Goal: Information Seeking & Learning: Compare options

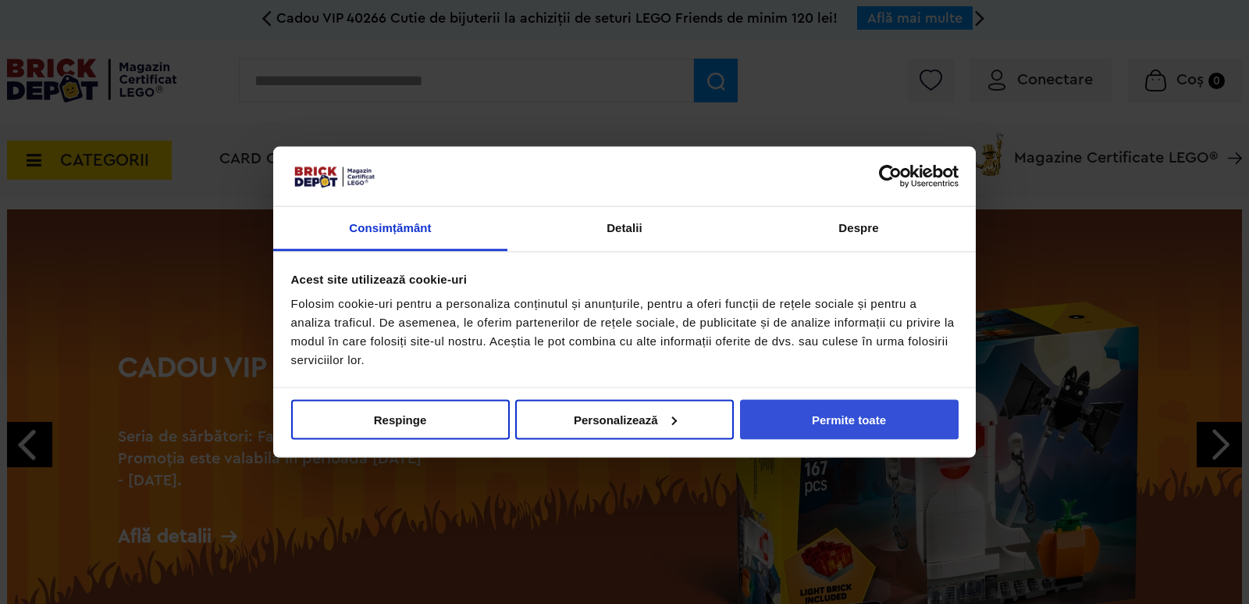
drag, startPoint x: 900, startPoint y: 400, endPoint x: 878, endPoint y: 416, distance: 28.0
click at [878, 421] on div "Consimțământ Detalii [#IABV2SETTINGS#] Despre Acest site utilizează cookie-uri …" at bounding box center [624, 302] width 703 height 312
click at [878, 413] on button "Permite toate" at bounding box center [849, 419] width 219 height 40
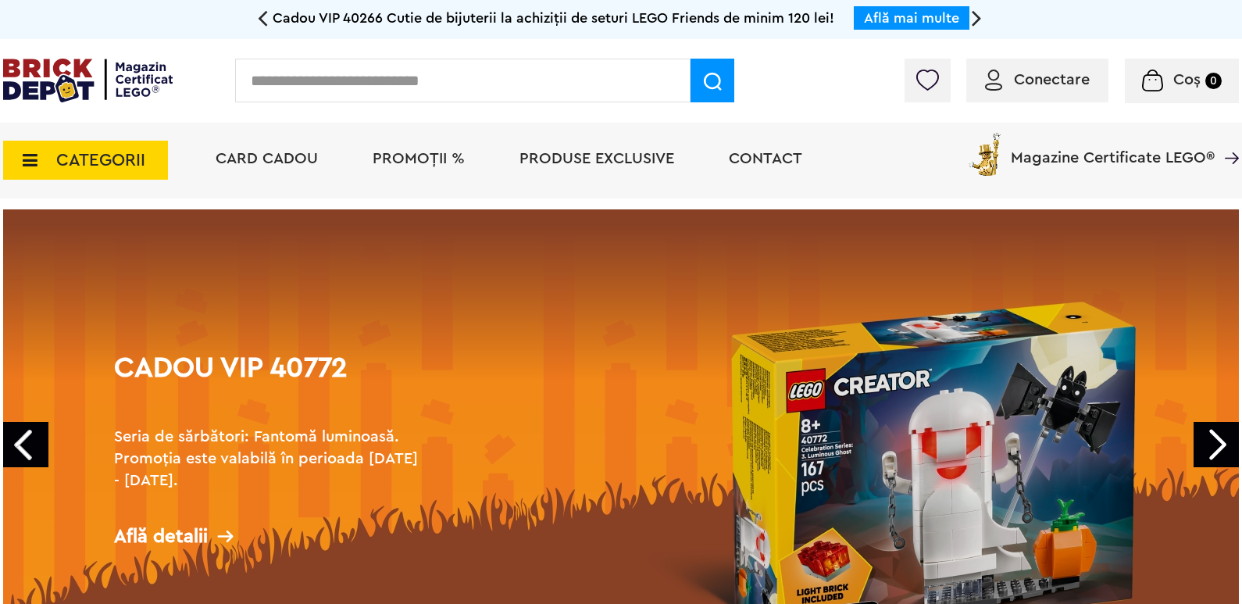
click at [93, 162] on span "CATEGORII" at bounding box center [100, 159] width 89 height 17
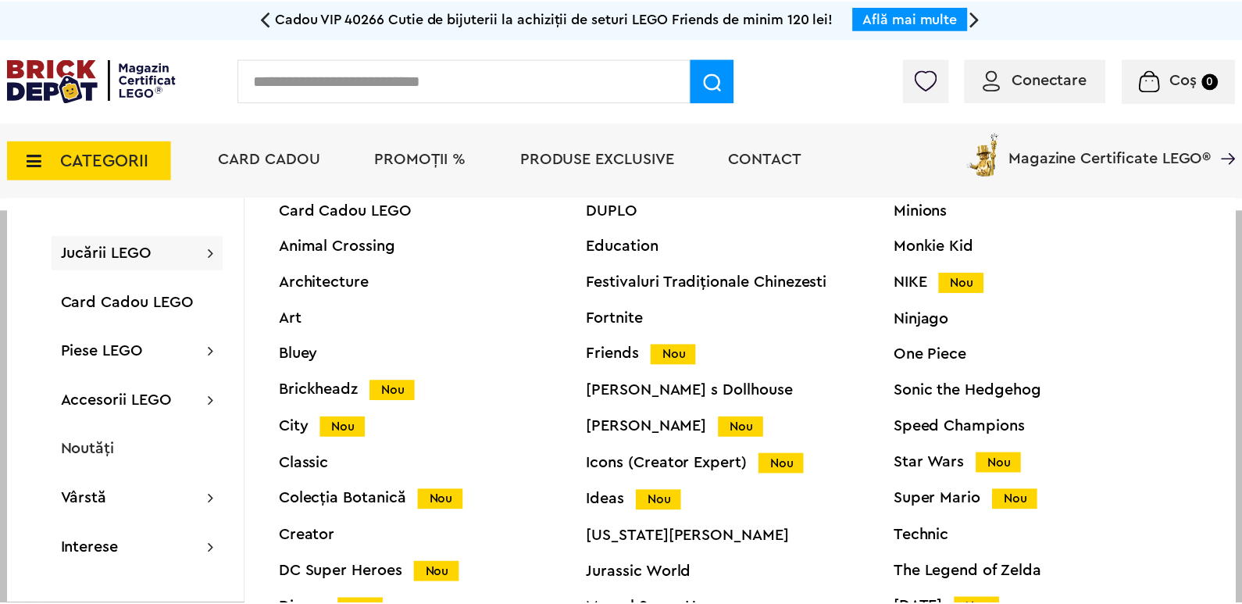
scroll to position [59, 0]
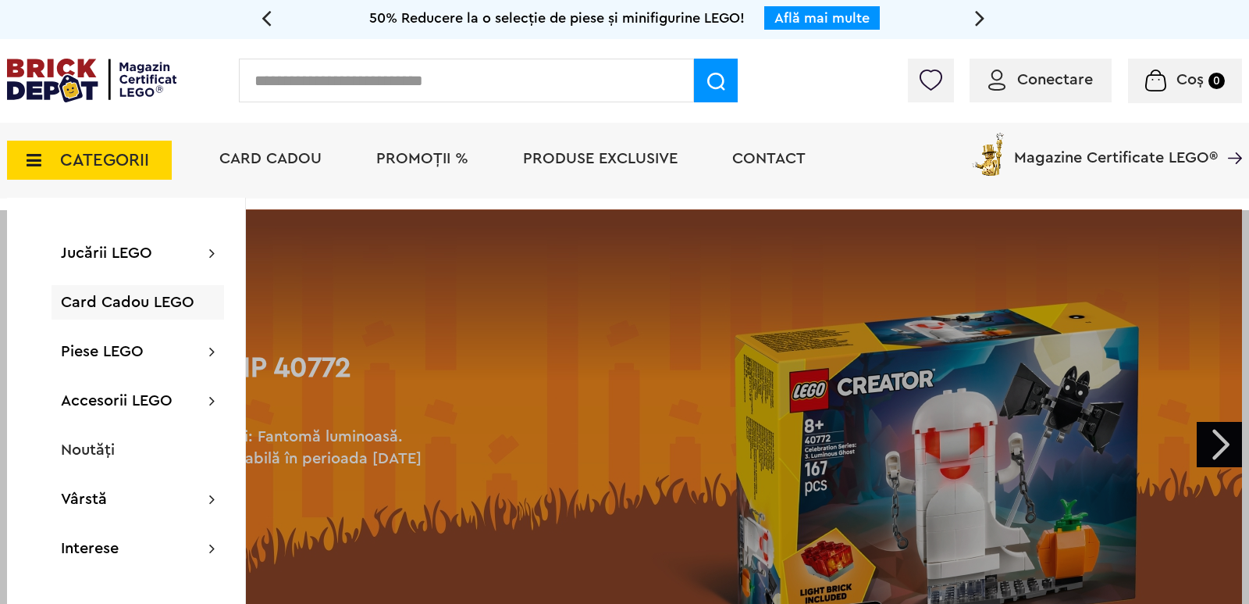
click at [139, 299] on span "Card Cadou LEGO" at bounding box center [128, 302] width 134 height 16
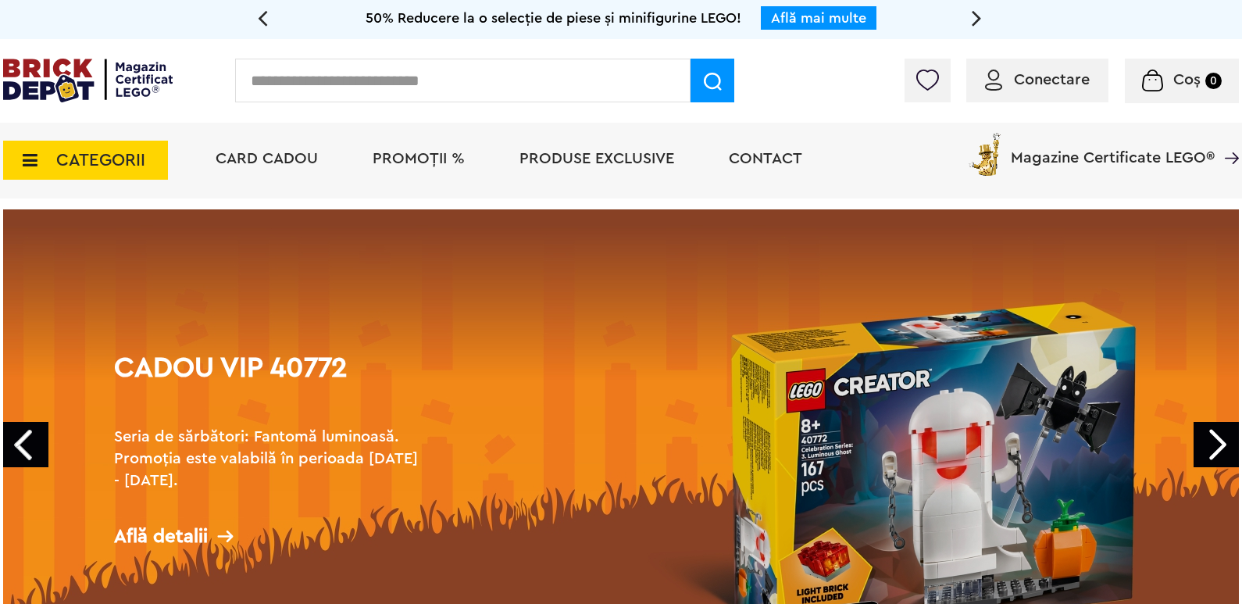
click at [114, 138] on div "CATEGORII Jucării LEGO Card Cadou LEGO Animal Crossing Architecture Art Bluey B…" at bounding box center [85, 151] width 165 height 57
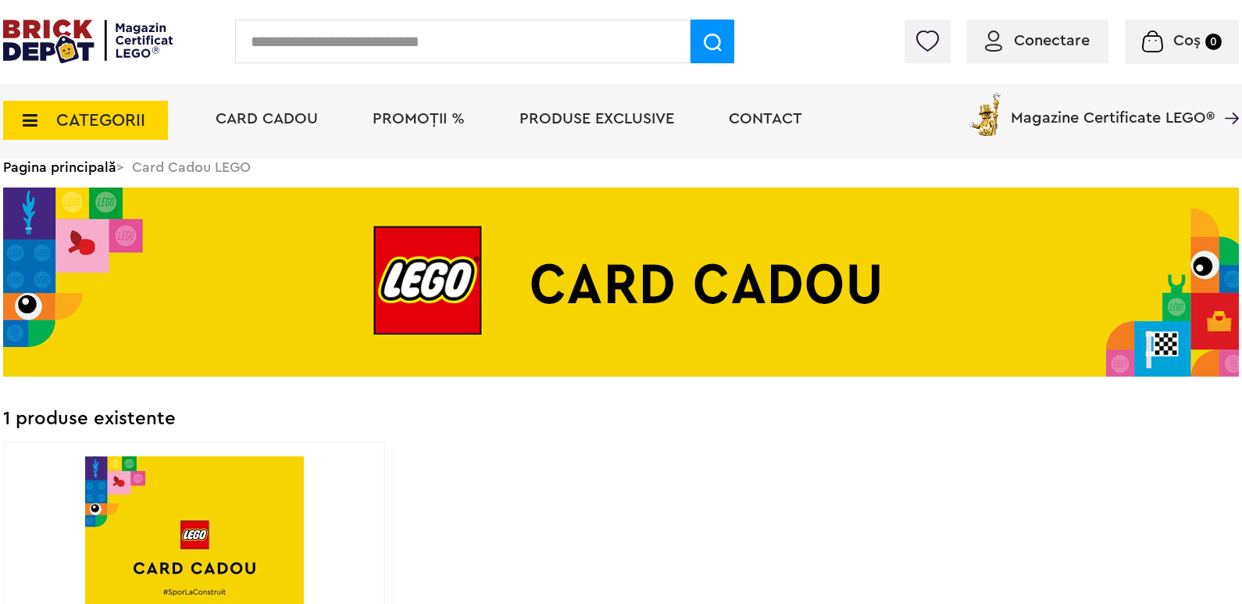
scroll to position [78, 0]
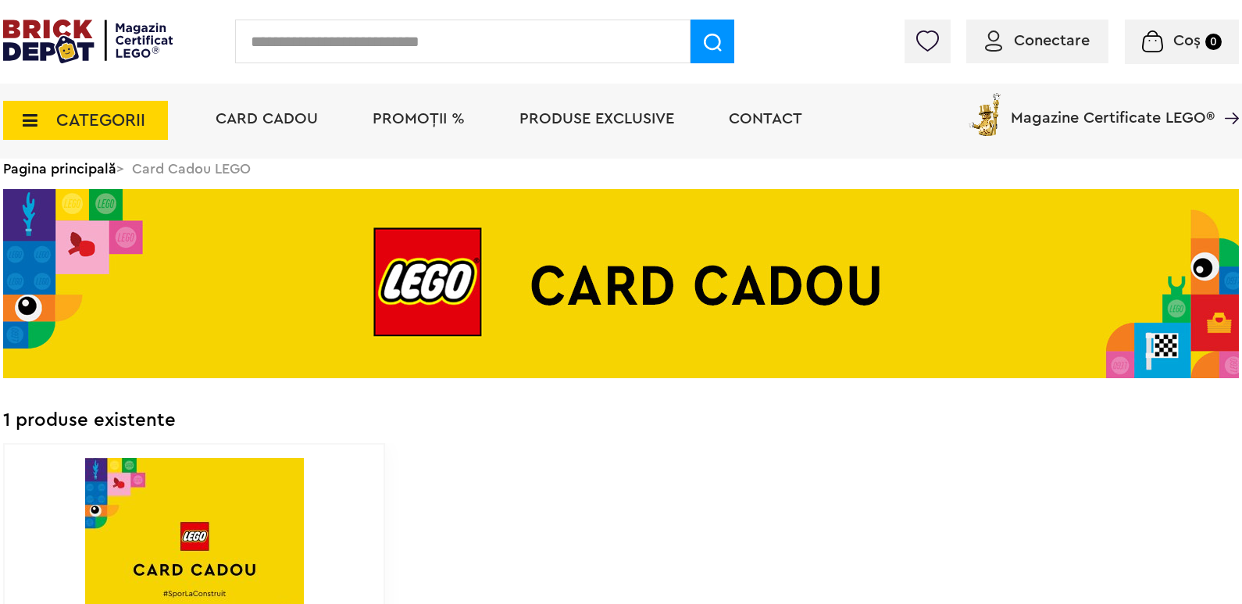
click at [104, 118] on span "CATEGORII" at bounding box center [100, 120] width 89 height 17
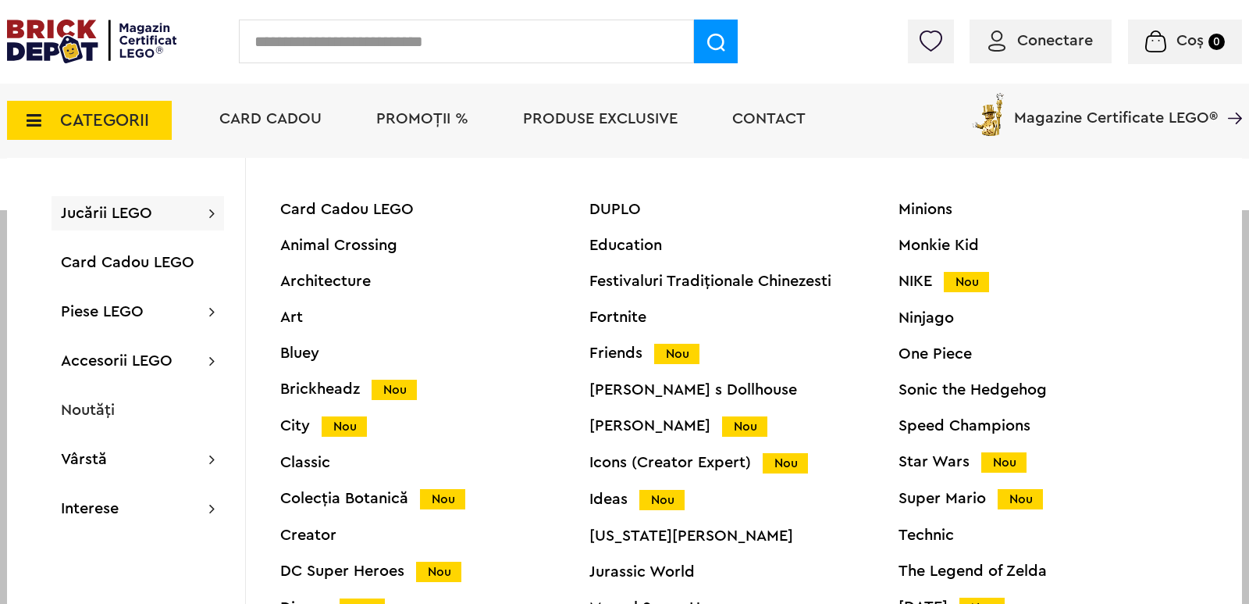
click at [112, 209] on span "Jucării LEGO" at bounding box center [106, 213] width 91 height 16
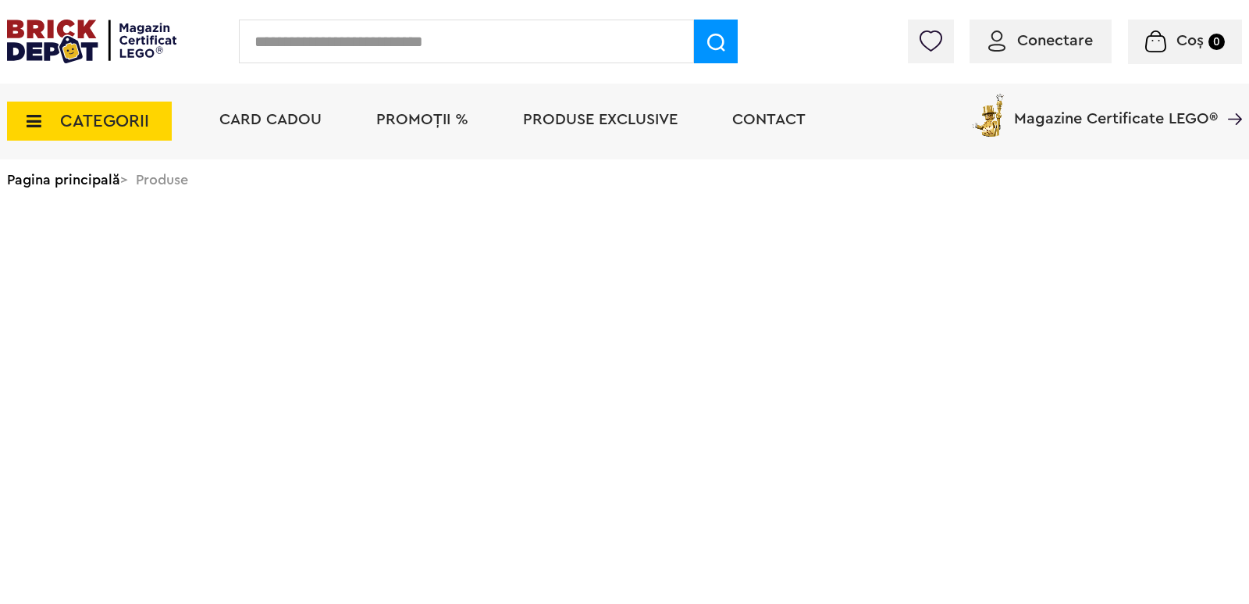
click at [410, 37] on input "text" at bounding box center [466, 42] width 455 height 44
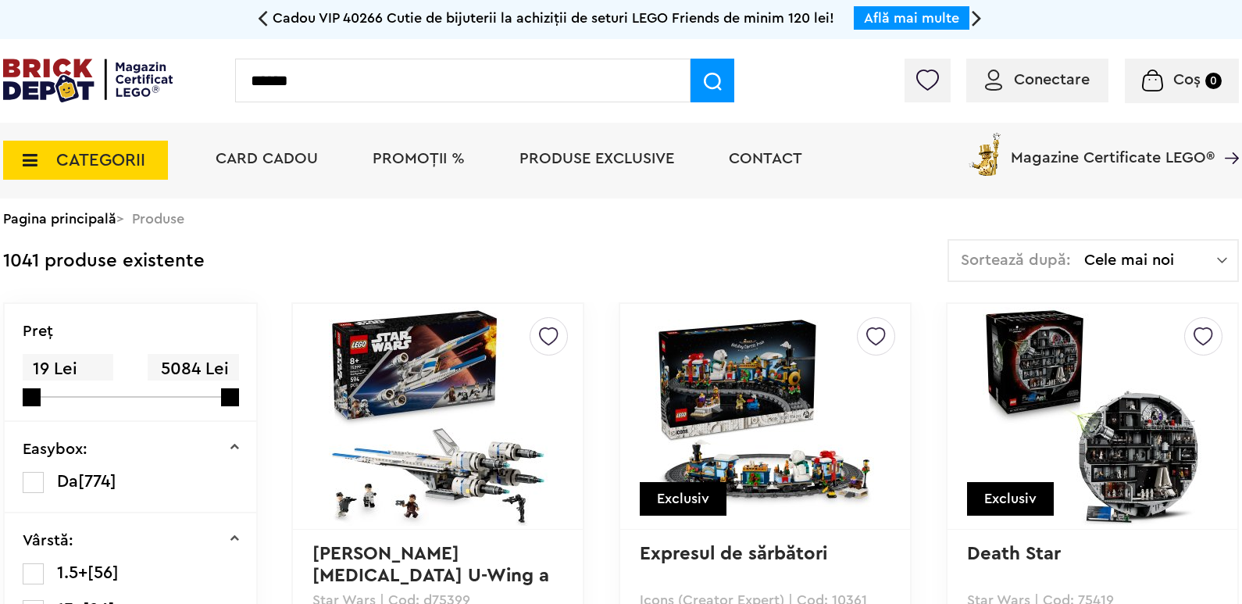
type input "******"
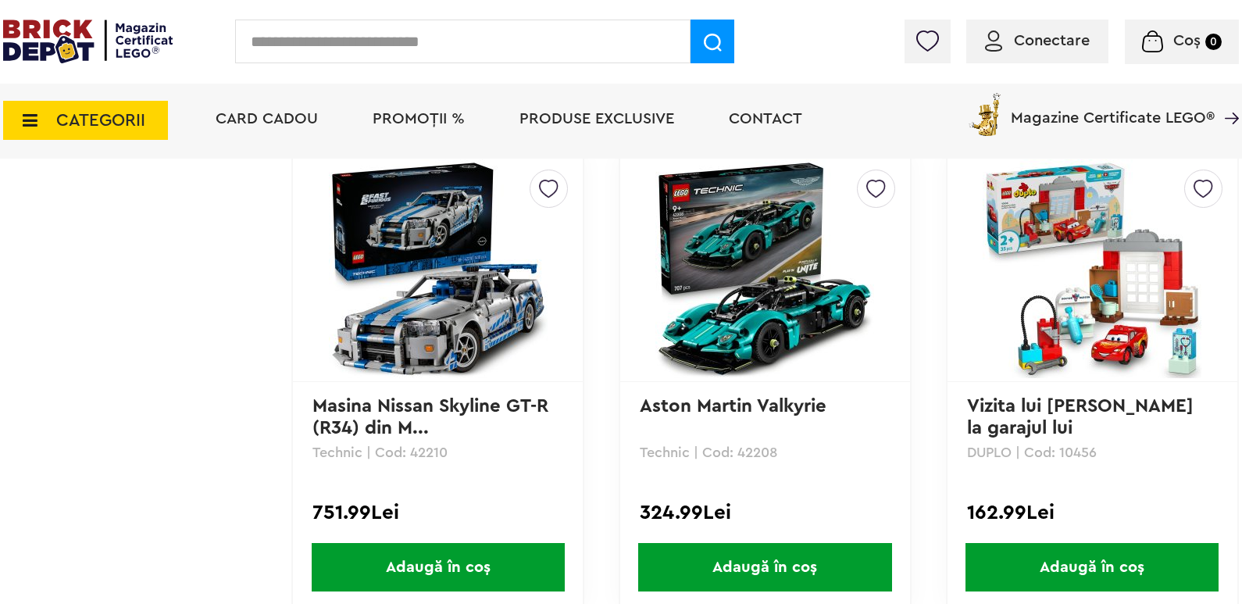
scroll to position [3084, 0]
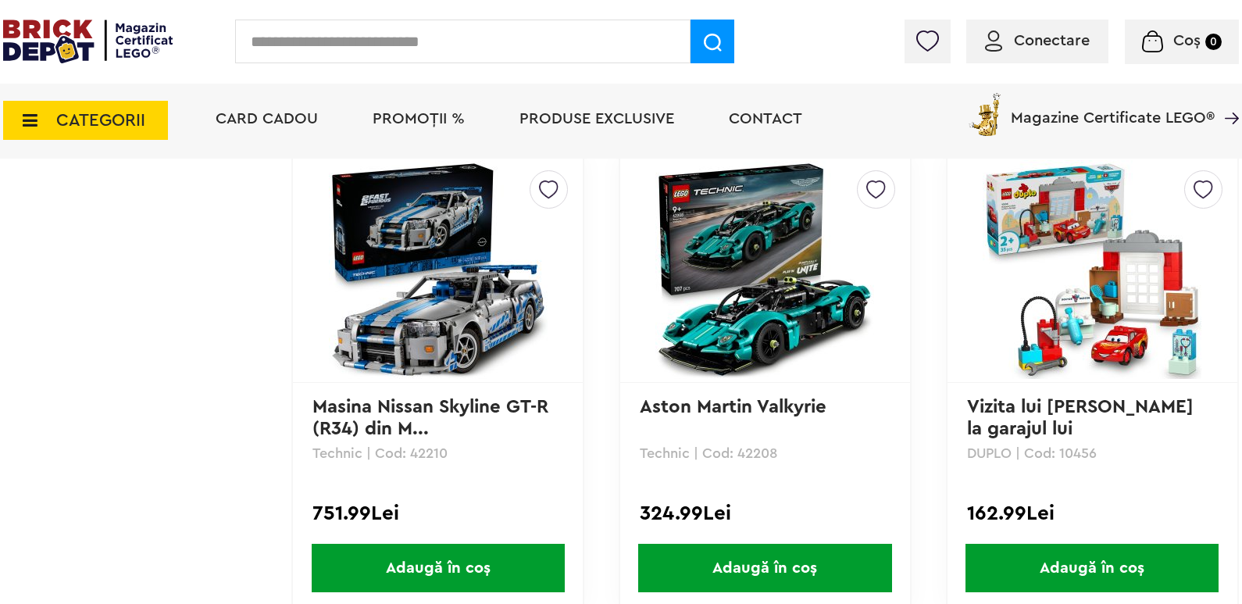
click at [462, 258] on img at bounding box center [438, 269] width 219 height 219
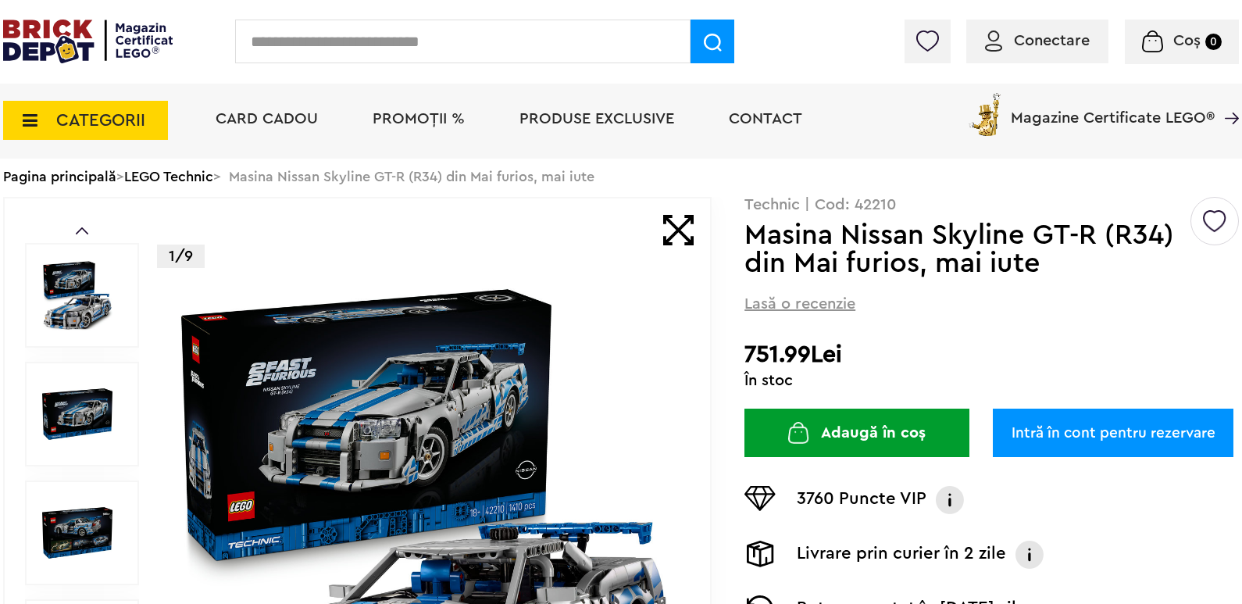
scroll to position [234, 0]
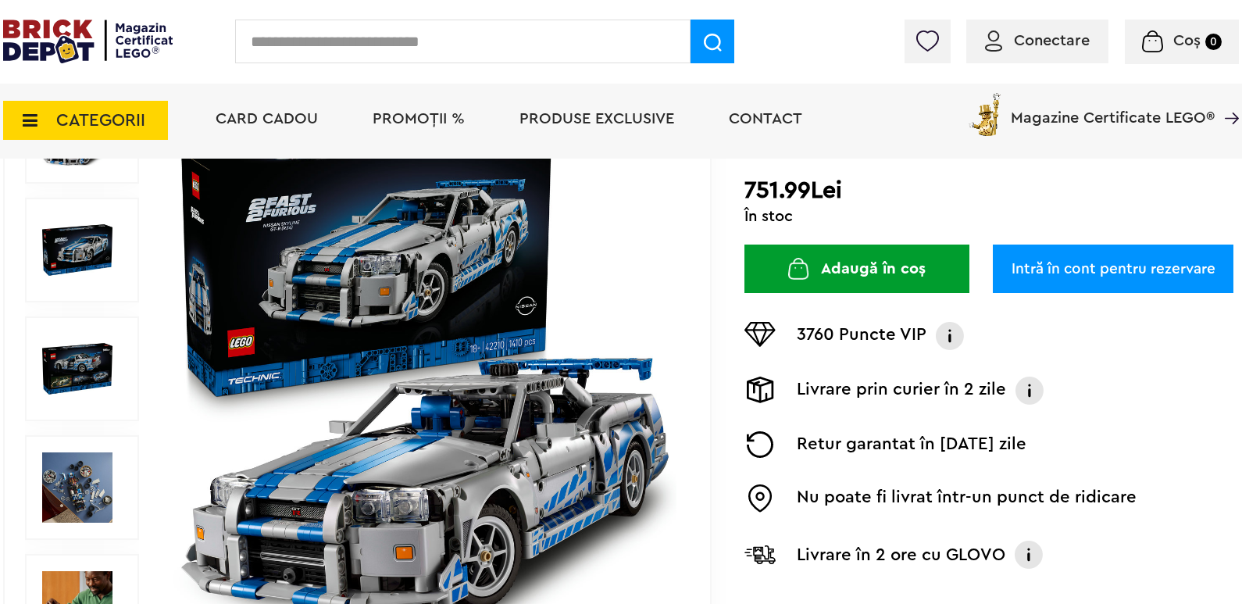
click at [97, 263] on img at bounding box center [77, 250] width 70 height 70
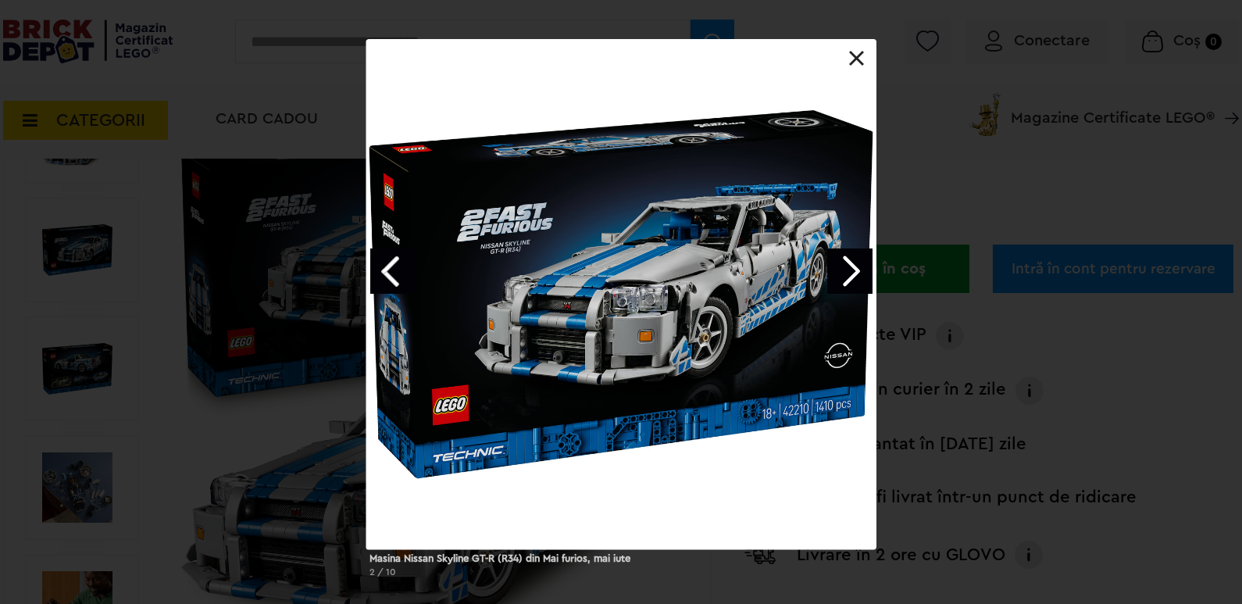
click at [867, 51] on div at bounding box center [621, 294] width 510 height 510
click at [859, 52] on link at bounding box center [857, 59] width 16 height 16
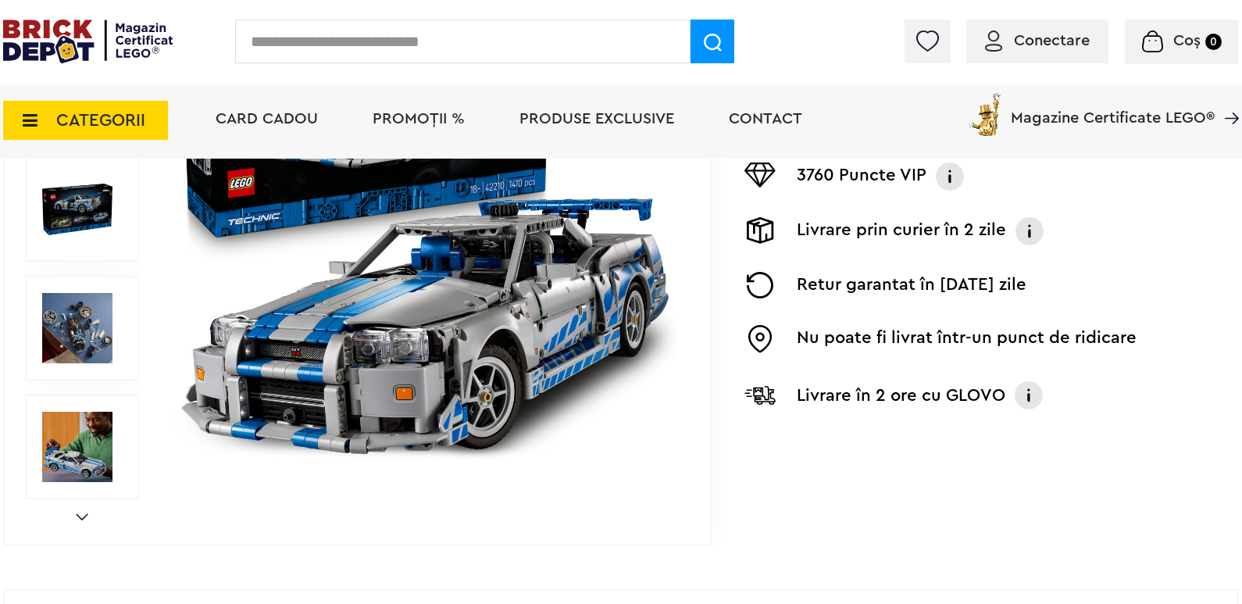
scroll to position [312, 0]
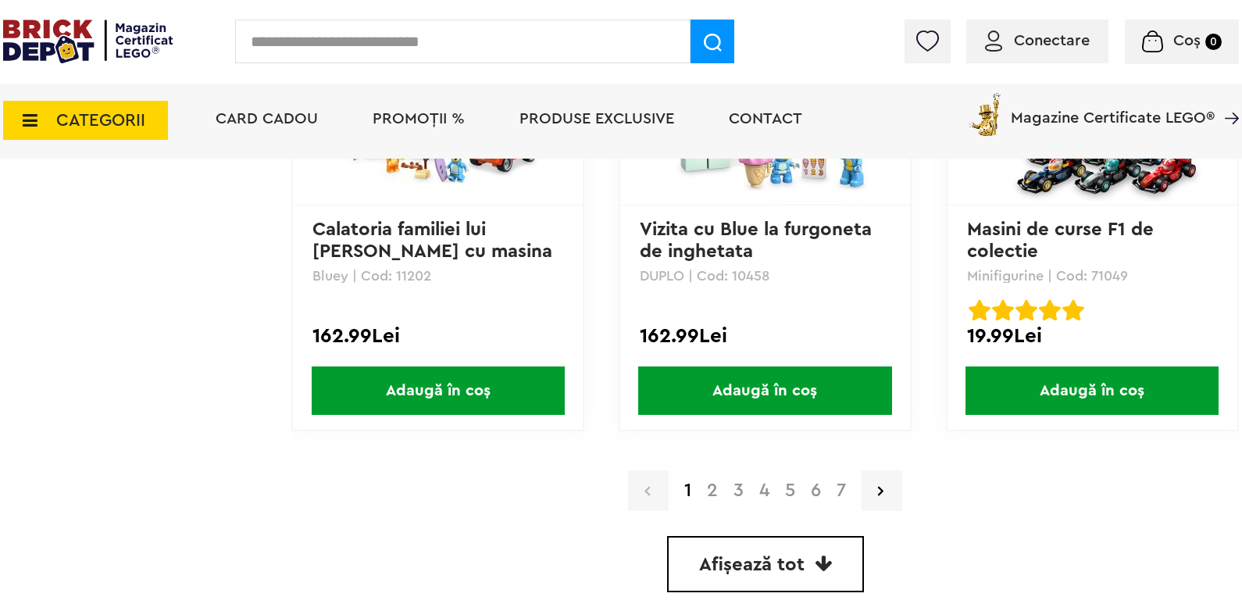
scroll to position [4255, 0]
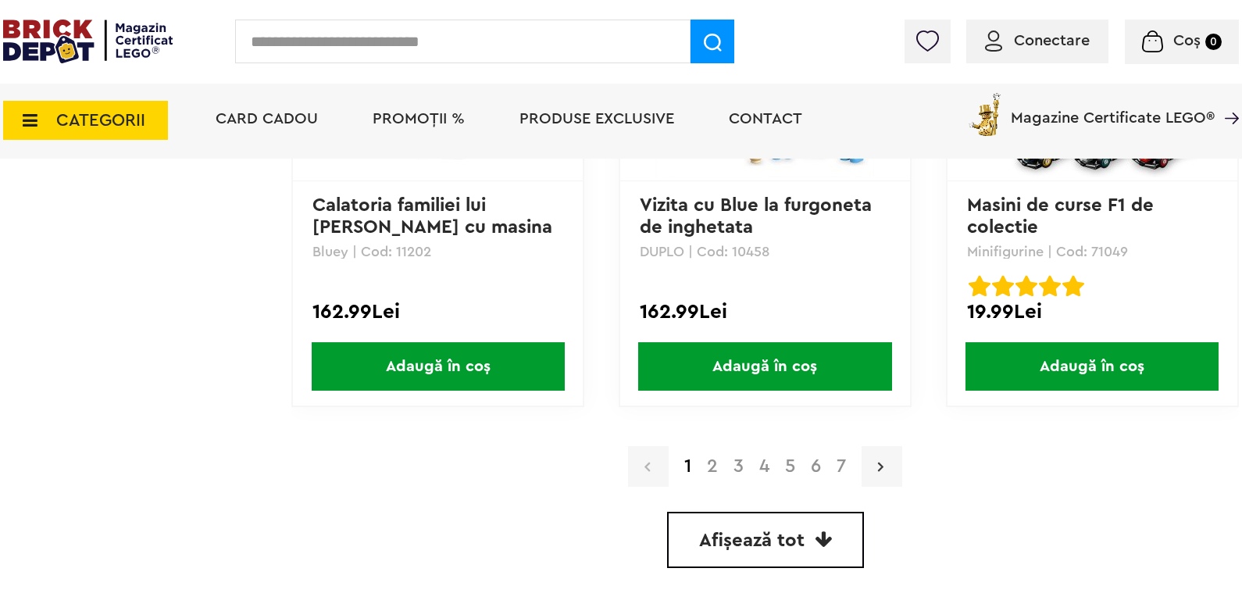
click at [885, 474] on link at bounding box center [881, 466] width 41 height 41
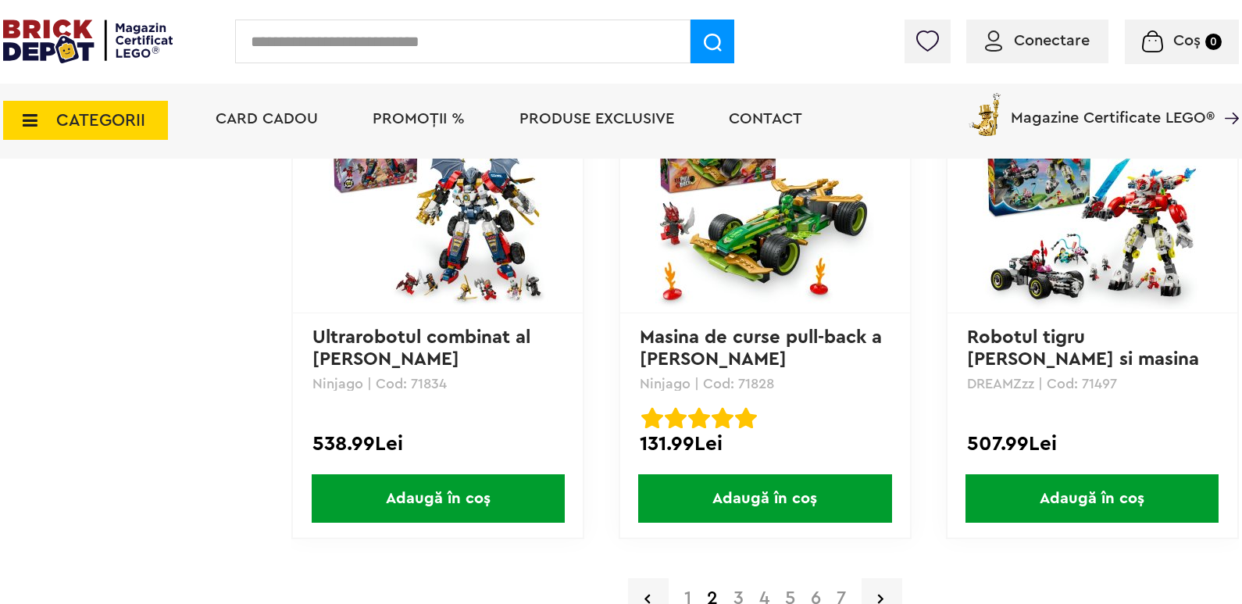
scroll to position [4373, 0]
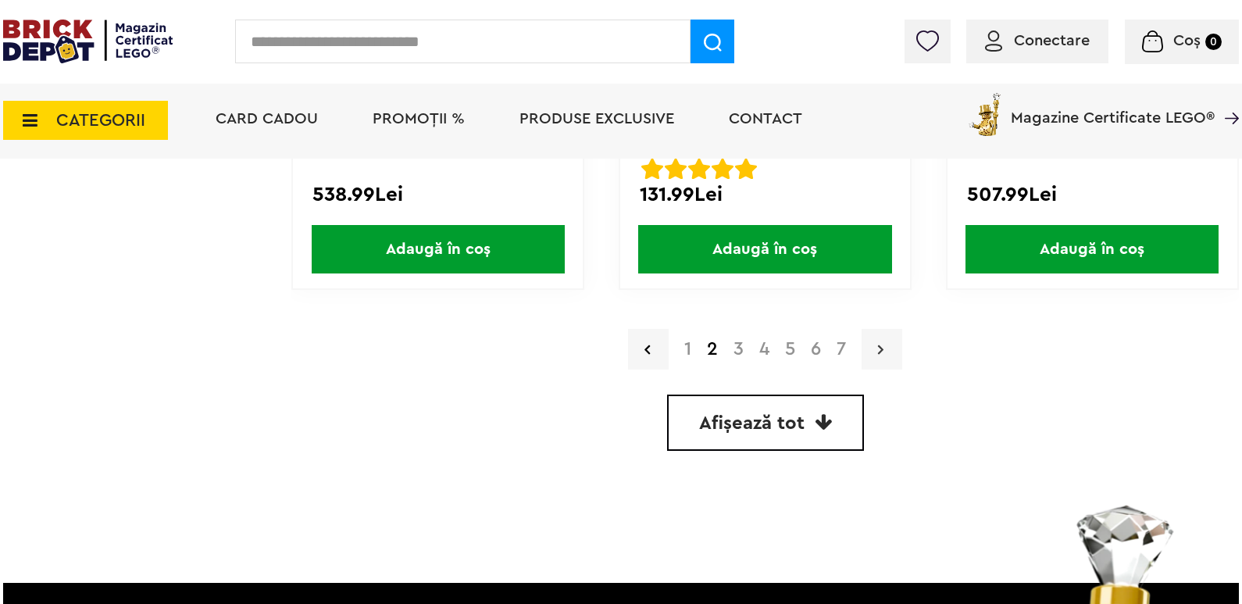
click at [885, 348] on link at bounding box center [881, 349] width 41 height 41
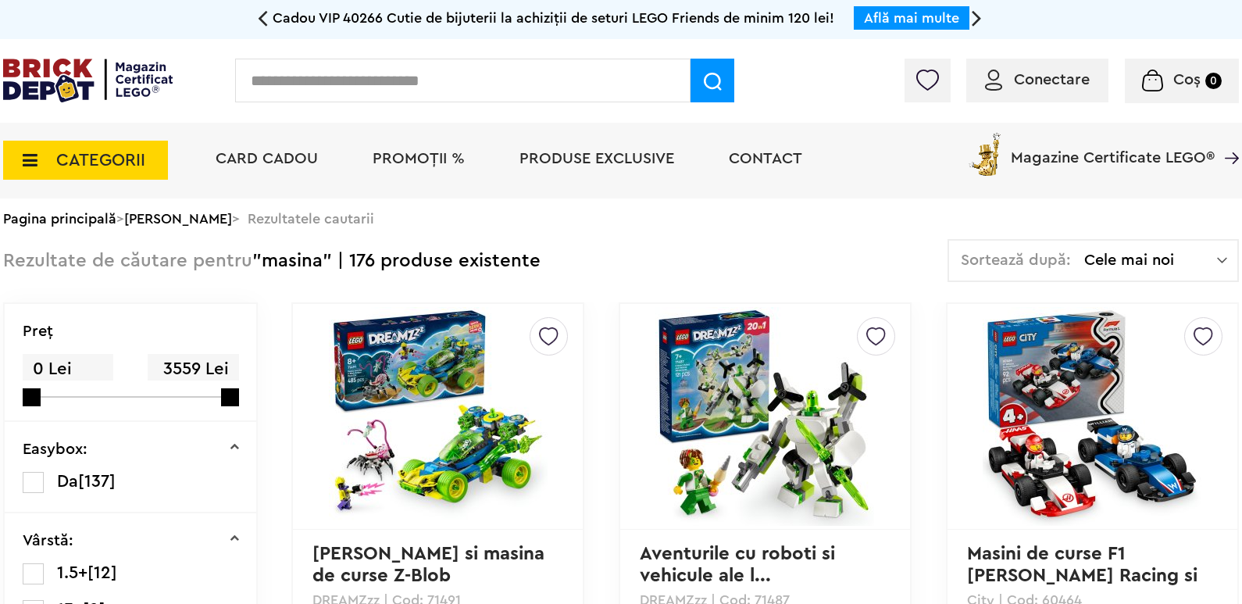
drag, startPoint x: 0, startPoint y: 0, endPoint x: 708, endPoint y: 221, distance: 741.9
click at [711, 209] on div "Pagina principală > Cautare Avansata > Rezultatele cautarii" at bounding box center [620, 218] width 1235 height 41
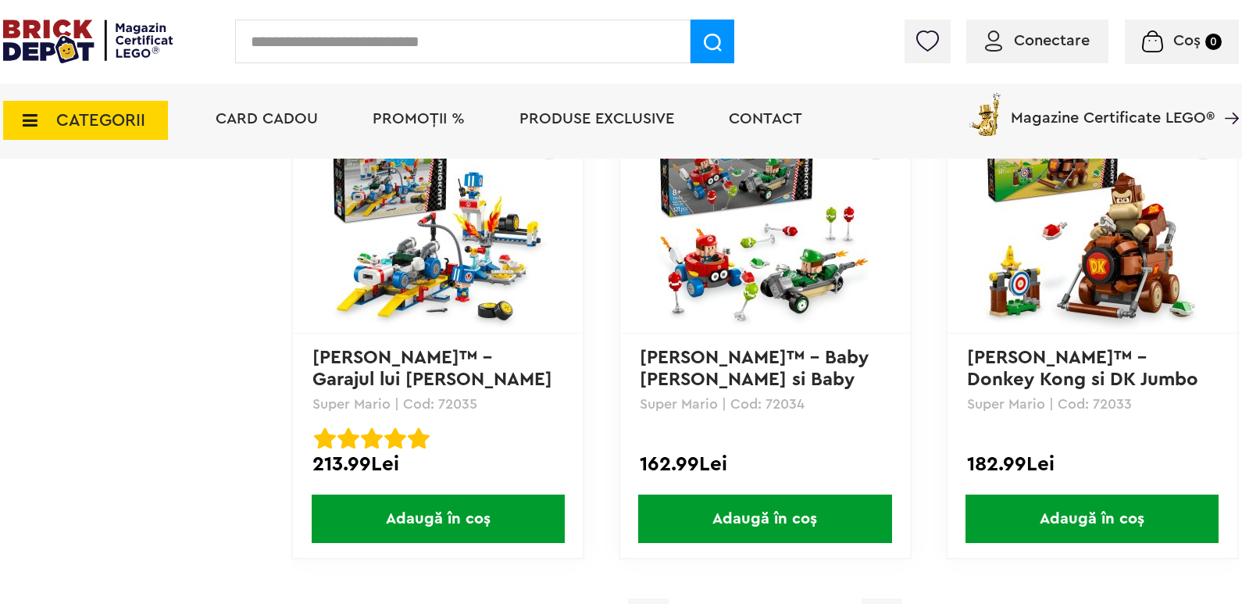
scroll to position [4373, 0]
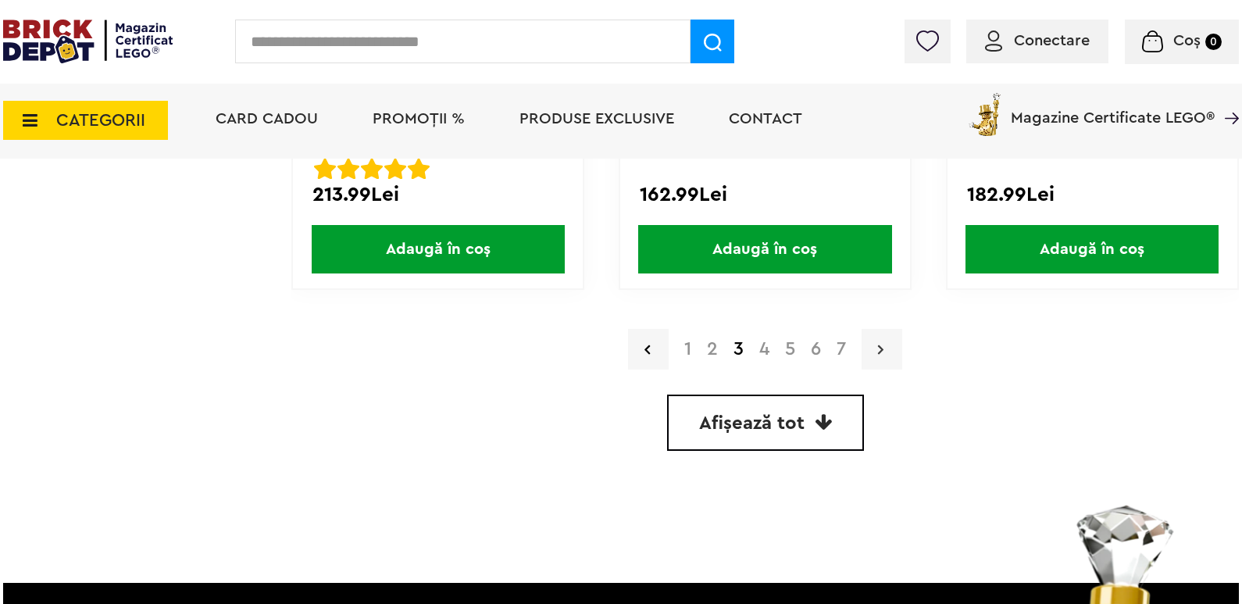
click at [886, 340] on link at bounding box center [881, 349] width 41 height 41
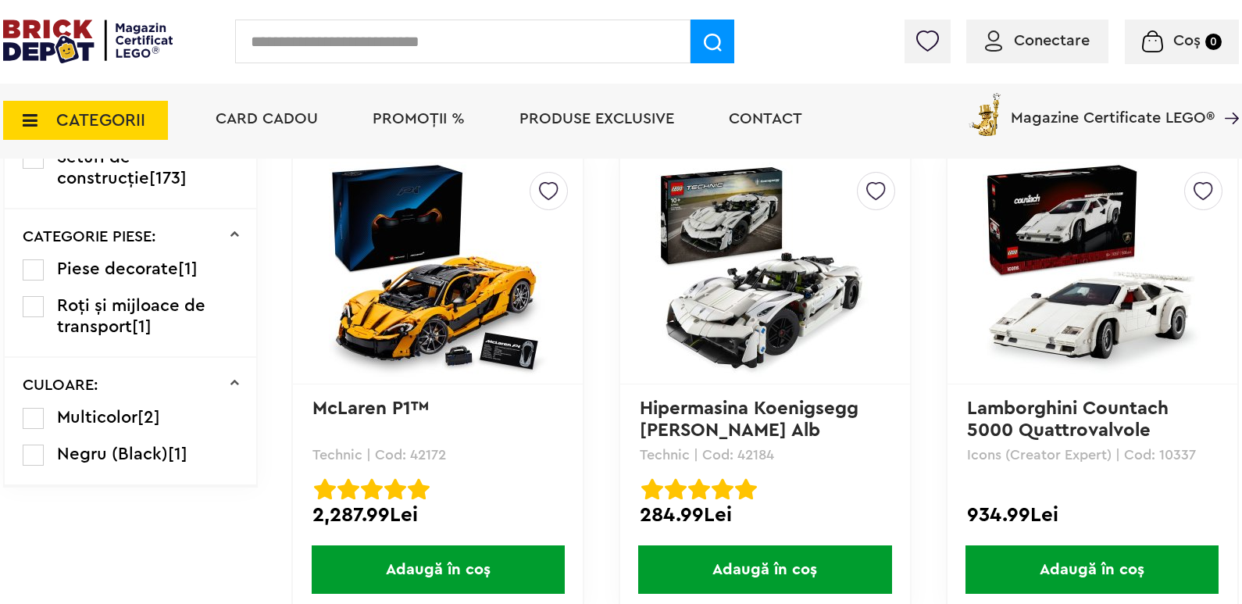
scroll to position [1601, 0]
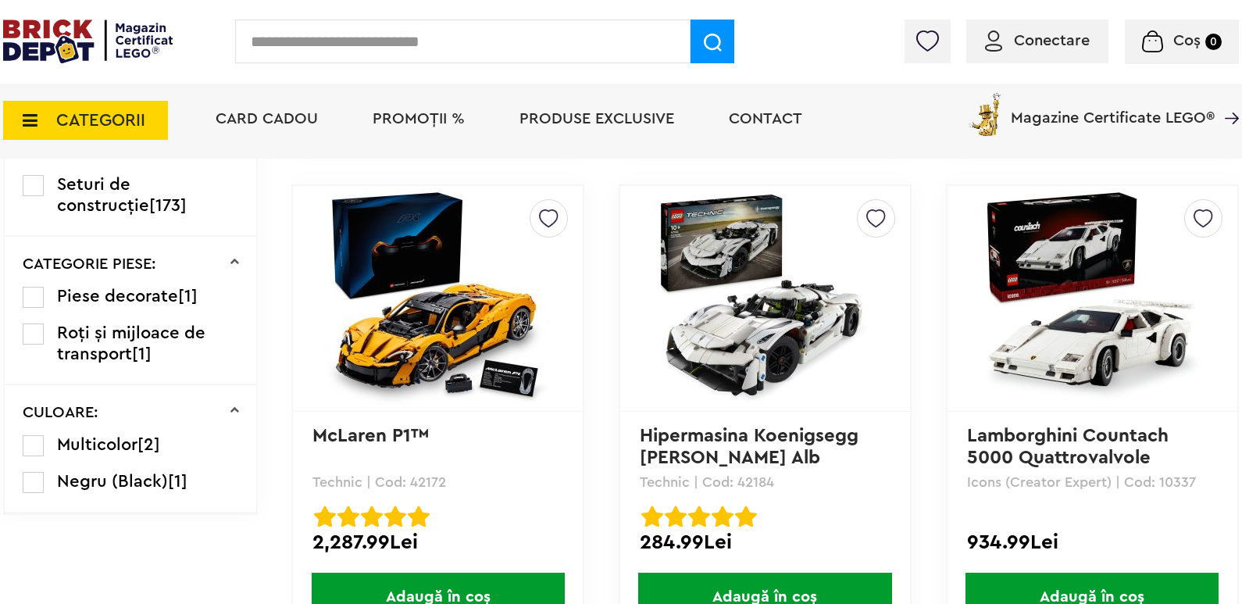
click at [1088, 308] on img at bounding box center [1091, 298] width 219 height 219
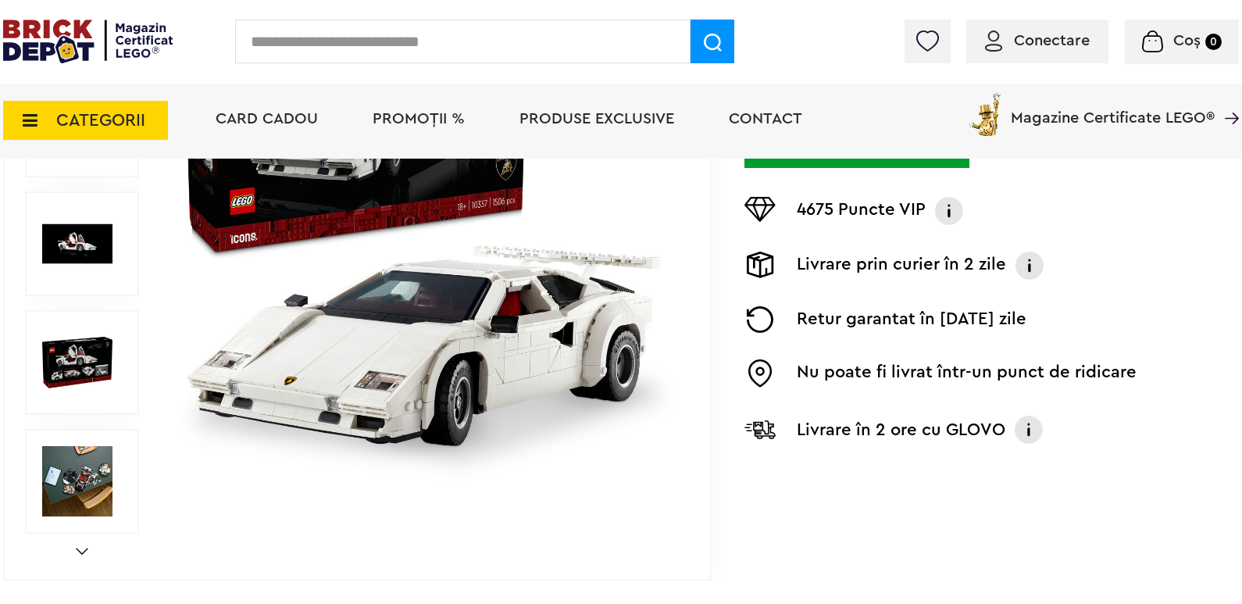
scroll to position [390, 0]
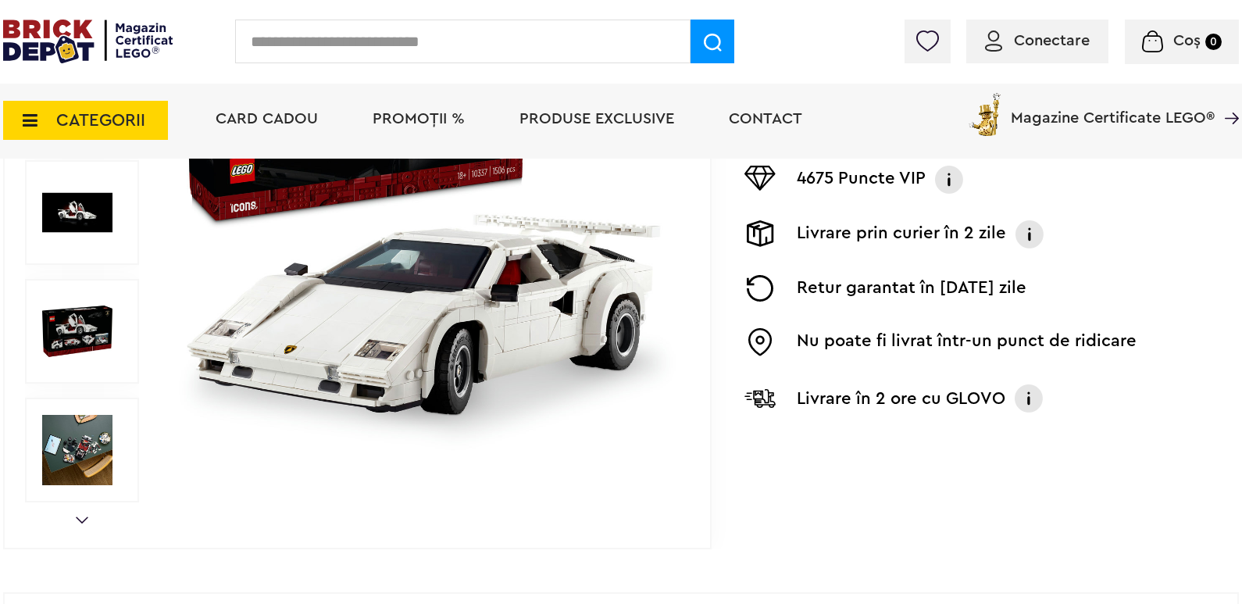
click at [61, 465] on img at bounding box center [77, 450] width 70 height 70
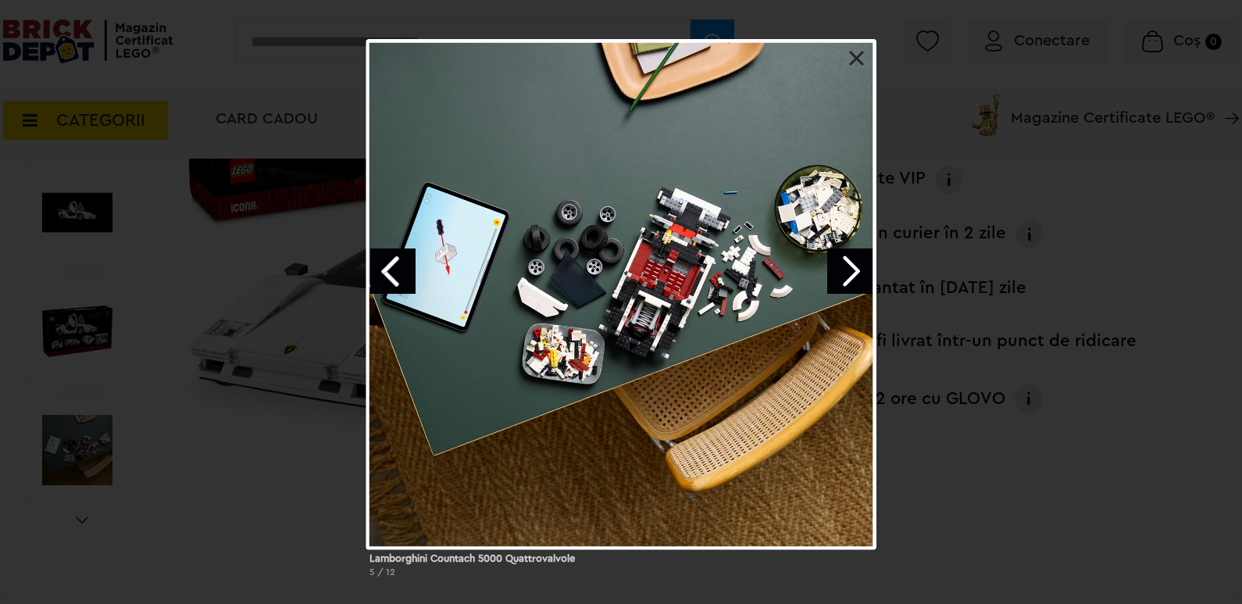
click at [862, 59] on link at bounding box center [857, 59] width 16 height 16
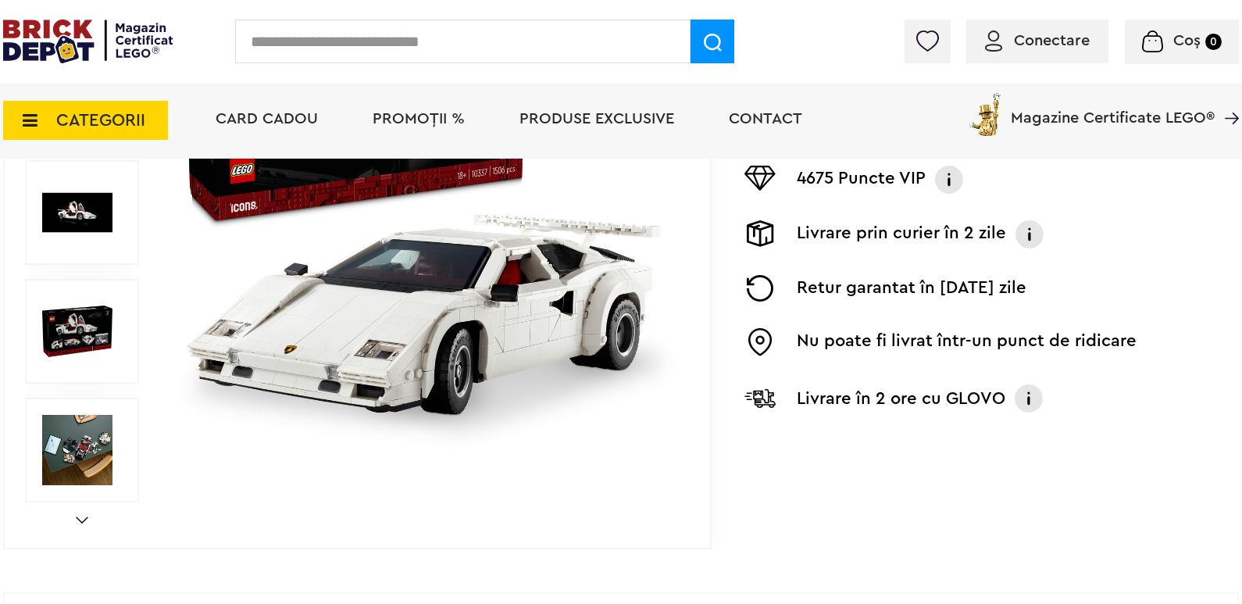
click at [105, 320] on img at bounding box center [77, 331] width 70 height 70
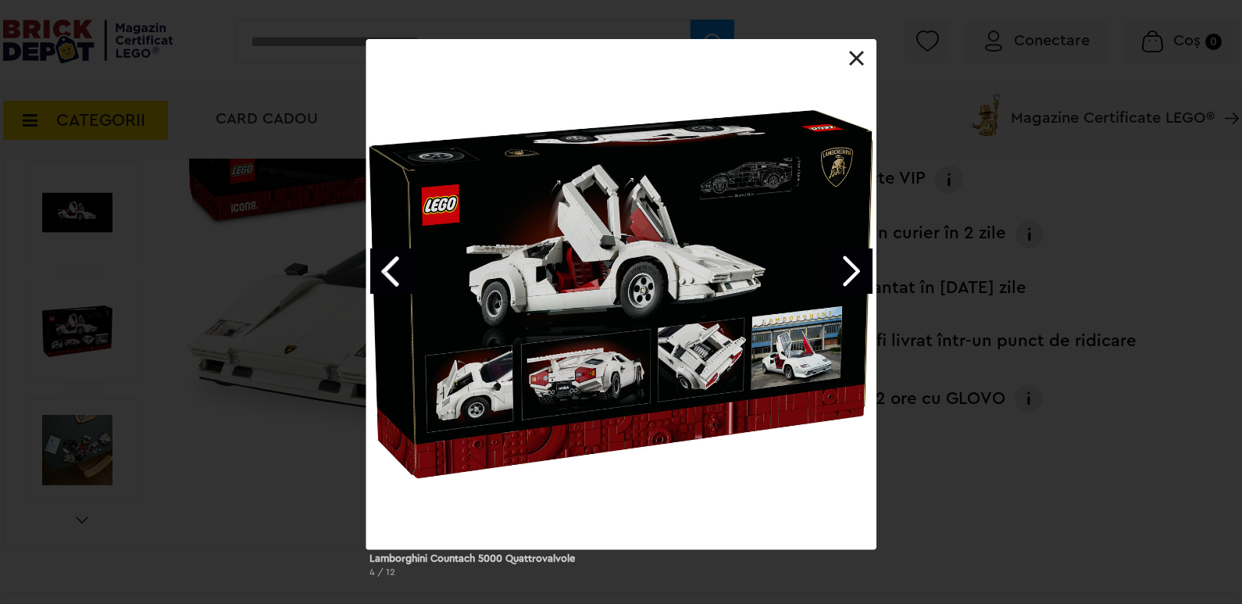
click at [863, 52] on link at bounding box center [857, 59] width 16 height 16
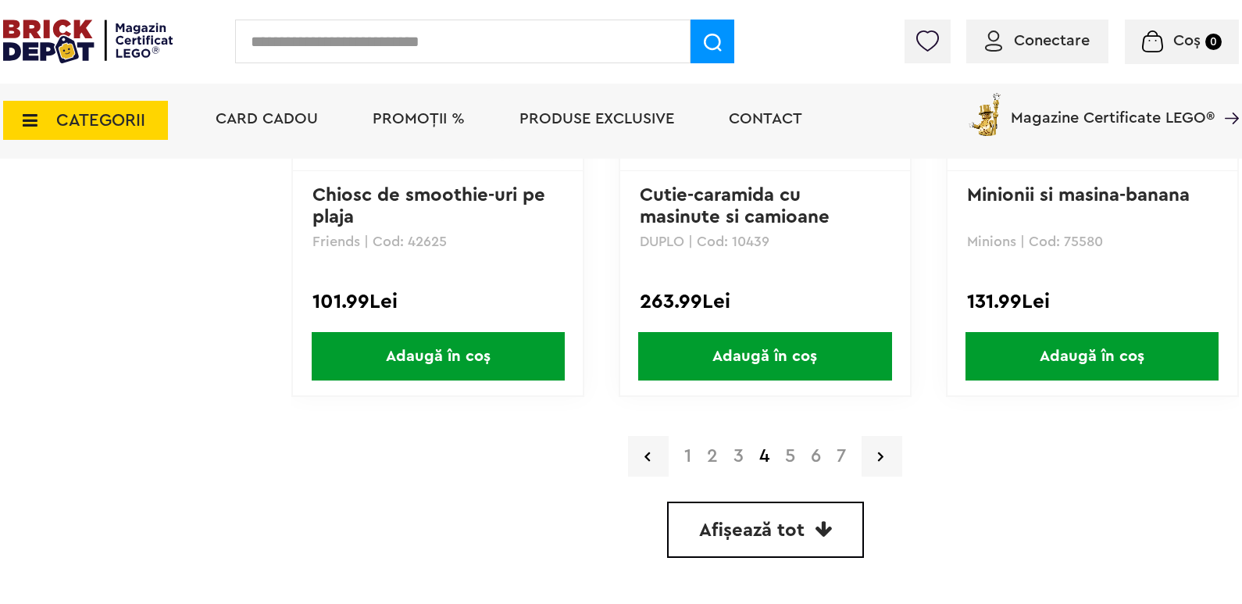
scroll to position [4334, 0]
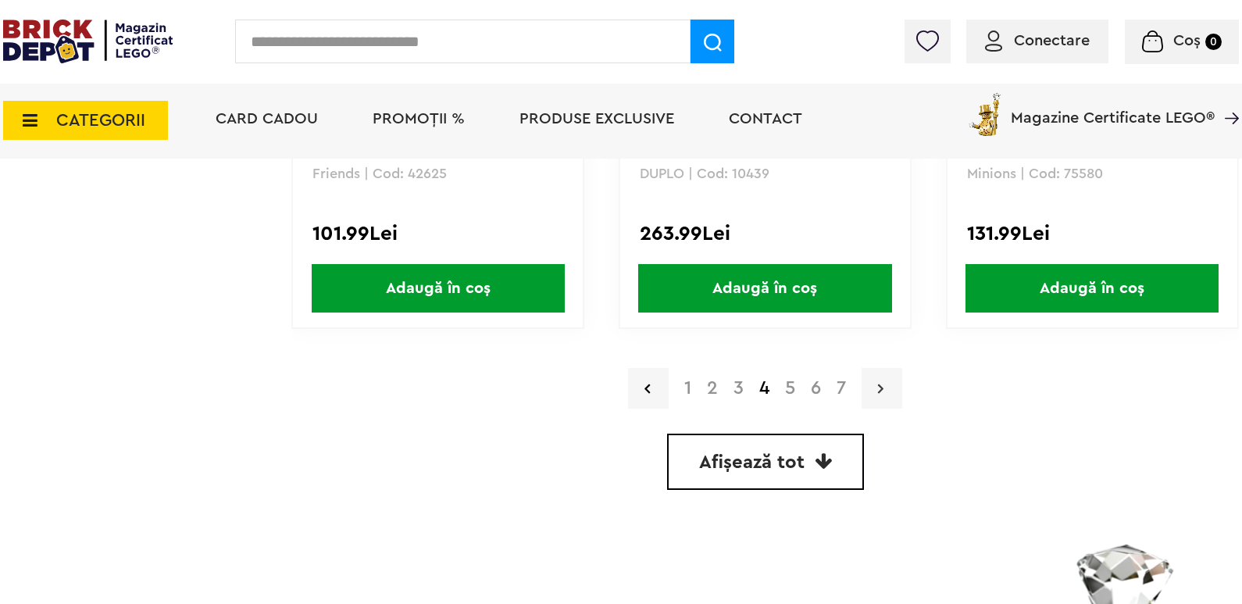
click at [881, 381] on icon at bounding box center [880, 388] width 5 height 16
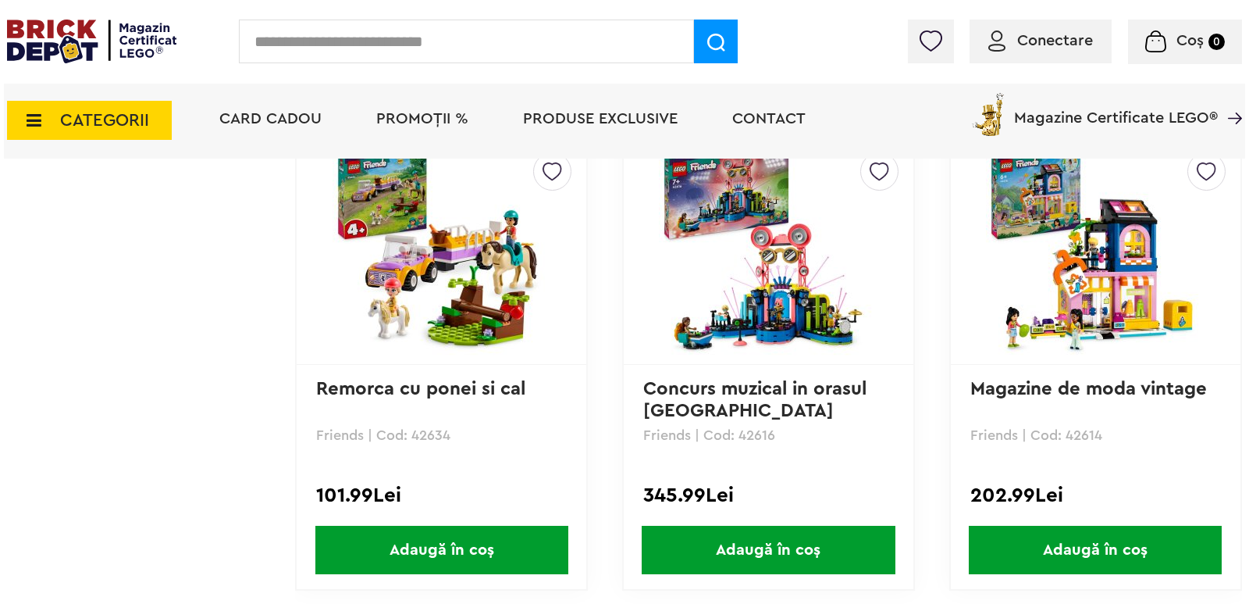
scroll to position [3826, 0]
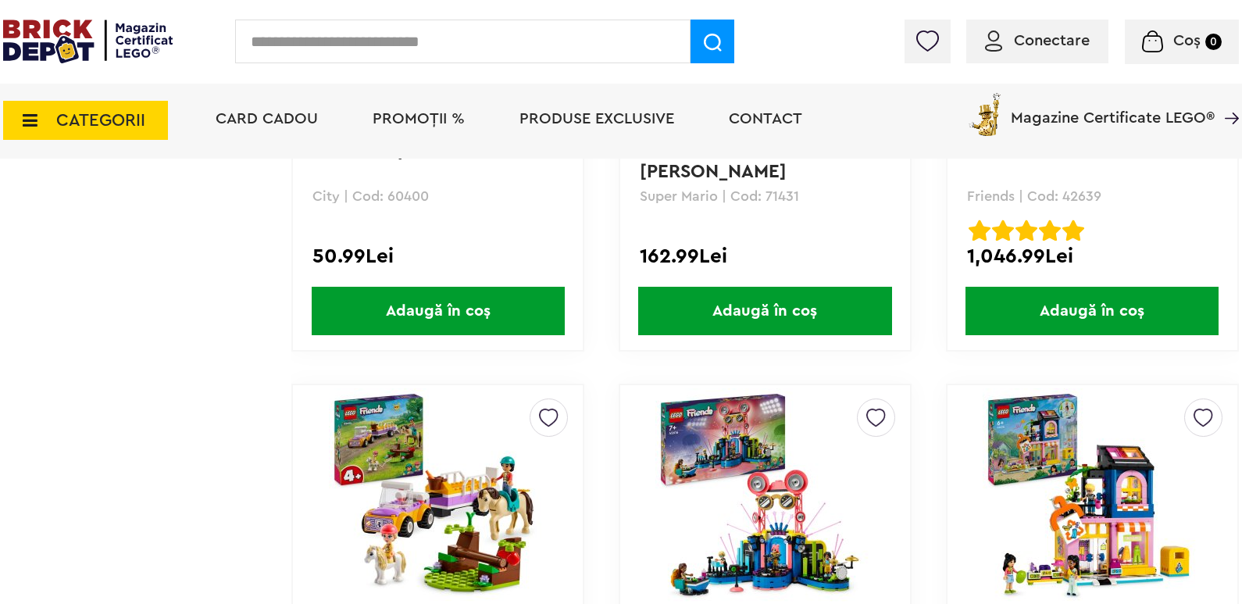
click at [137, 116] on span "CATEGORII" at bounding box center [100, 120] width 89 height 17
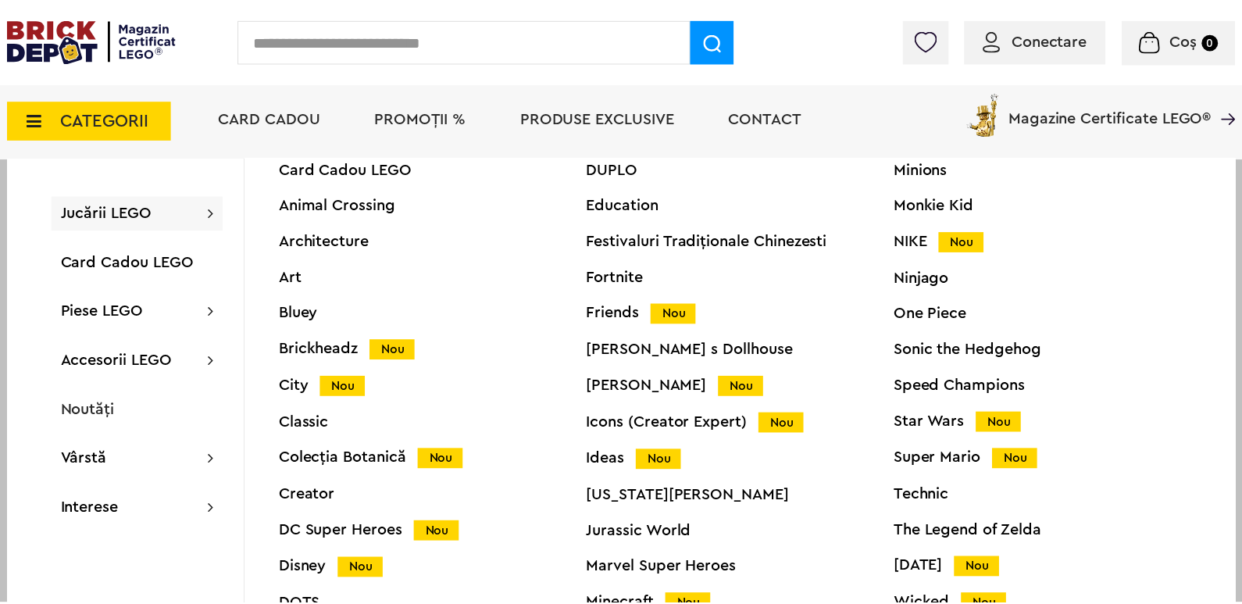
scroll to position [59, 0]
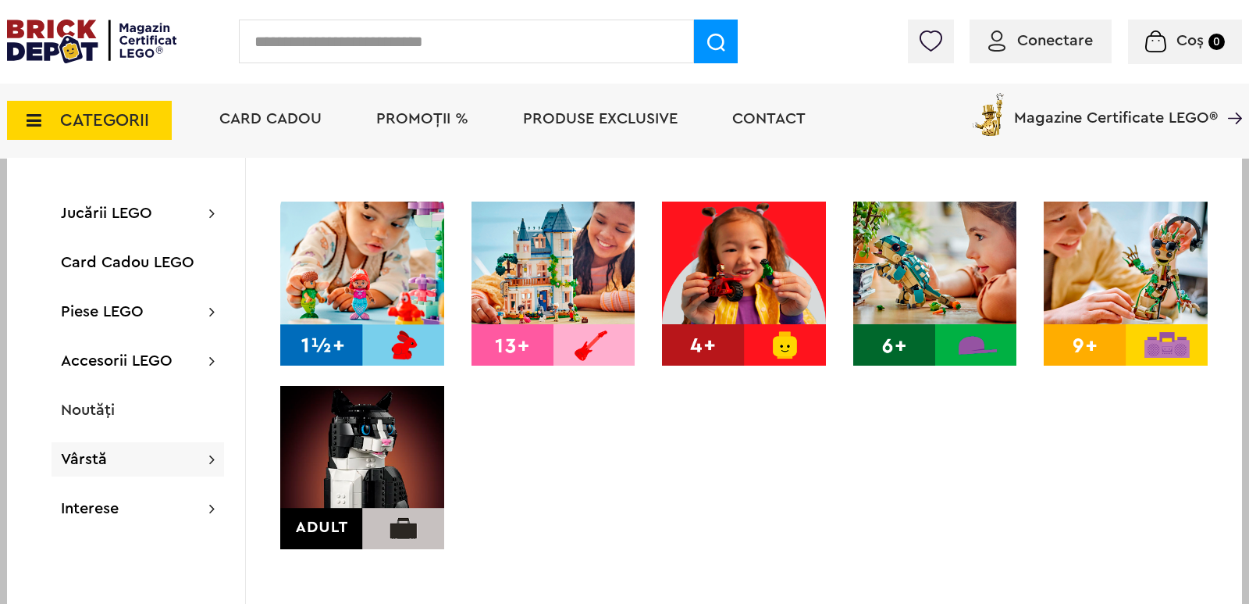
click at [350, 46] on input "text" at bounding box center [466, 42] width 455 height 44
type input "*"
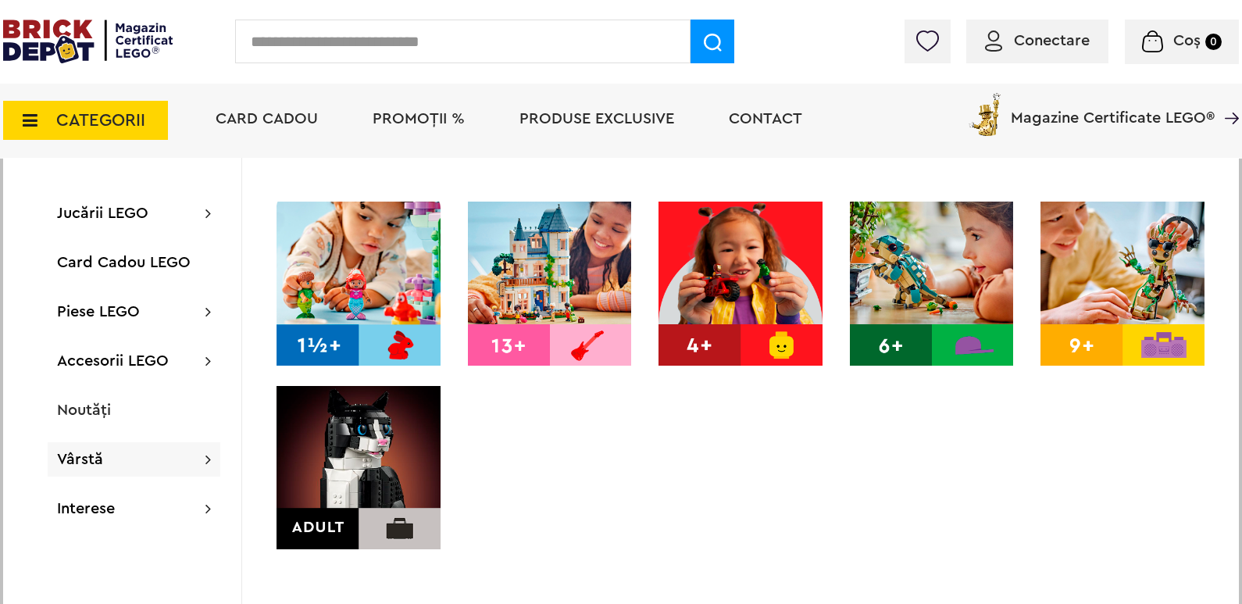
click at [346, 429] on img at bounding box center [358, 468] width 164 height 164
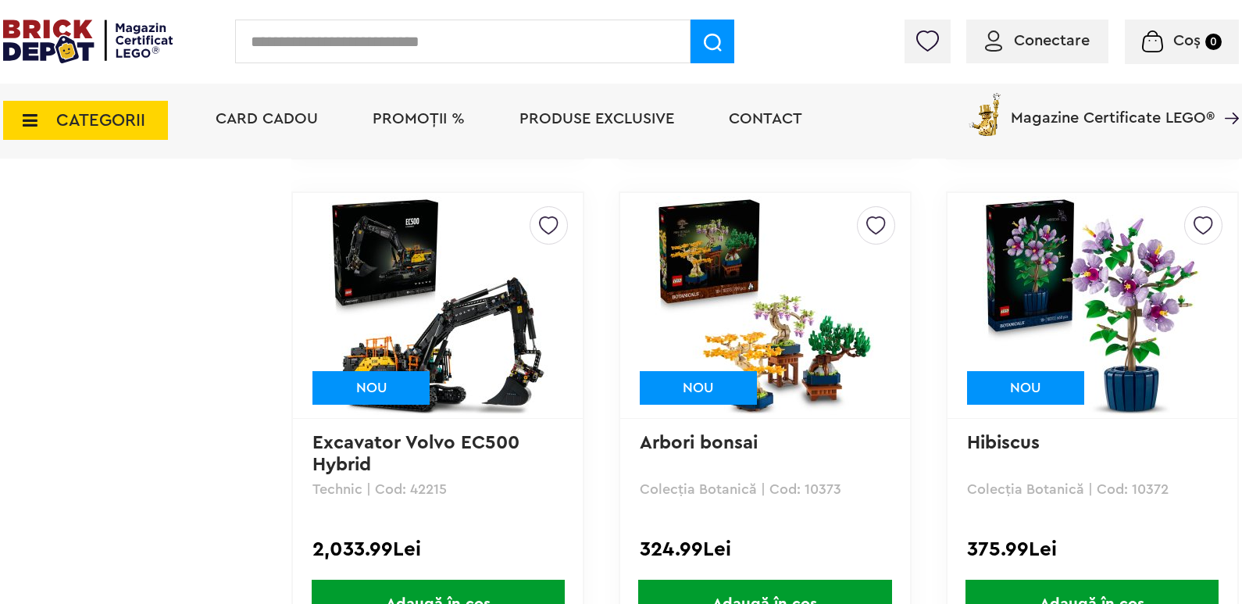
scroll to position [3279, 0]
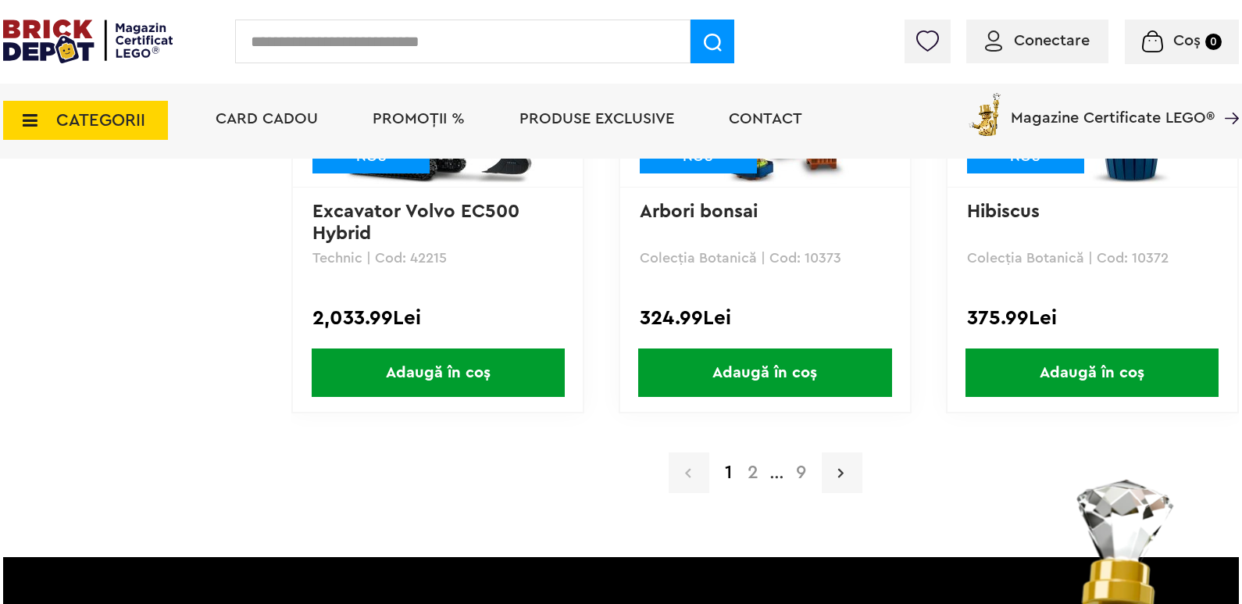
click at [838, 480] on link at bounding box center [841, 472] width 41 height 41
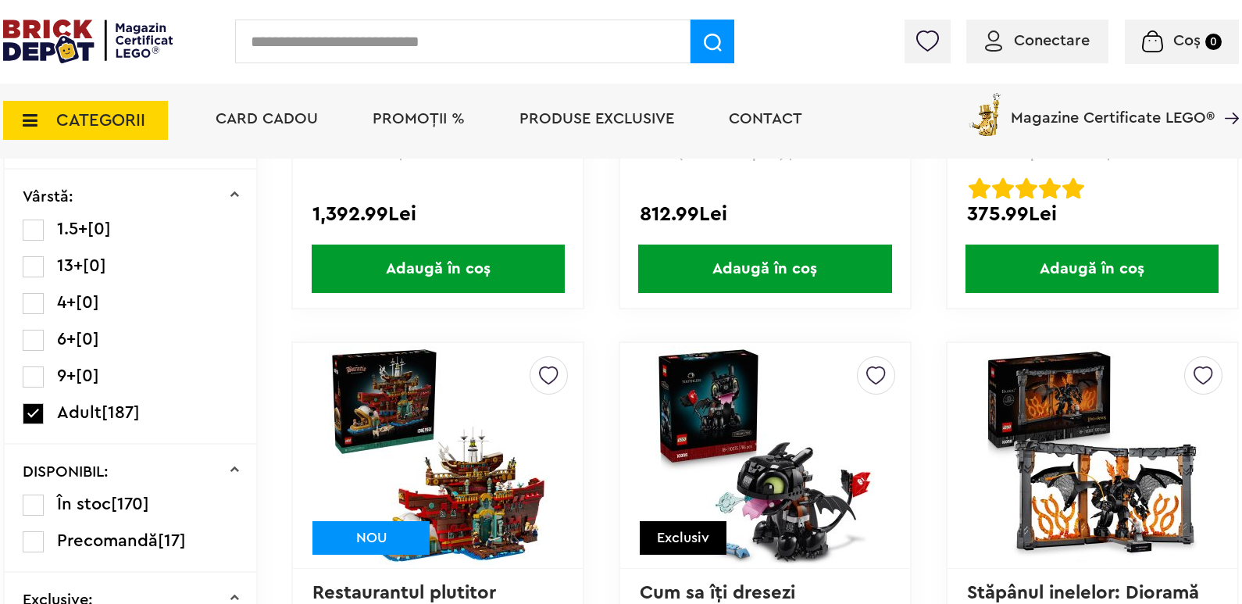
scroll to position [156, 0]
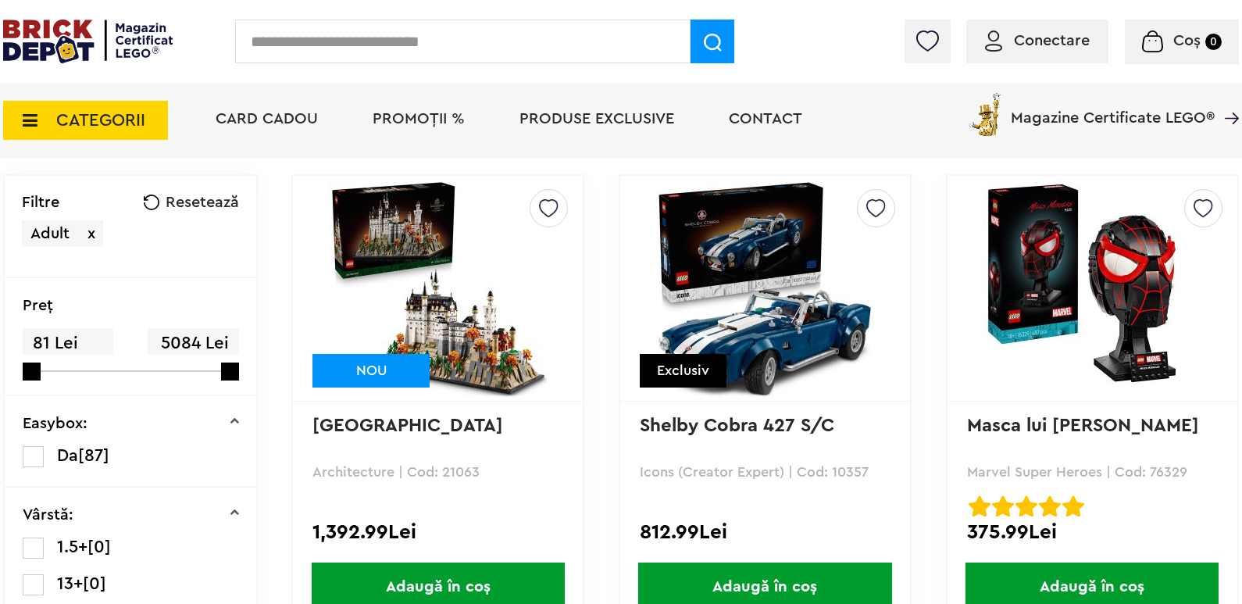
click at [819, 321] on img at bounding box center [764, 288] width 219 height 219
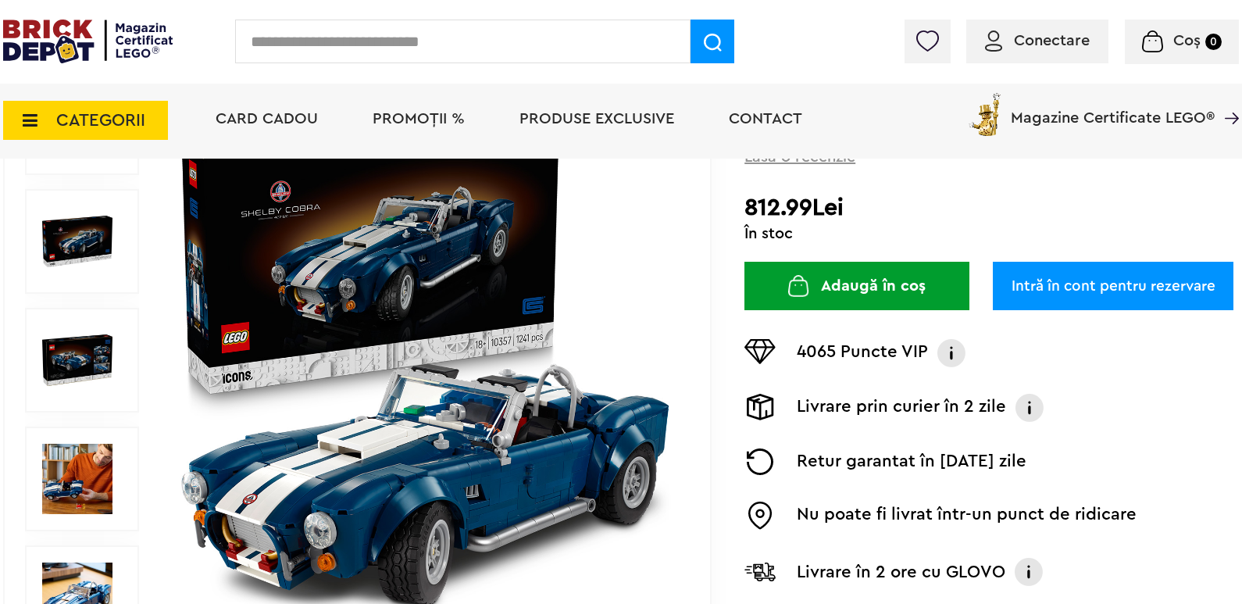
scroll to position [390, 0]
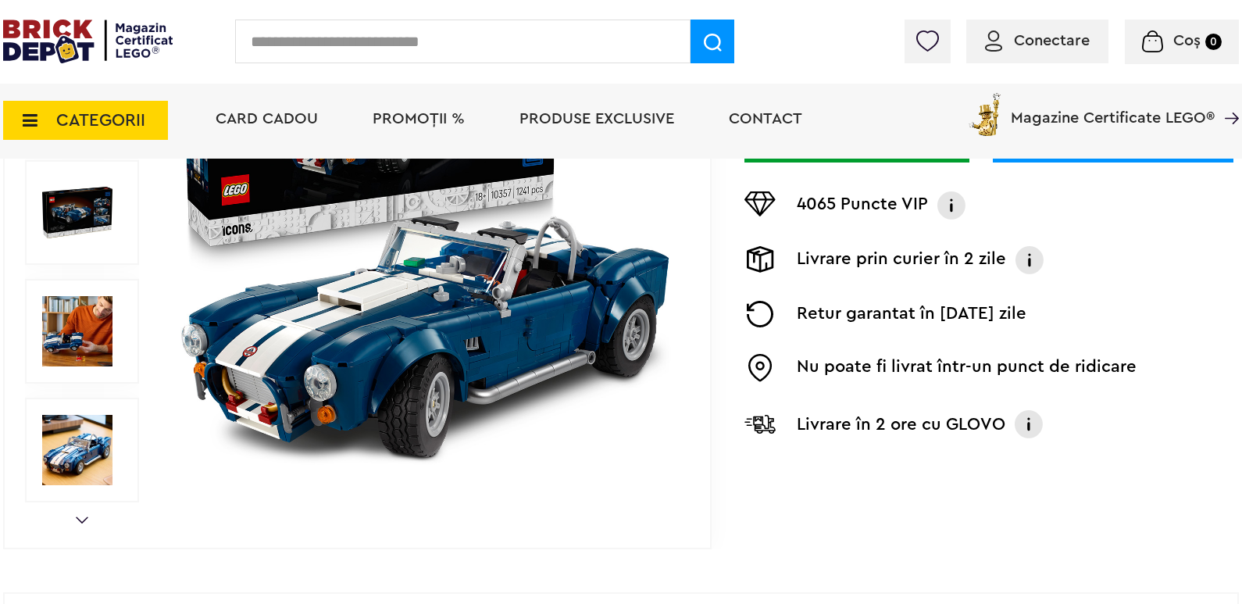
click at [76, 346] on img at bounding box center [77, 331] width 70 height 70
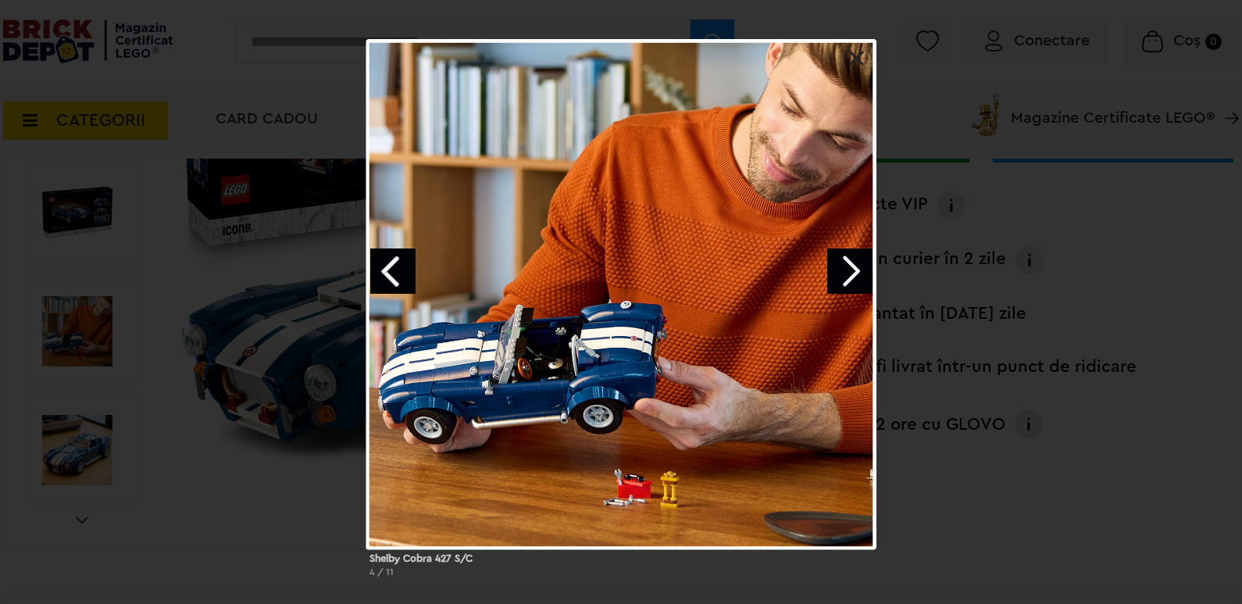
click at [846, 278] on link "Next image" at bounding box center [849, 270] width 45 height 45
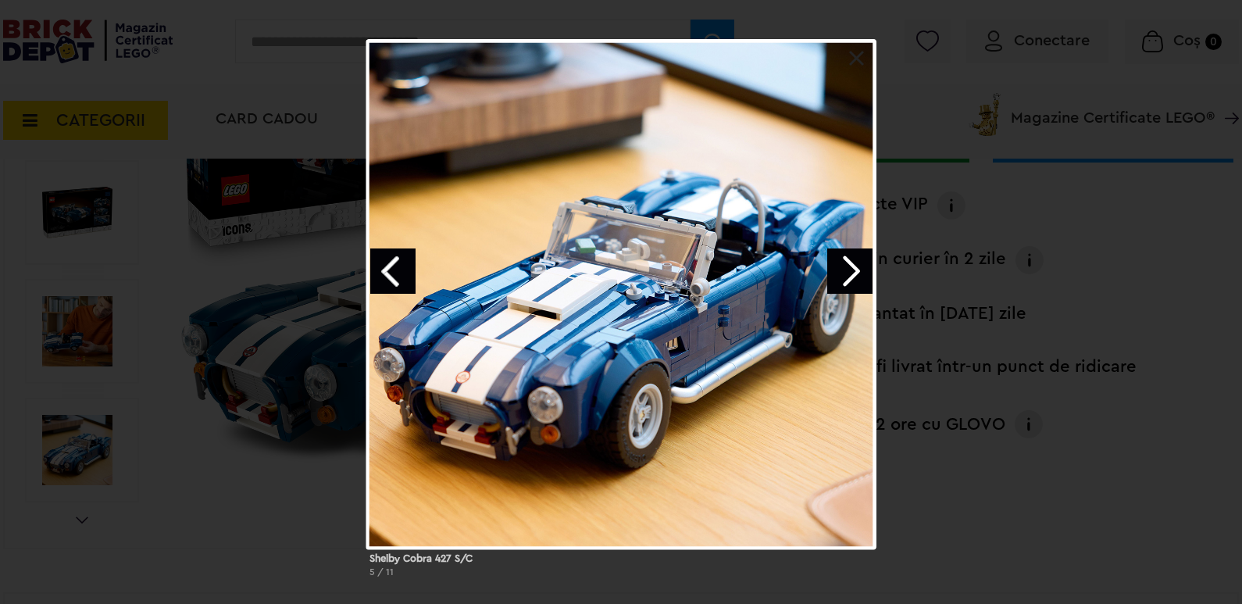
click at [854, 273] on link "Next image" at bounding box center [849, 270] width 45 height 45
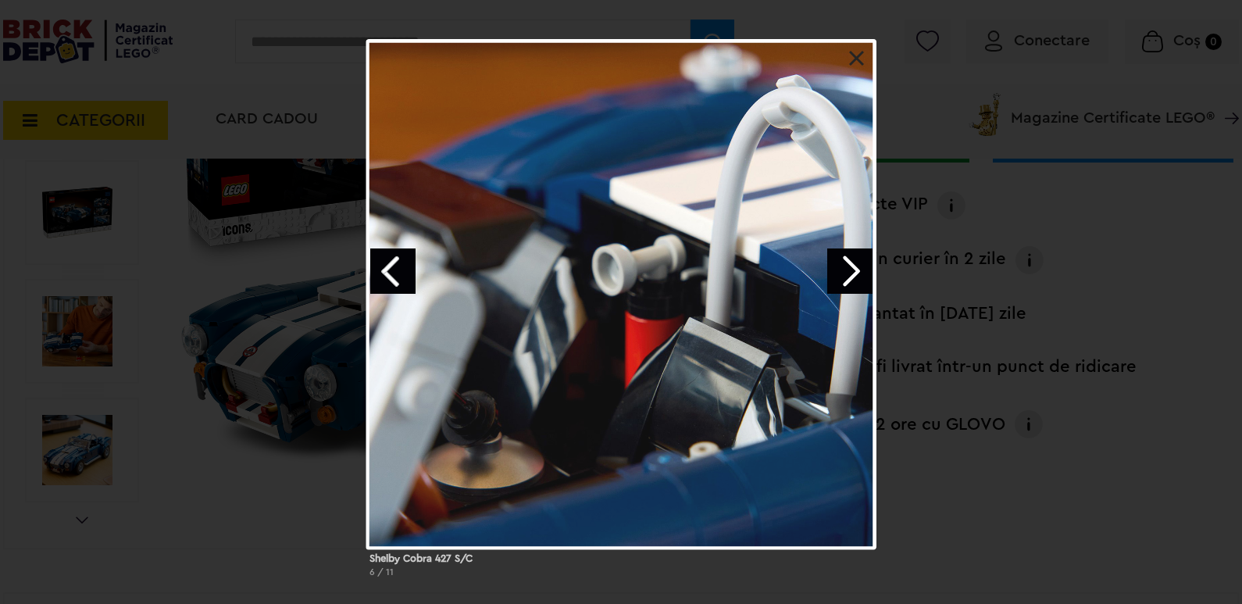
click at [853, 268] on link "Next image" at bounding box center [849, 270] width 45 height 45
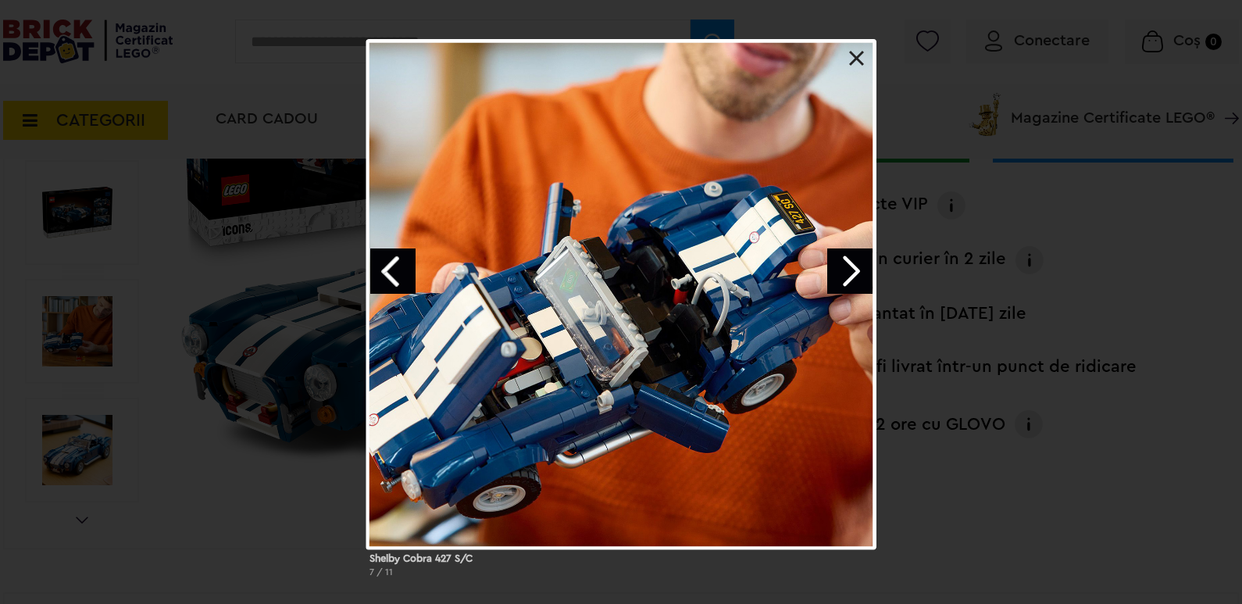
click at [862, 62] on link at bounding box center [857, 59] width 16 height 16
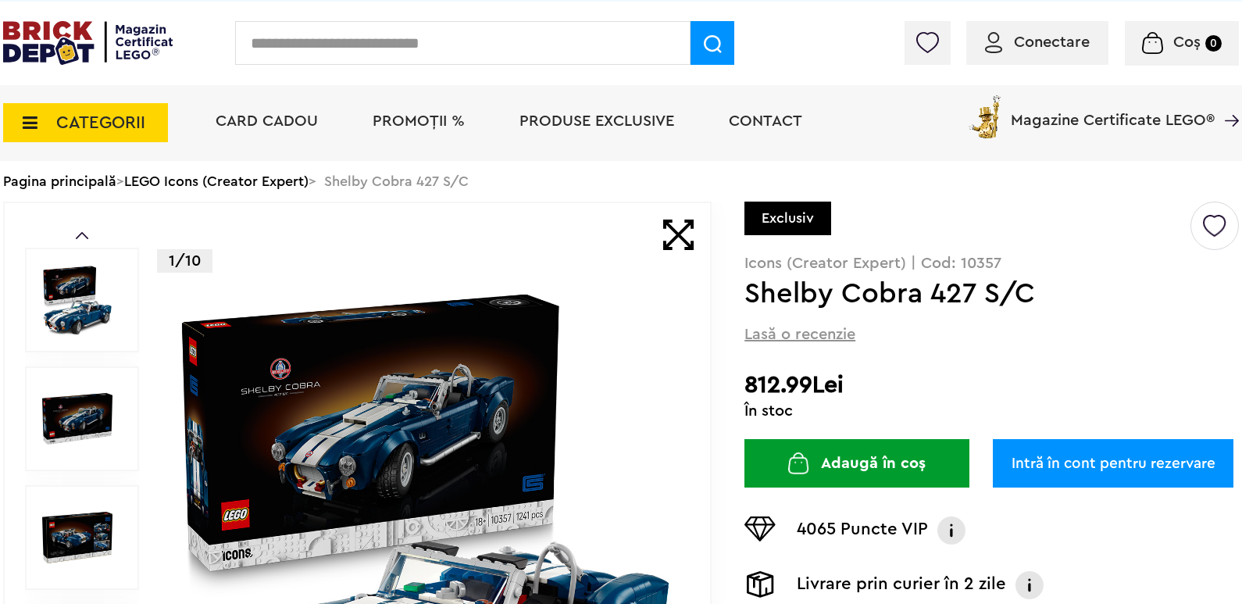
scroll to position [0, 0]
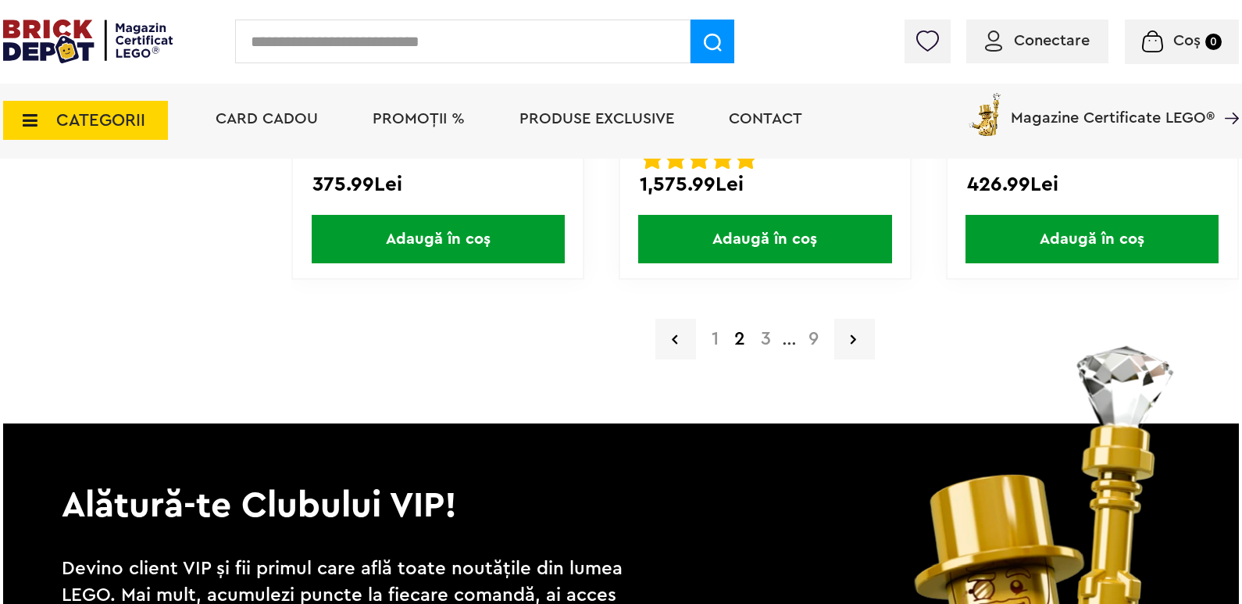
scroll to position [3436, 0]
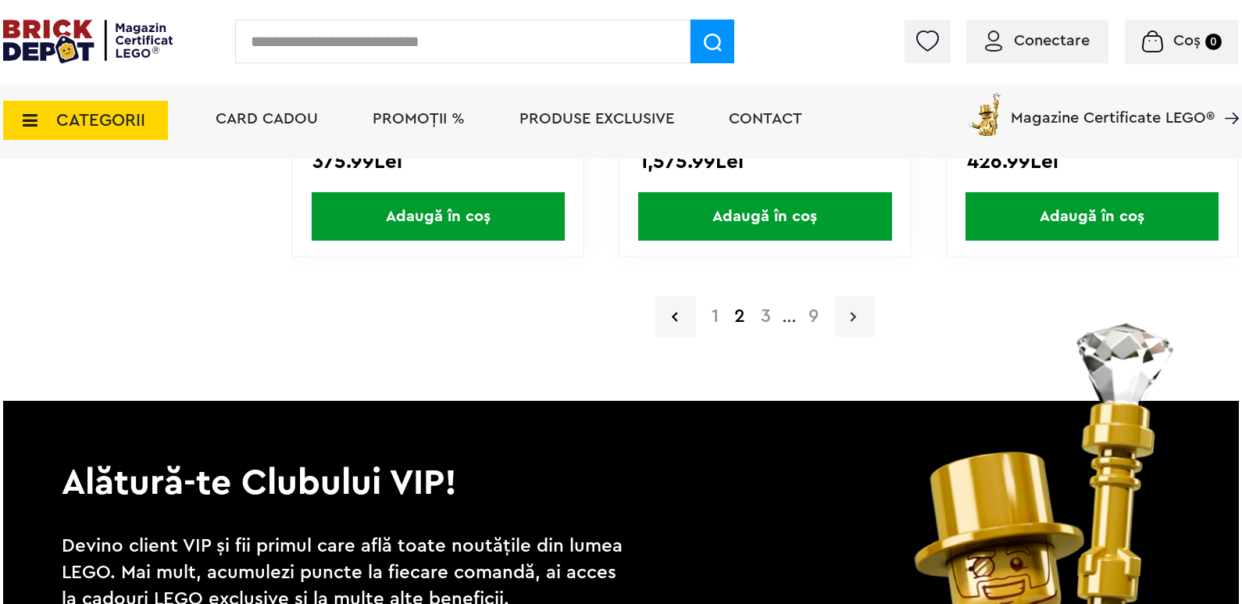
click at [851, 319] on icon at bounding box center [852, 316] width 5 height 16
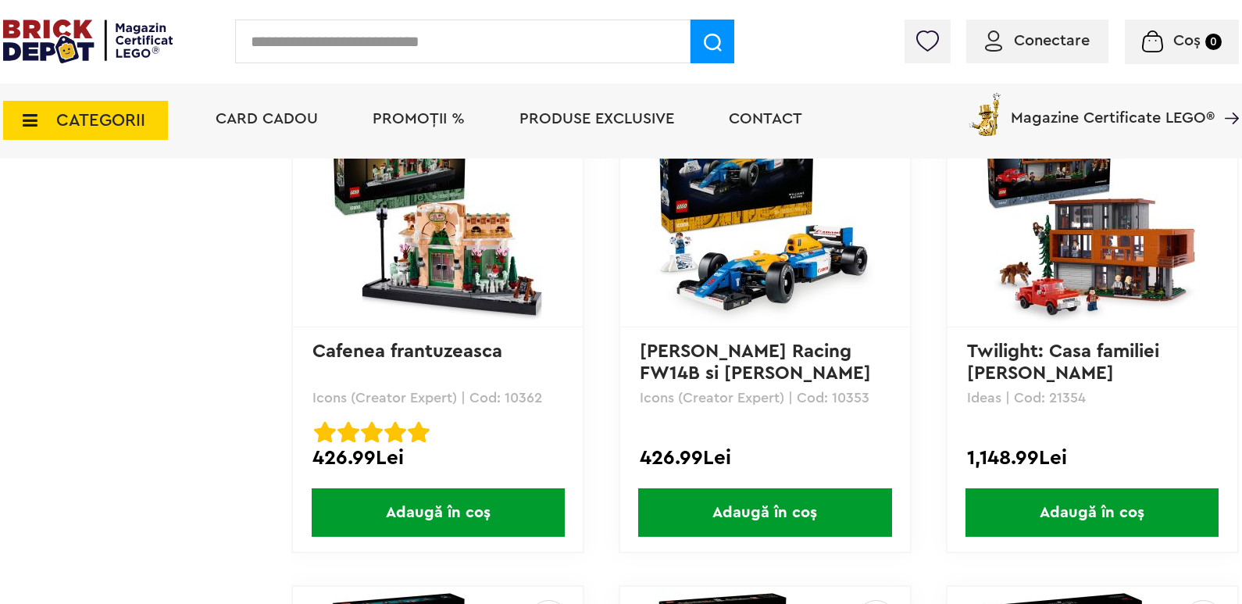
scroll to position [3045, 0]
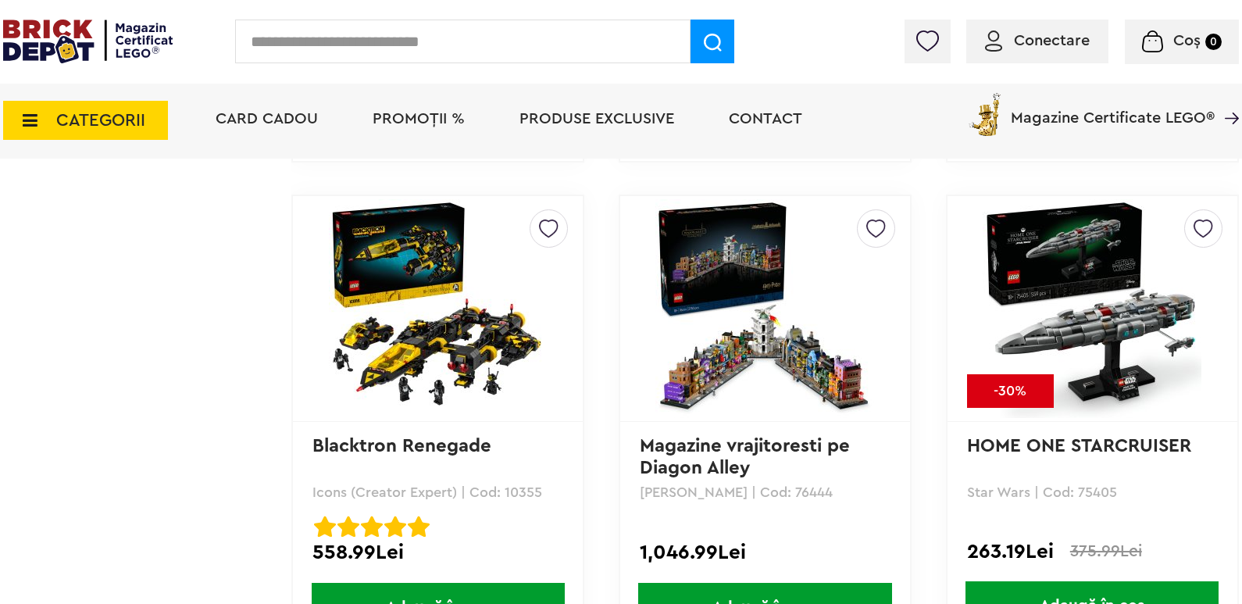
drag, startPoint x: 950, startPoint y: 264, endPoint x: 921, endPoint y: 125, distance: 142.1
click at [921, 125] on div "Card Cadou PROMOȚII % Produse exclusive Contact Magazine Certificate LEGO®" at bounding box center [719, 121] width 1038 height 76
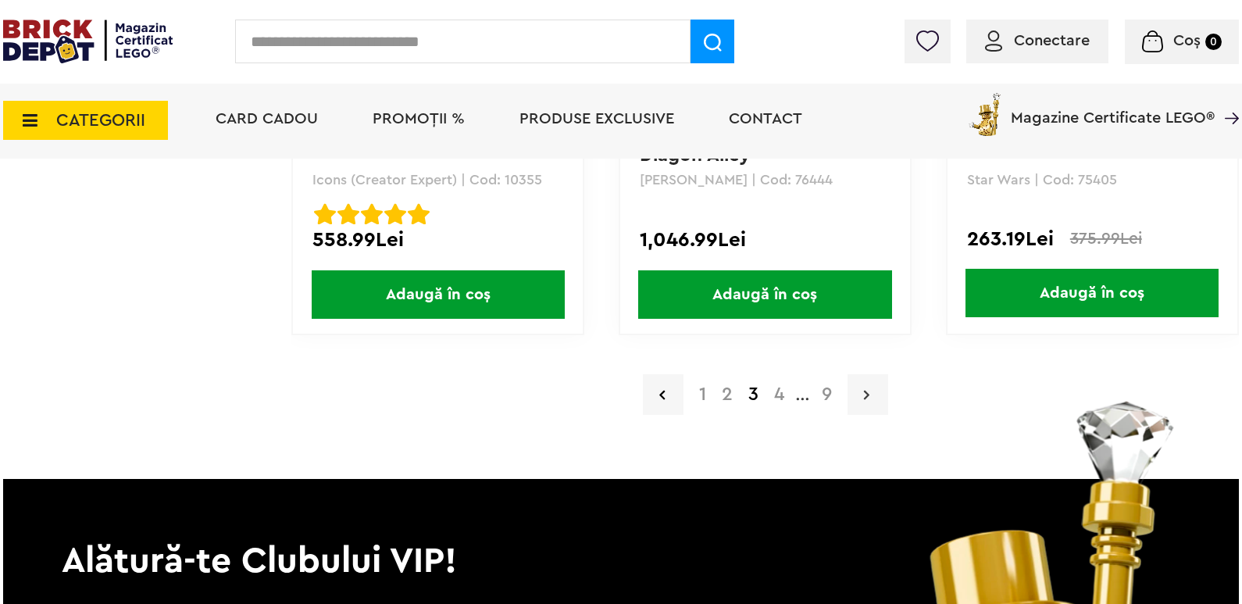
click at [858, 393] on link at bounding box center [867, 394] width 41 height 41
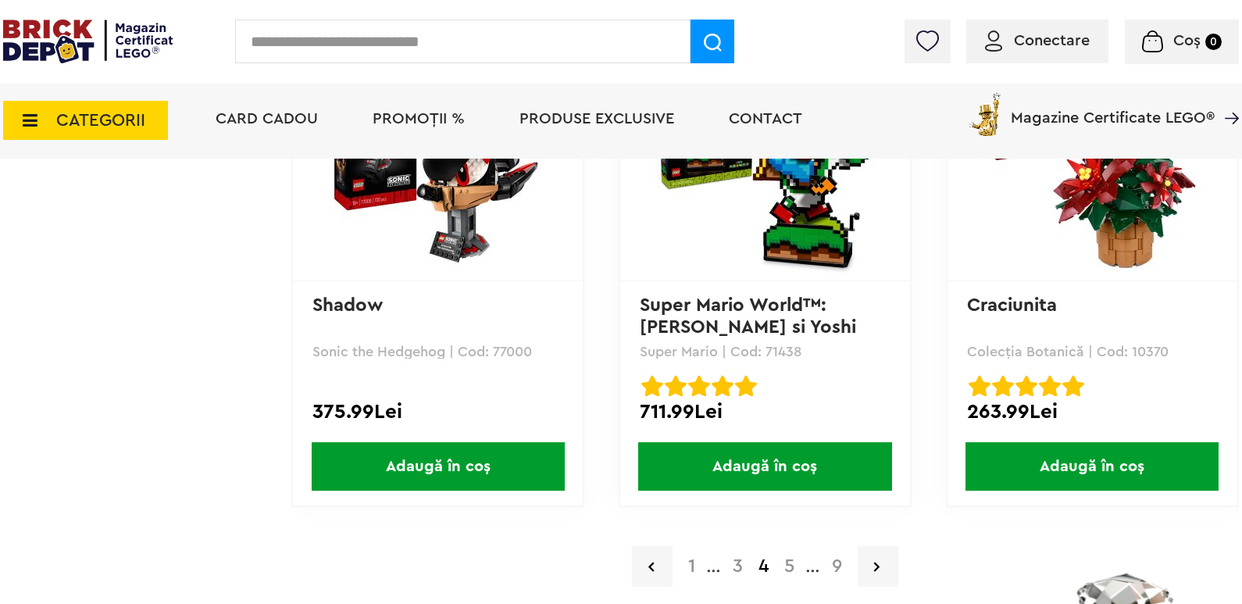
scroll to position [3279, 0]
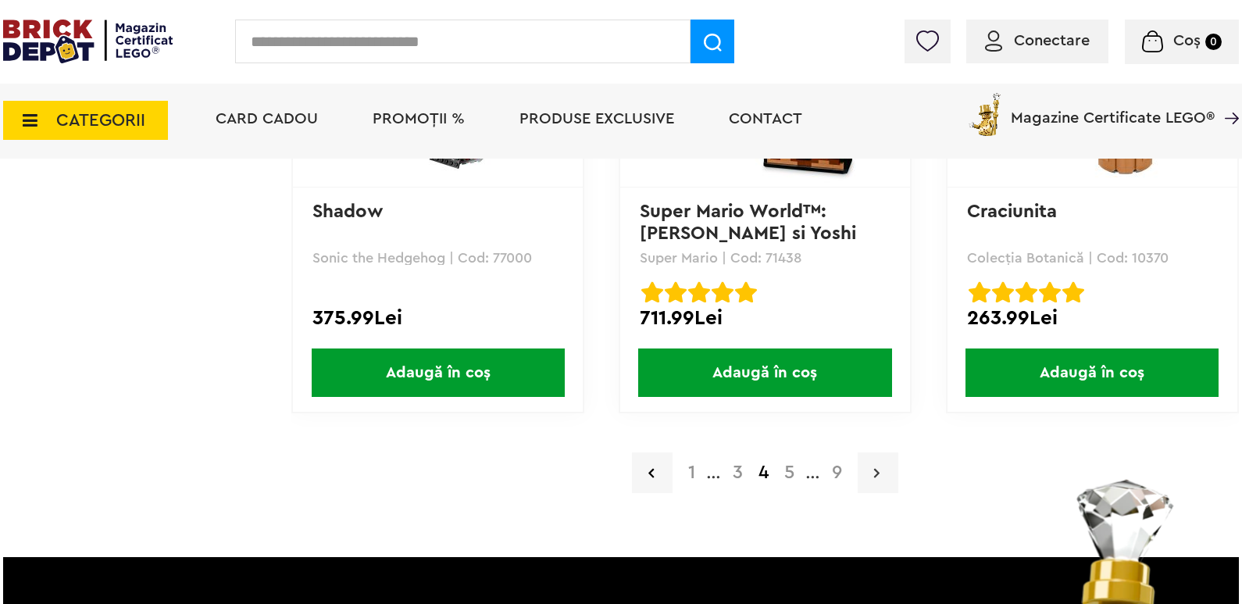
click at [879, 472] on icon at bounding box center [876, 473] width 5 height 16
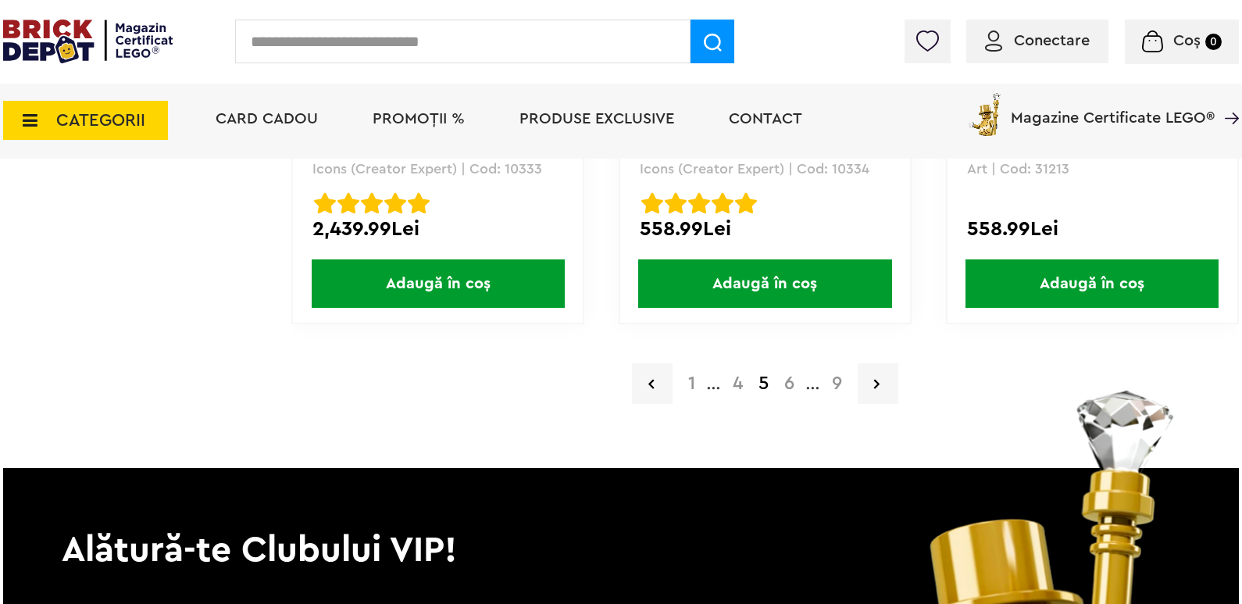
scroll to position [3436, 0]
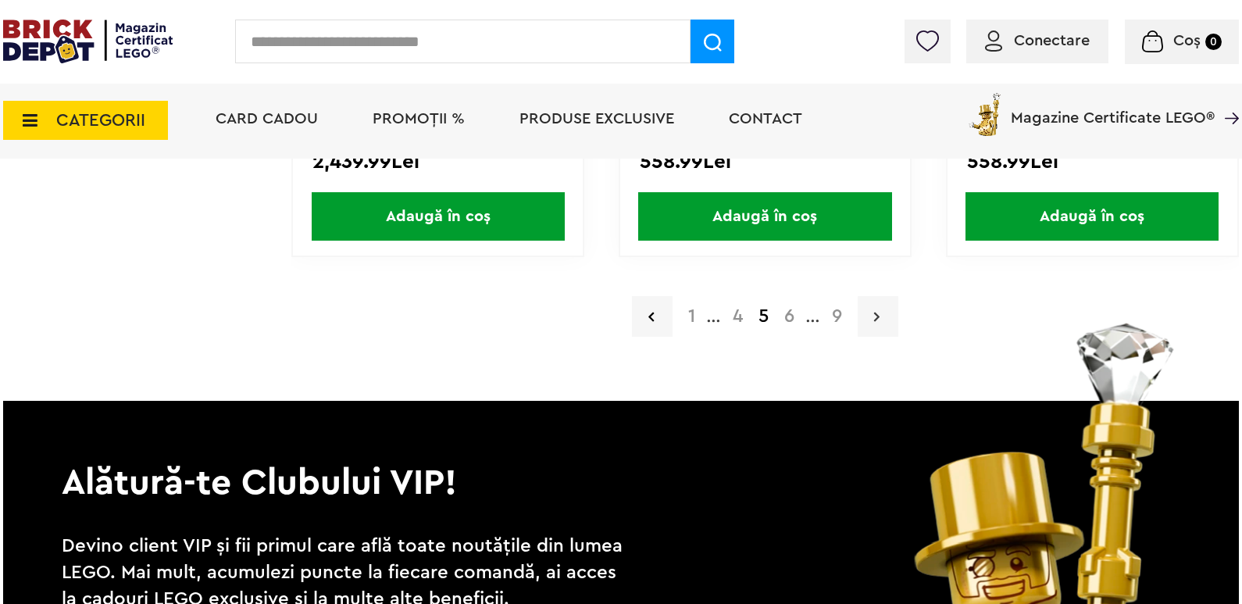
click at [880, 311] on link at bounding box center [877, 316] width 41 height 41
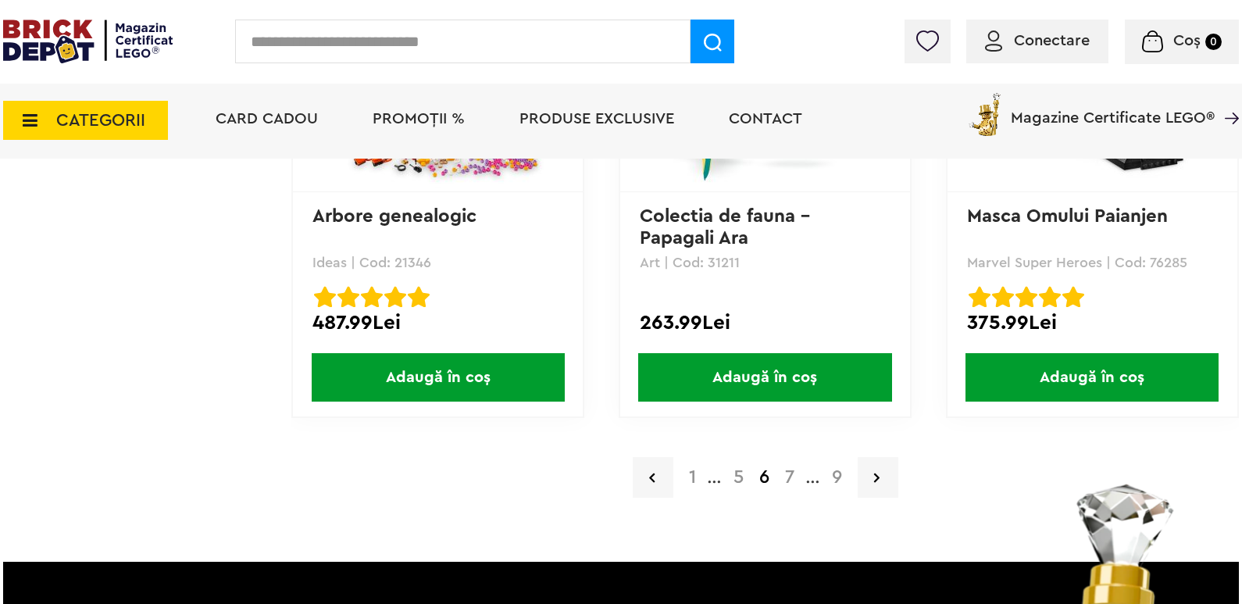
scroll to position [3279, 0]
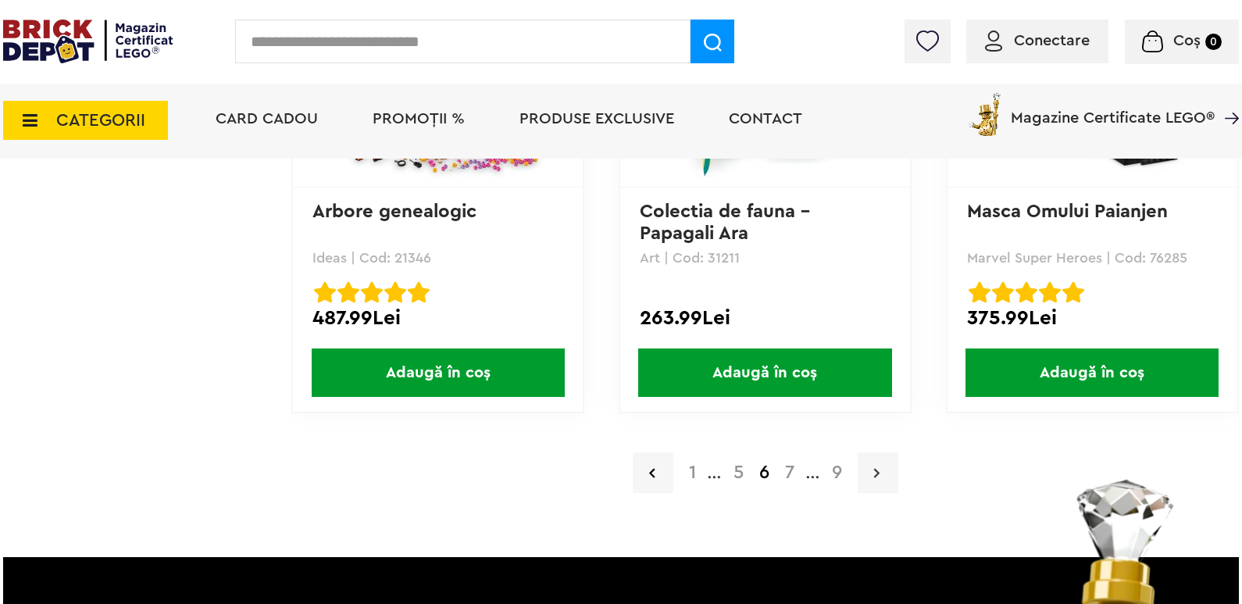
click at [877, 468] on icon at bounding box center [876, 473] width 5 height 16
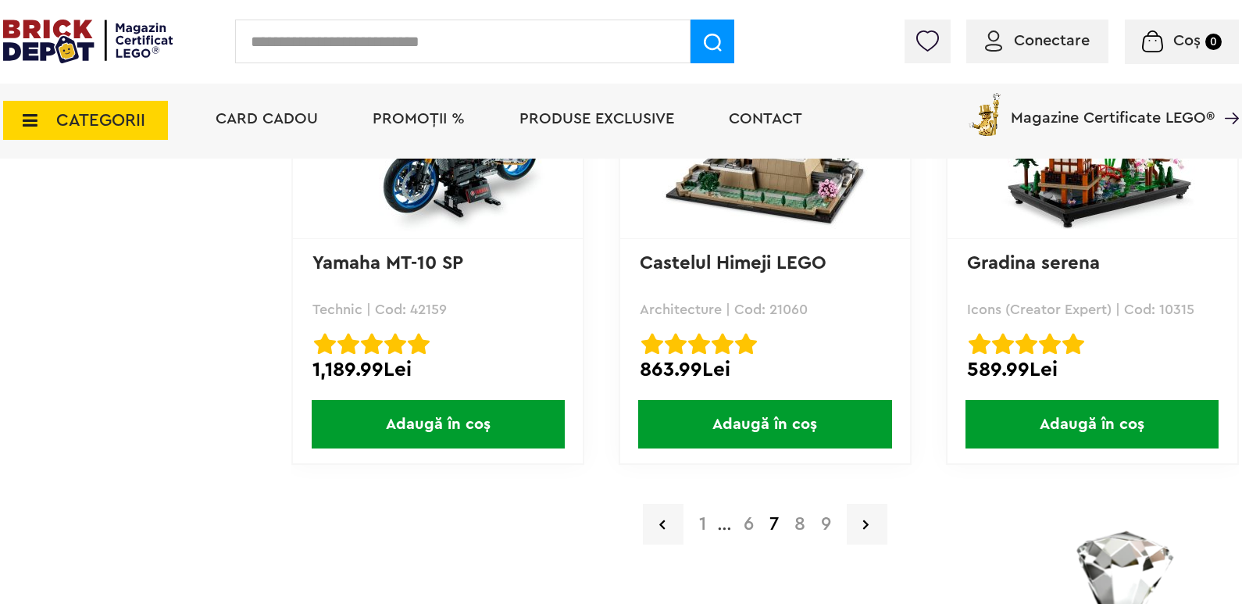
scroll to position [3358, 0]
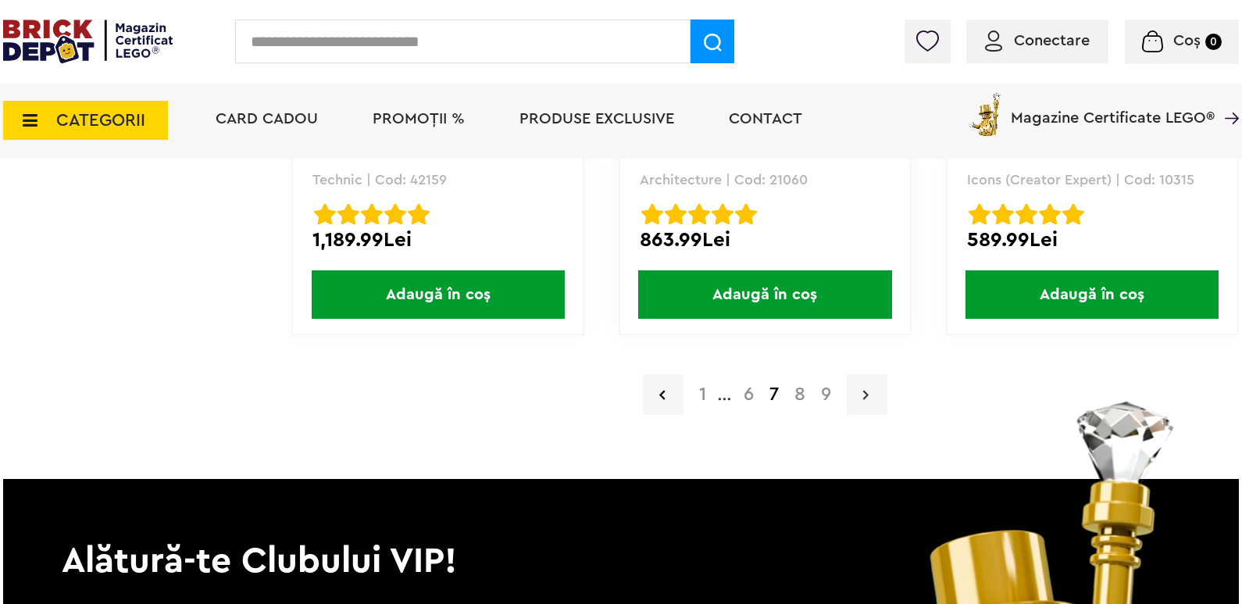
click at [877, 387] on link at bounding box center [866, 394] width 41 height 41
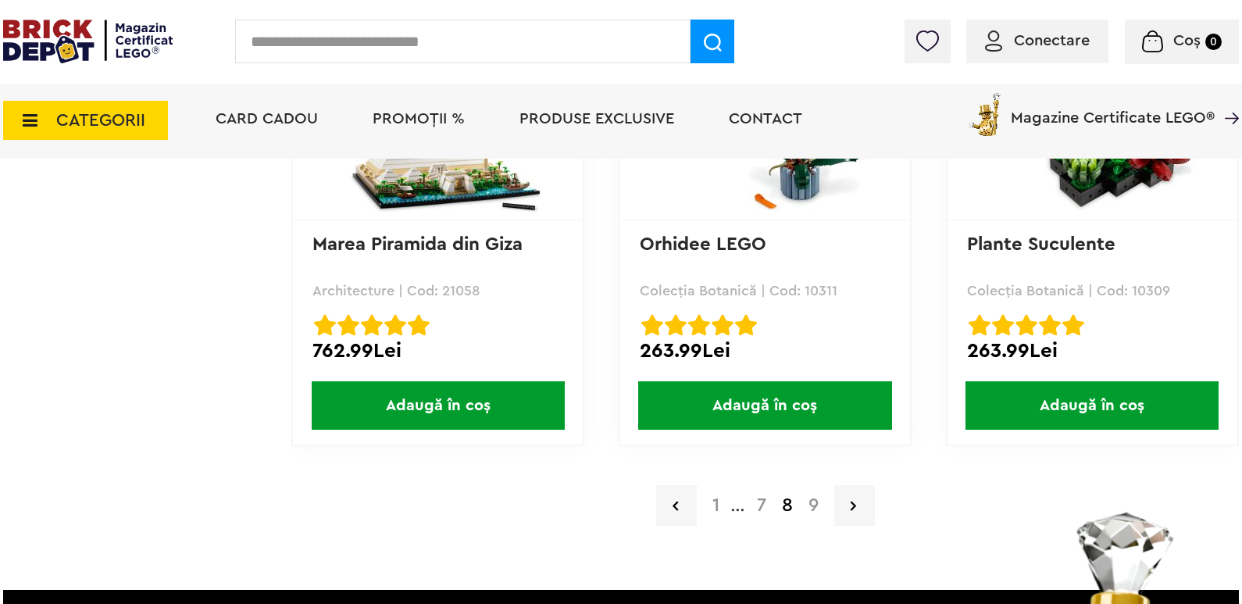
scroll to position [3358, 0]
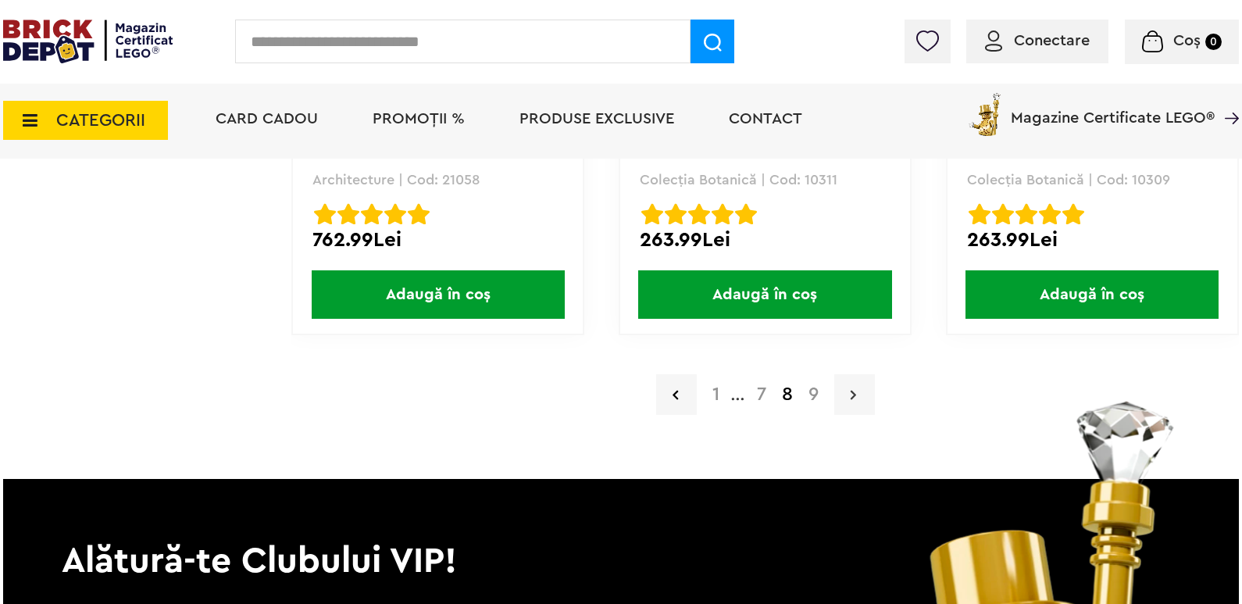
click at [845, 374] on link at bounding box center [854, 394] width 41 height 41
drag, startPoint x: 845, startPoint y: 374, endPoint x: 500, endPoint y: 368, distance: 345.2
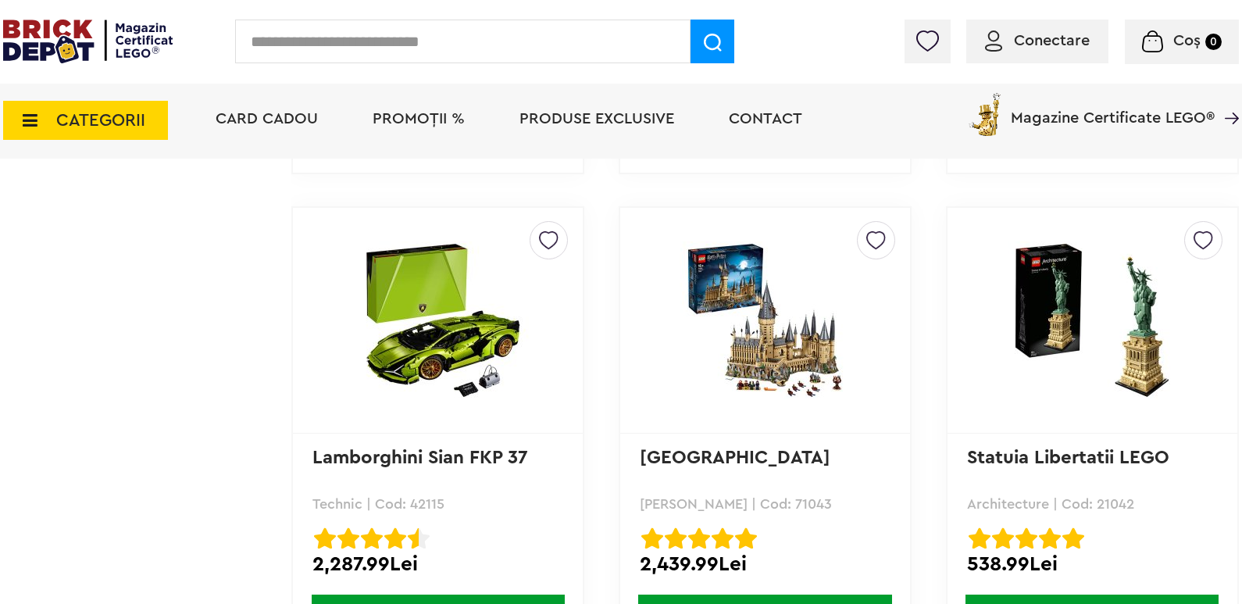
scroll to position [2577, 0]
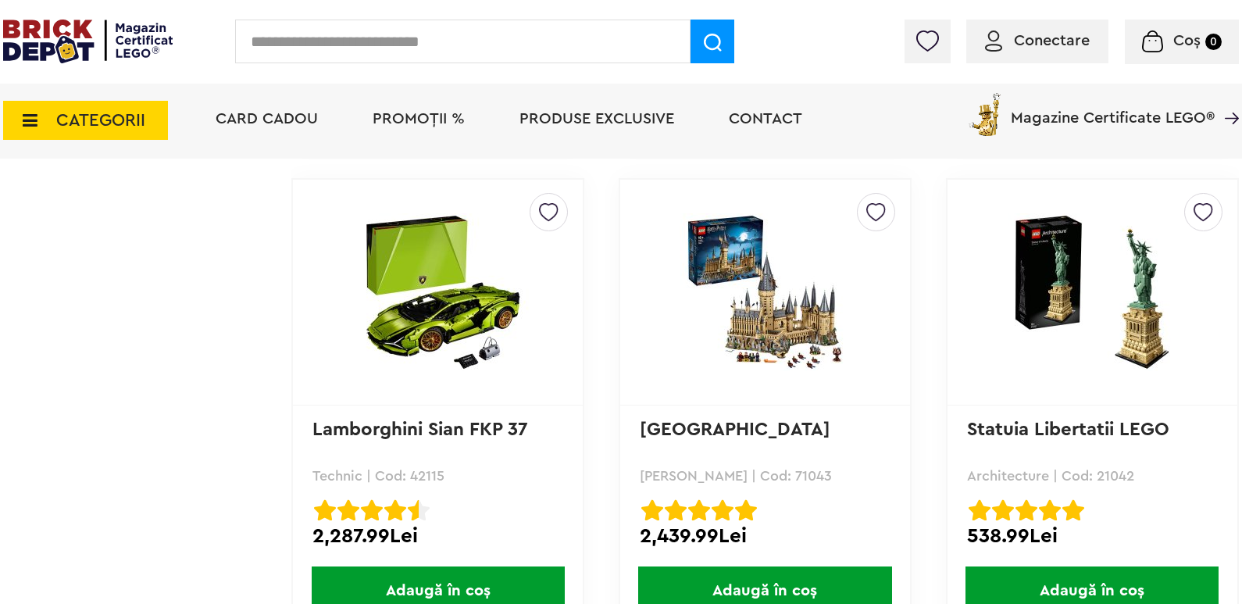
click at [511, 289] on img at bounding box center [438, 292] width 219 height 158
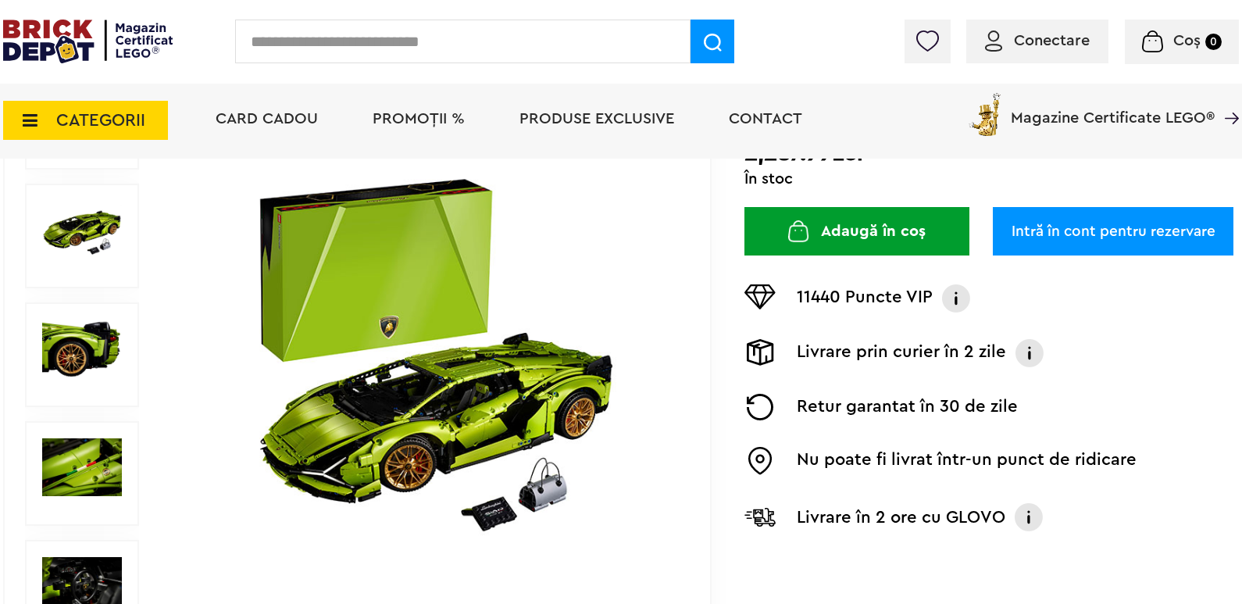
scroll to position [234, 0]
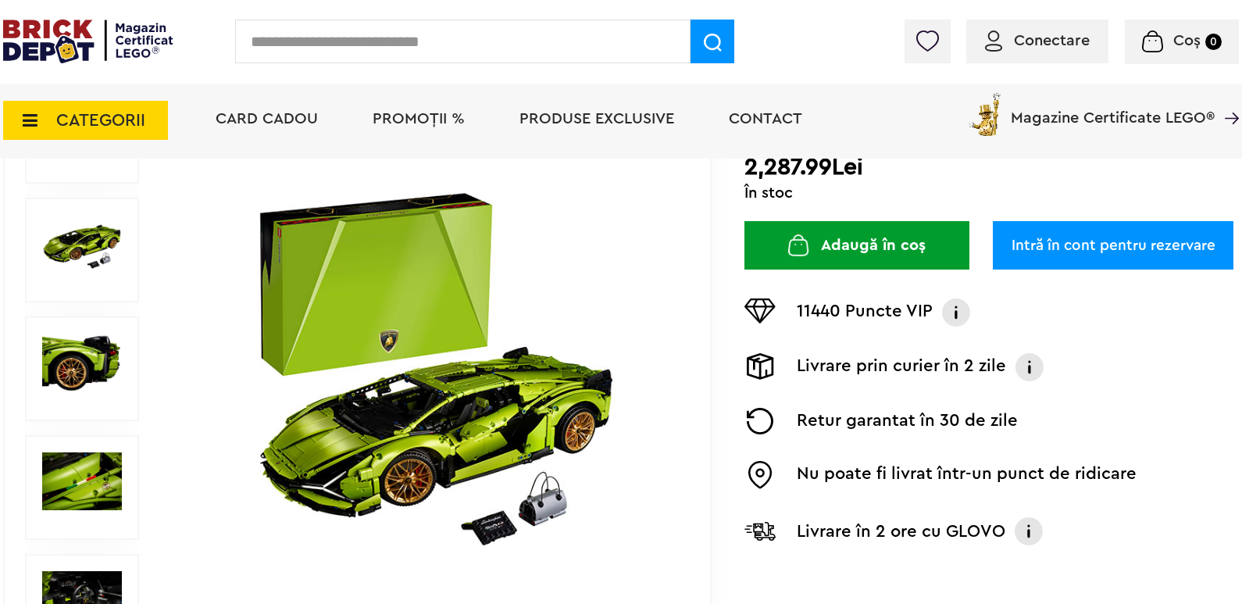
click at [52, 240] on img at bounding box center [82, 244] width 80 height 58
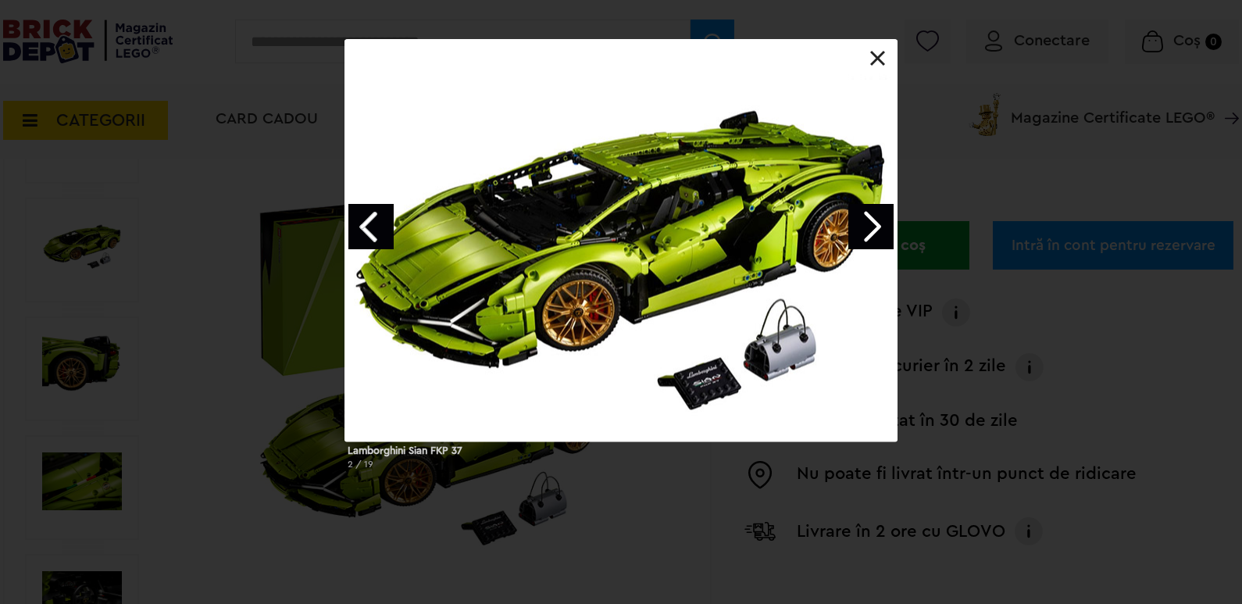
click at [863, 230] on link "Next image" at bounding box center [870, 226] width 45 height 45
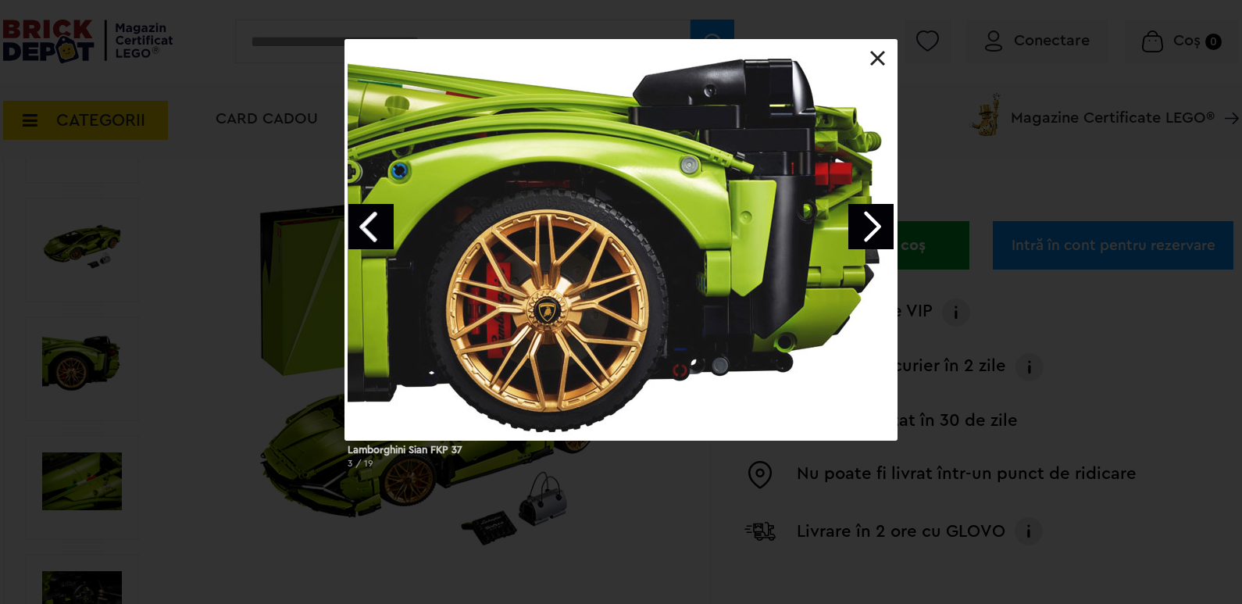
click at [869, 227] on link "Next image" at bounding box center [870, 226] width 45 height 45
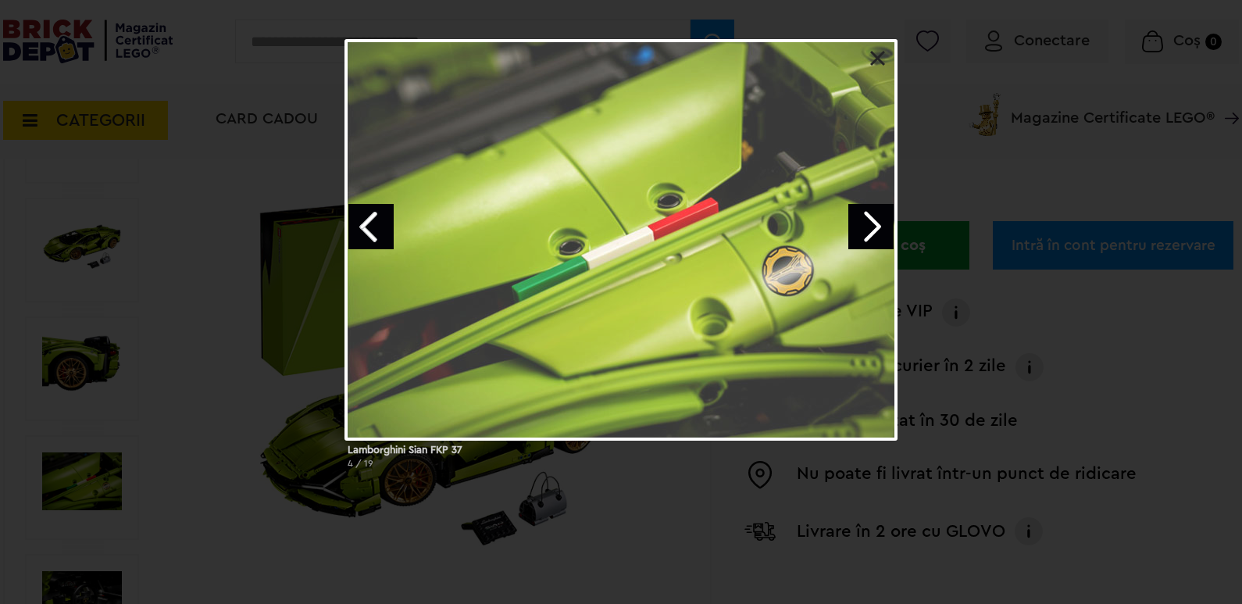
click at [875, 224] on link "Next image" at bounding box center [870, 226] width 45 height 45
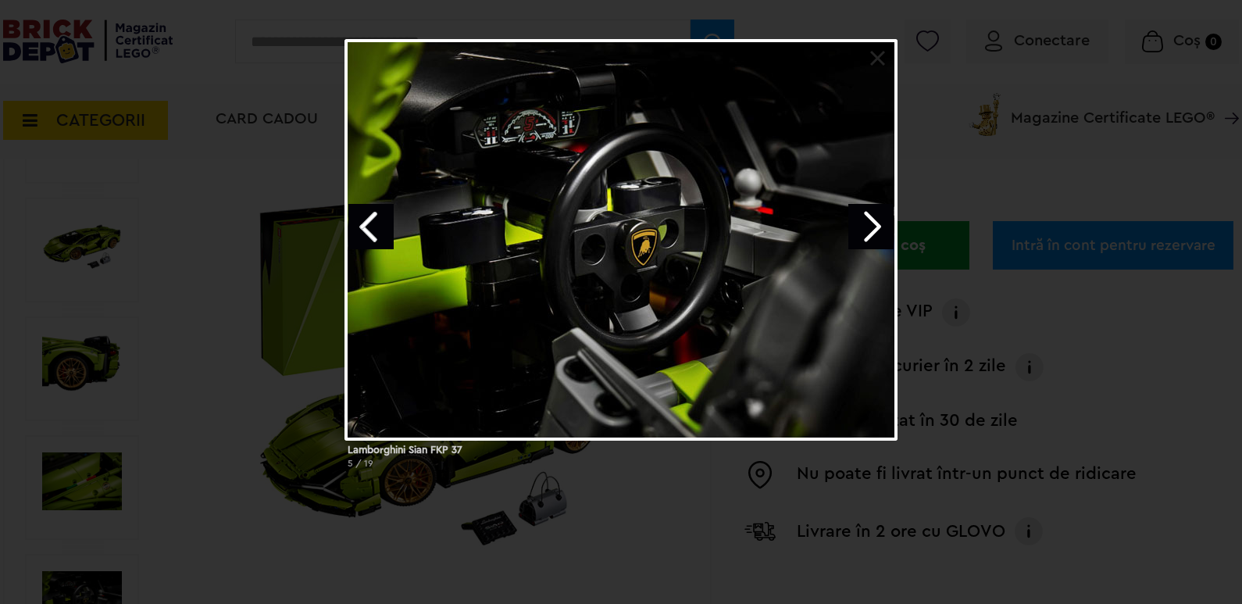
click at [875, 224] on link "Next image" at bounding box center [870, 226] width 45 height 45
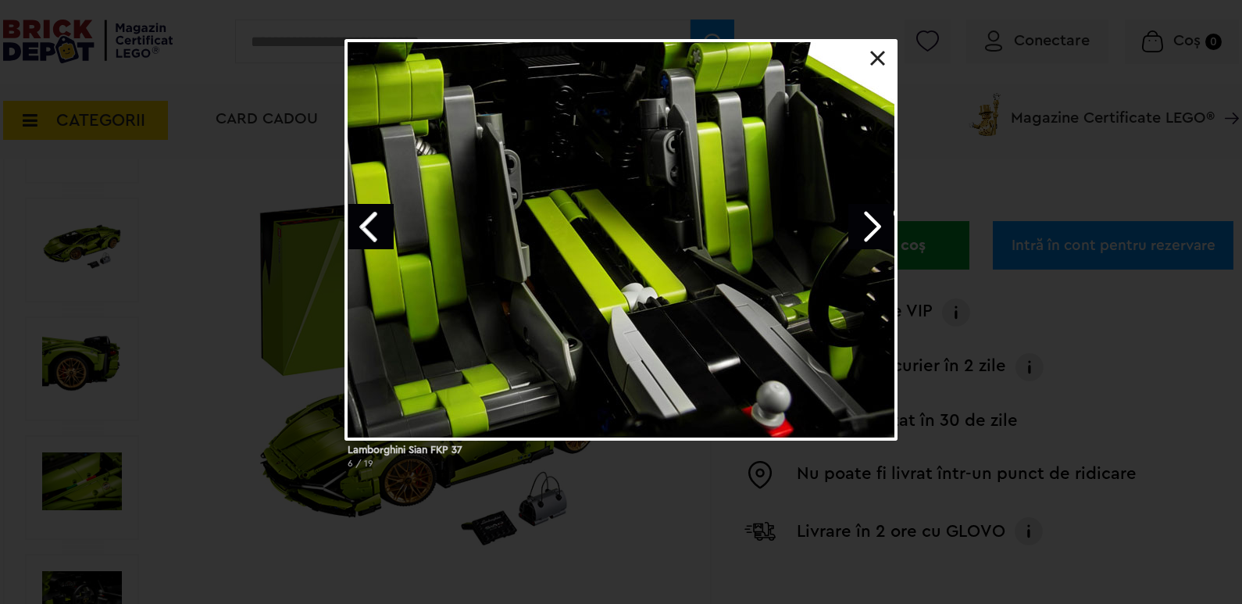
drag, startPoint x: 875, startPoint y: 224, endPoint x: 673, endPoint y: 468, distance: 316.6
click at [654, 480] on span "6 / 19" at bounding box center [579, 467] width 465 height 27
click at [878, 226] on link "Next image" at bounding box center [870, 226] width 45 height 45
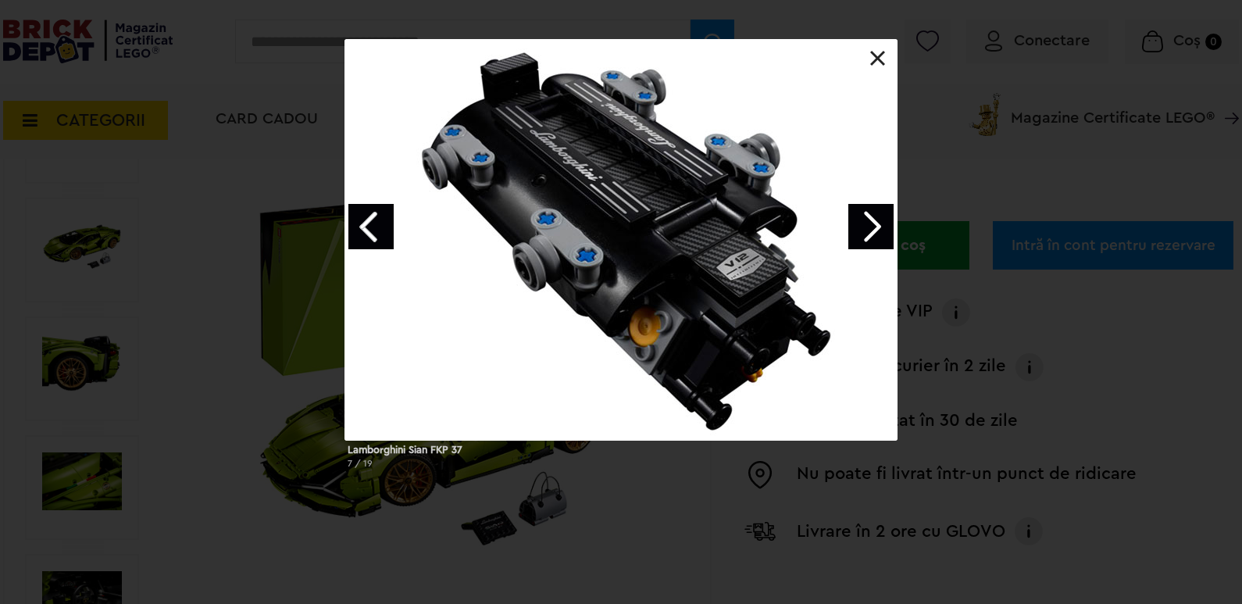
click at [878, 226] on link "Next image" at bounding box center [870, 226] width 45 height 45
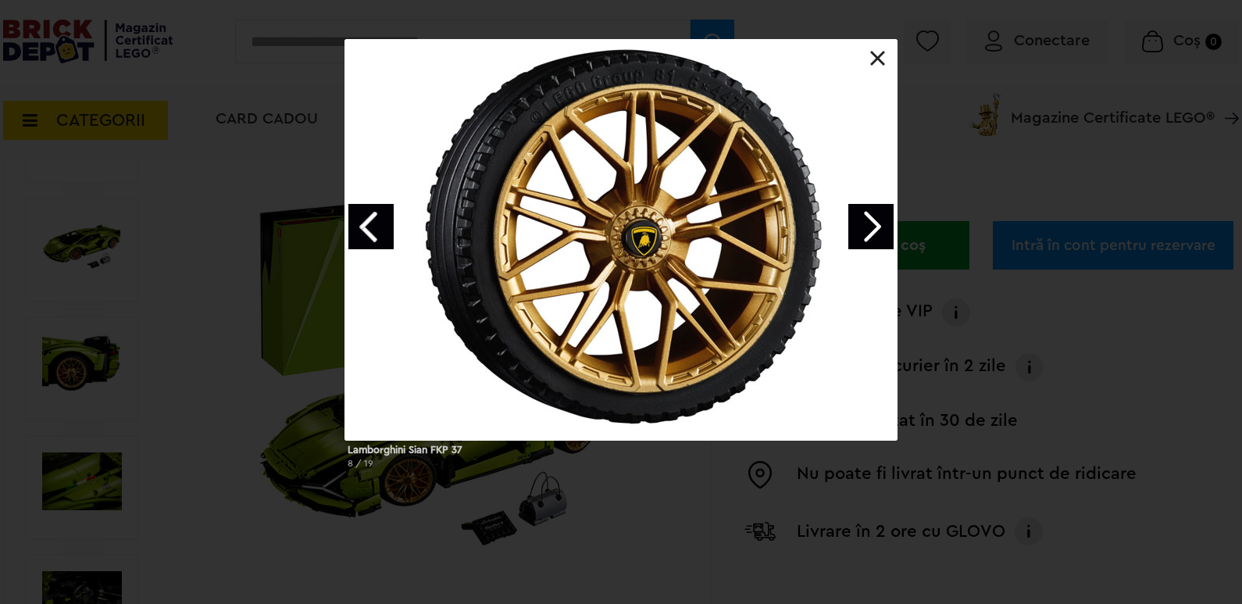
click at [876, 226] on link "Next image" at bounding box center [870, 226] width 45 height 45
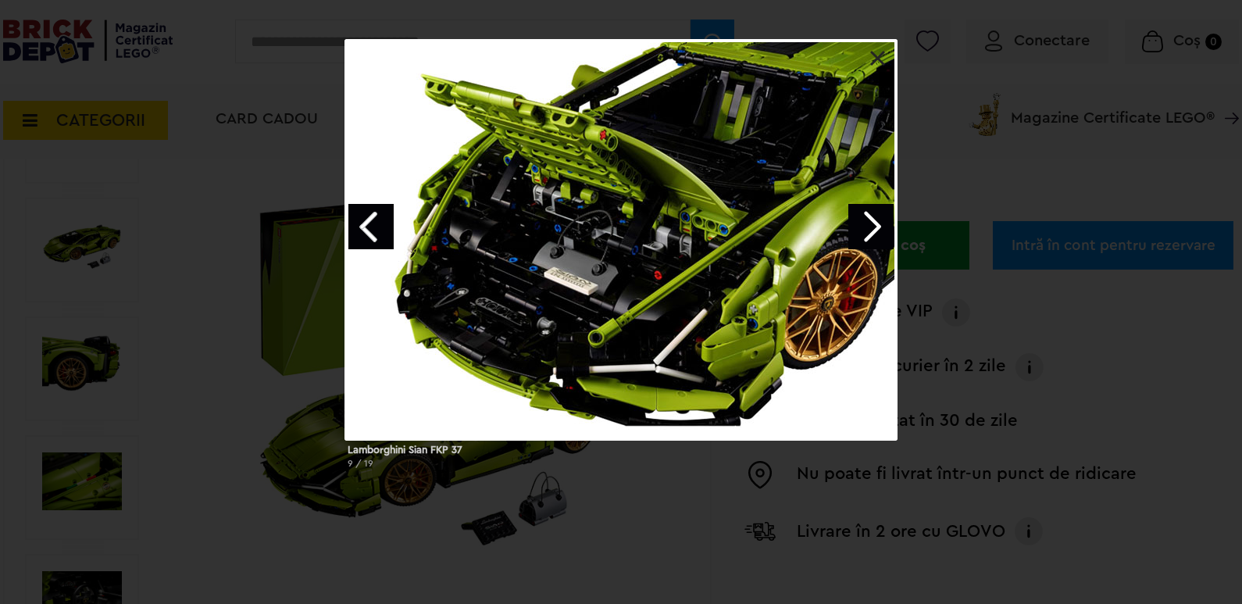
click at [876, 226] on link "Next image" at bounding box center [870, 226] width 45 height 45
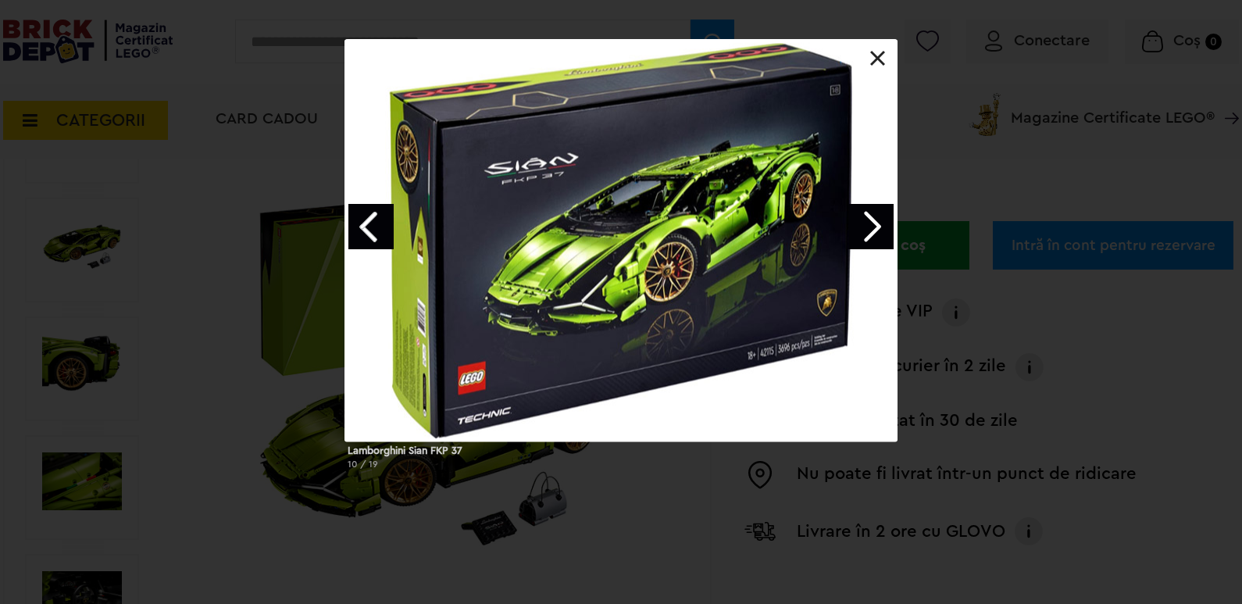
click at [876, 226] on link "Next image" at bounding box center [870, 226] width 45 height 45
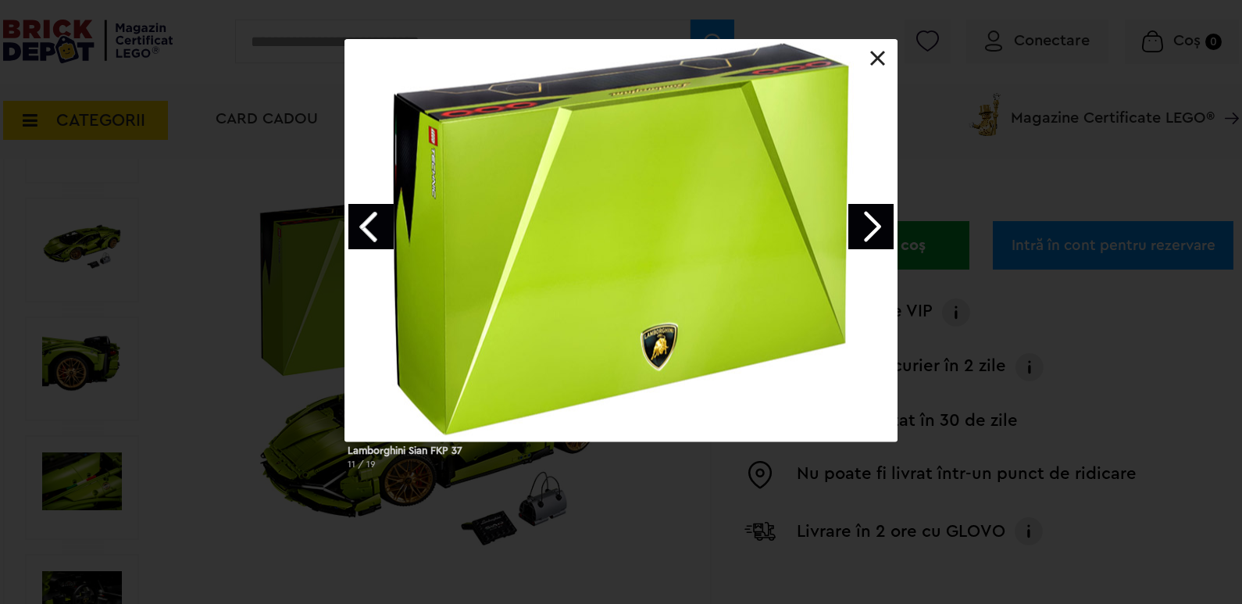
click at [880, 225] on link "Next image" at bounding box center [870, 226] width 45 height 45
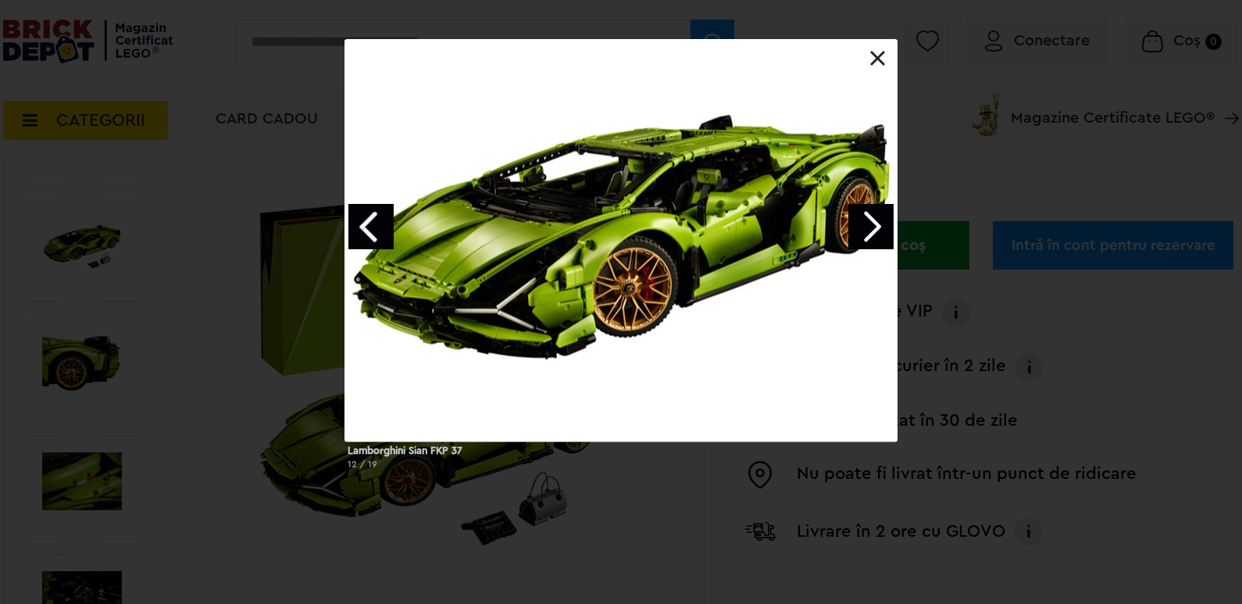
click at [362, 217] on link "Previous image" at bounding box center [370, 226] width 45 height 45
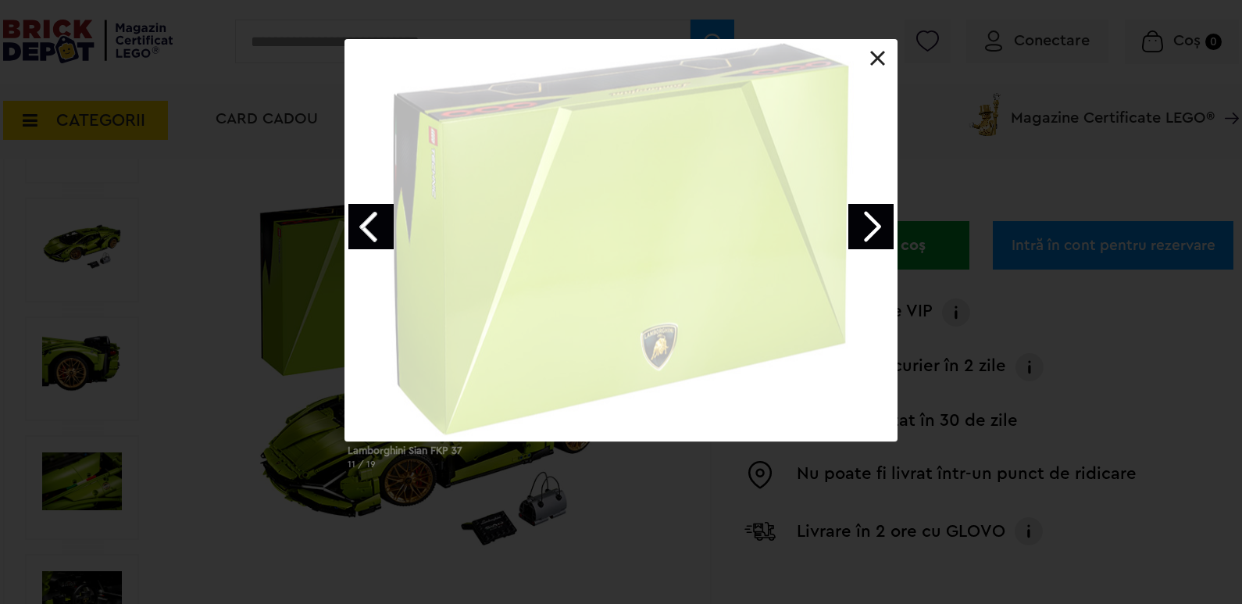
click at [362, 217] on link "Previous image" at bounding box center [370, 226] width 45 height 45
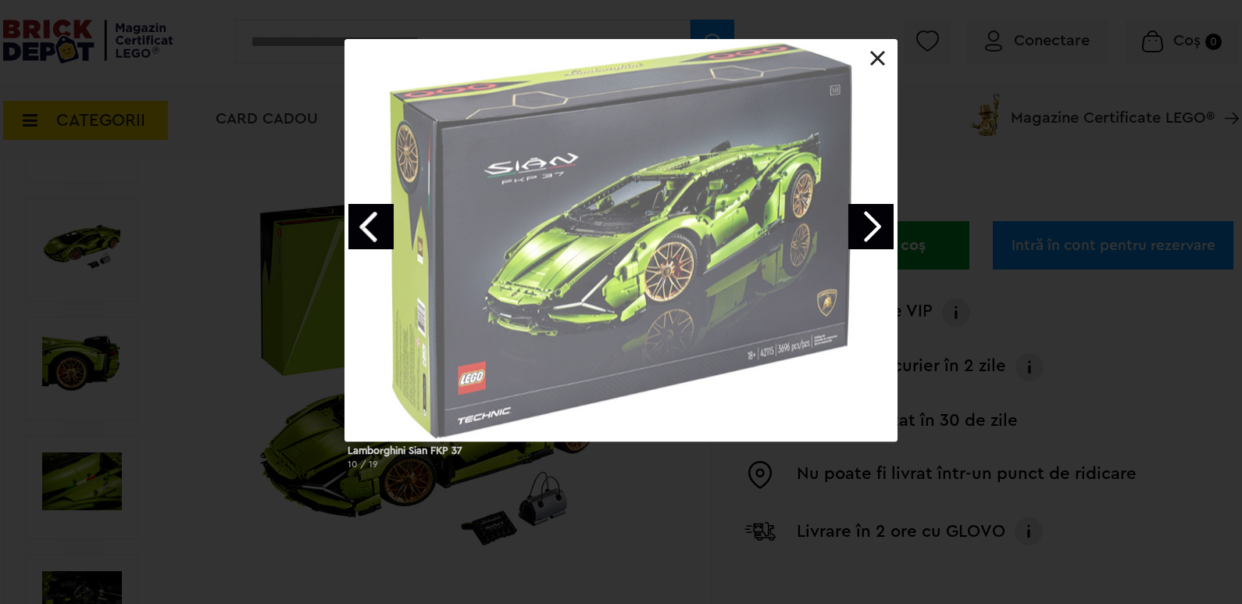
click at [362, 217] on link "Previous image" at bounding box center [370, 226] width 45 height 45
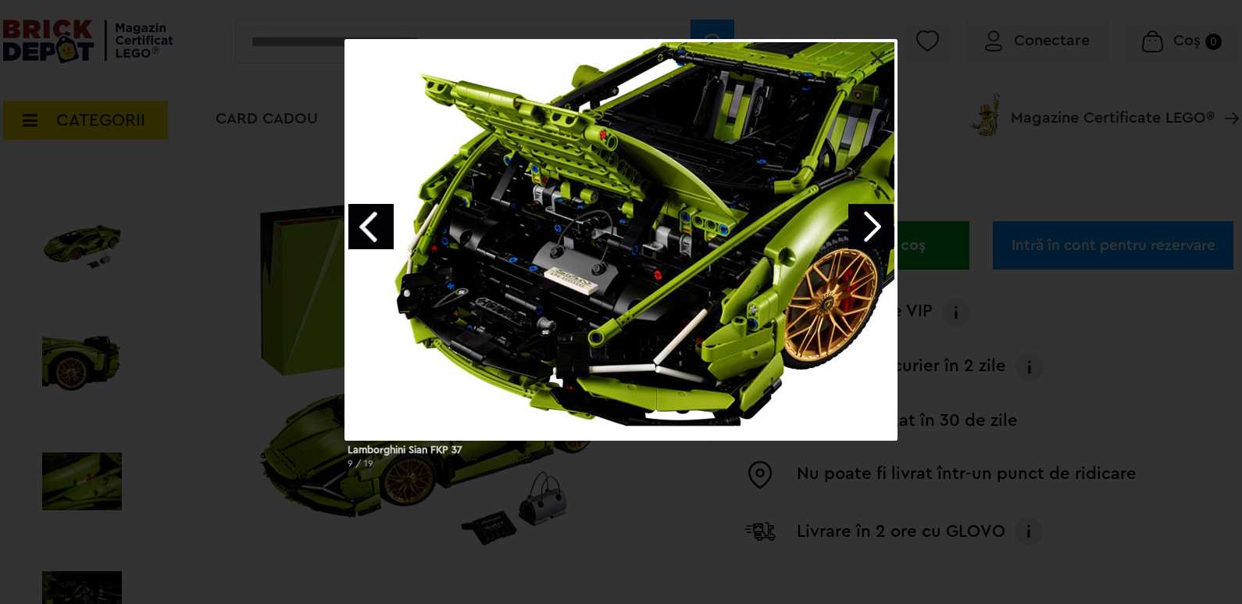
click at [362, 217] on link "Previous image" at bounding box center [370, 226] width 45 height 45
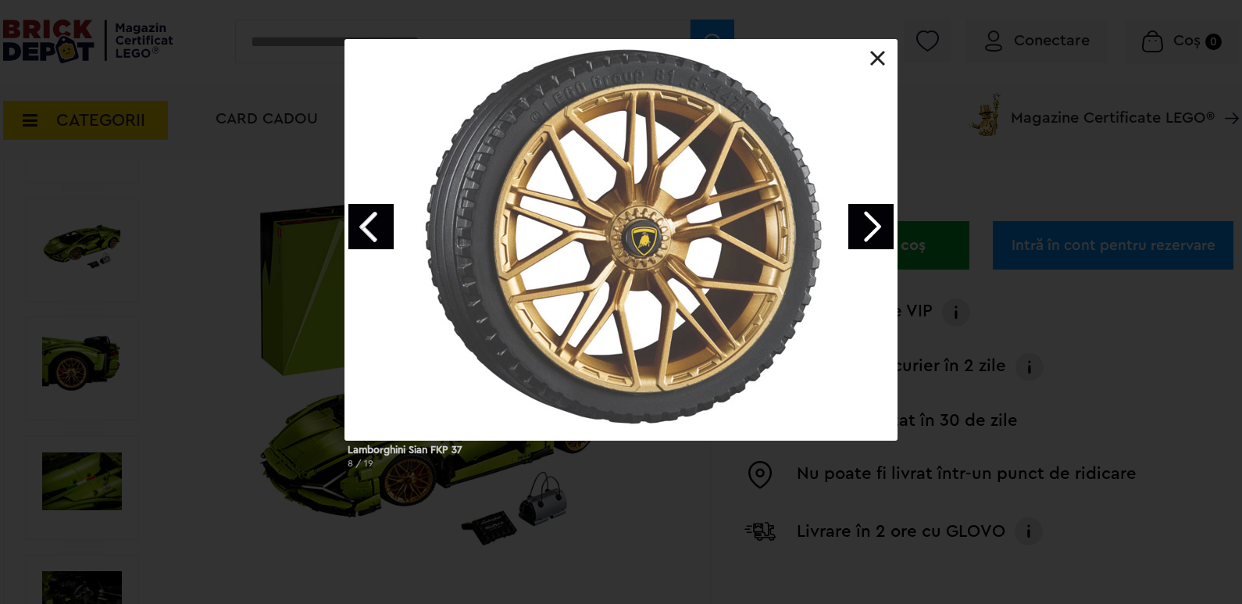
click at [365, 217] on link "Previous image" at bounding box center [370, 226] width 45 height 45
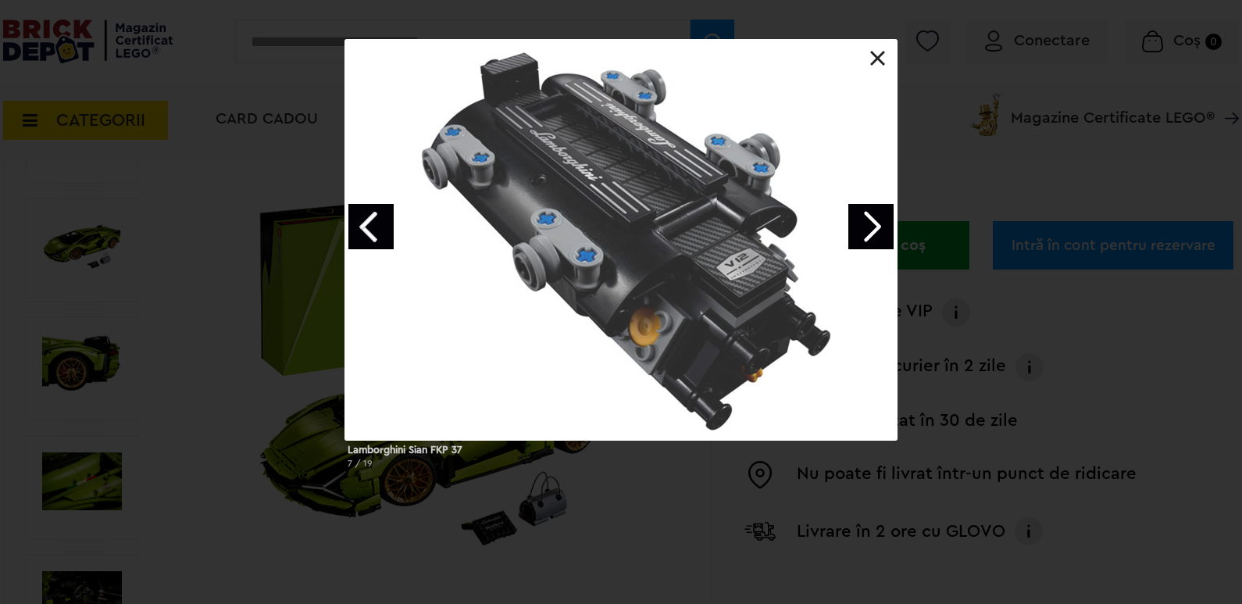
click at [365, 217] on link "Previous image" at bounding box center [370, 226] width 45 height 45
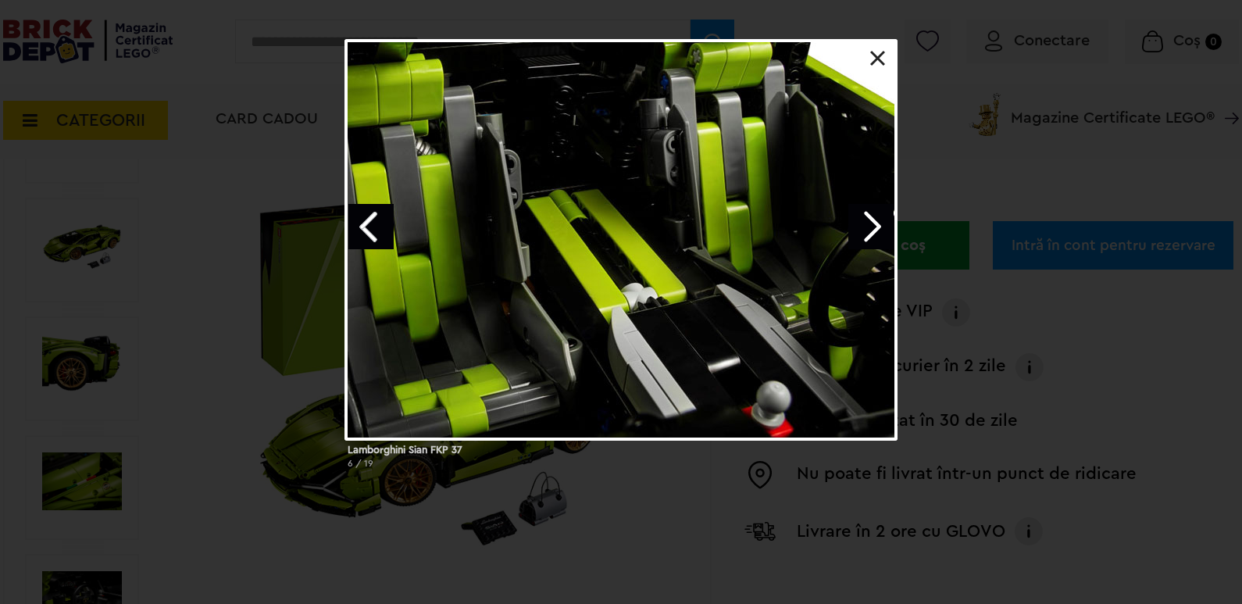
click at [878, 53] on link at bounding box center [878, 59] width 16 height 16
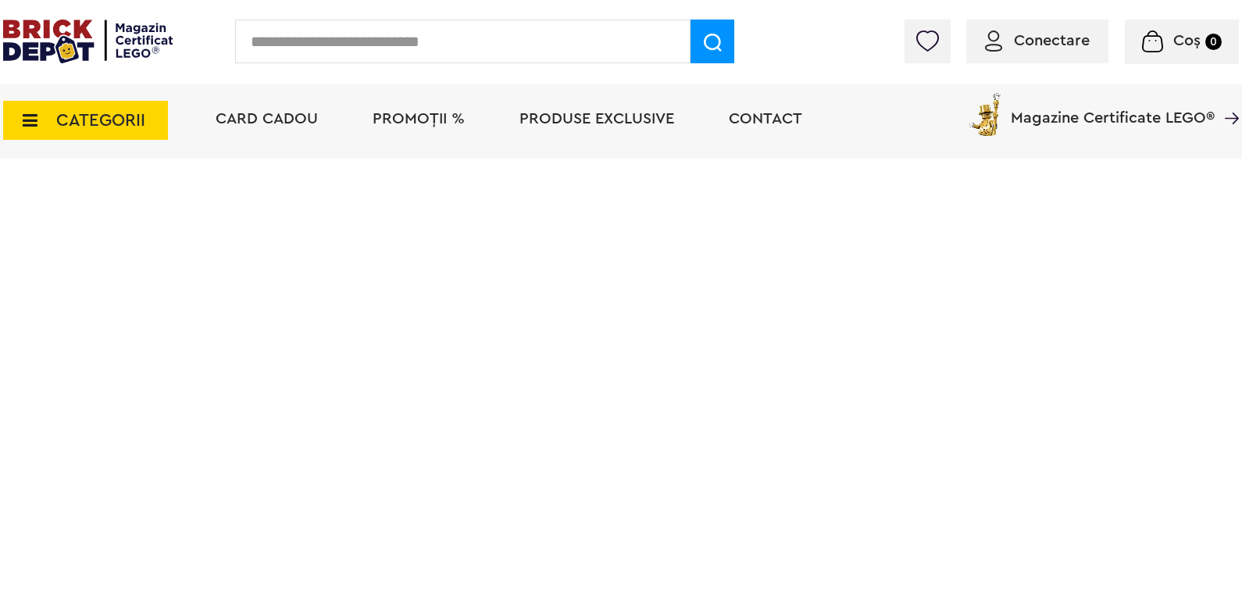
scroll to position [3045, 0]
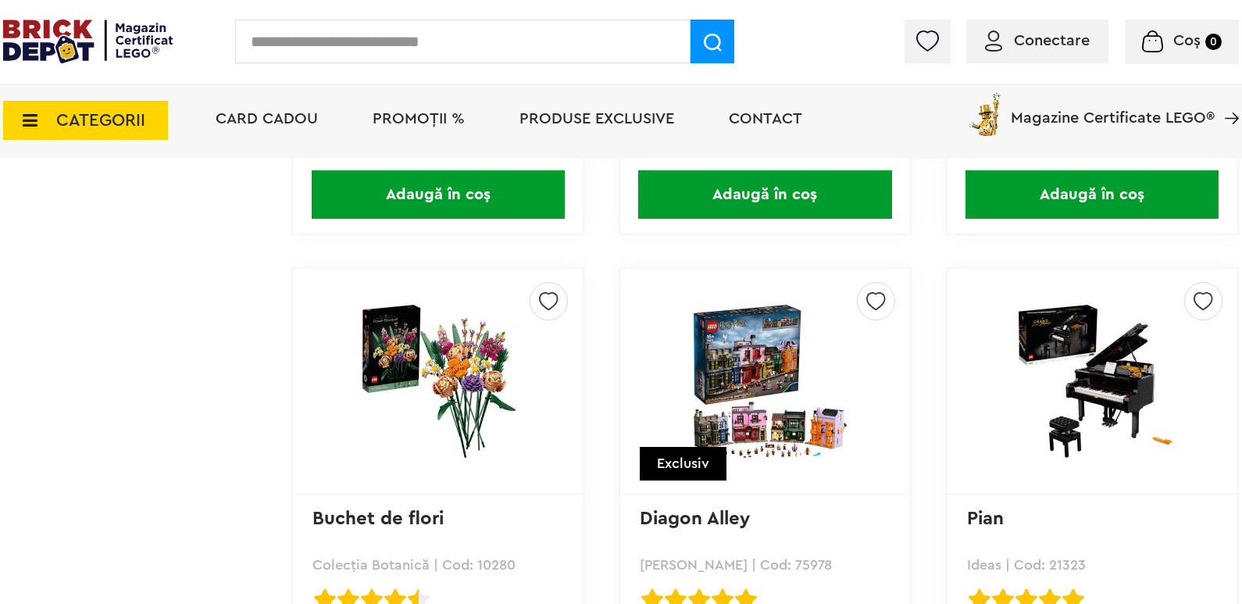
scroll to position [1612, 0]
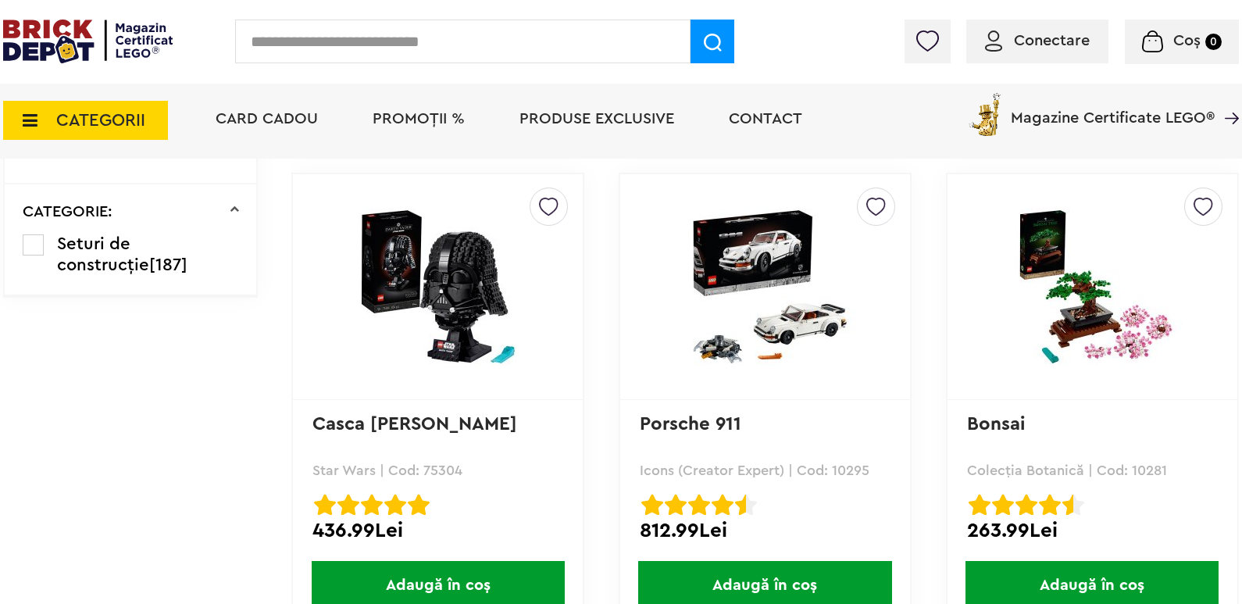
click at [813, 256] on img at bounding box center [764, 287] width 219 height 158
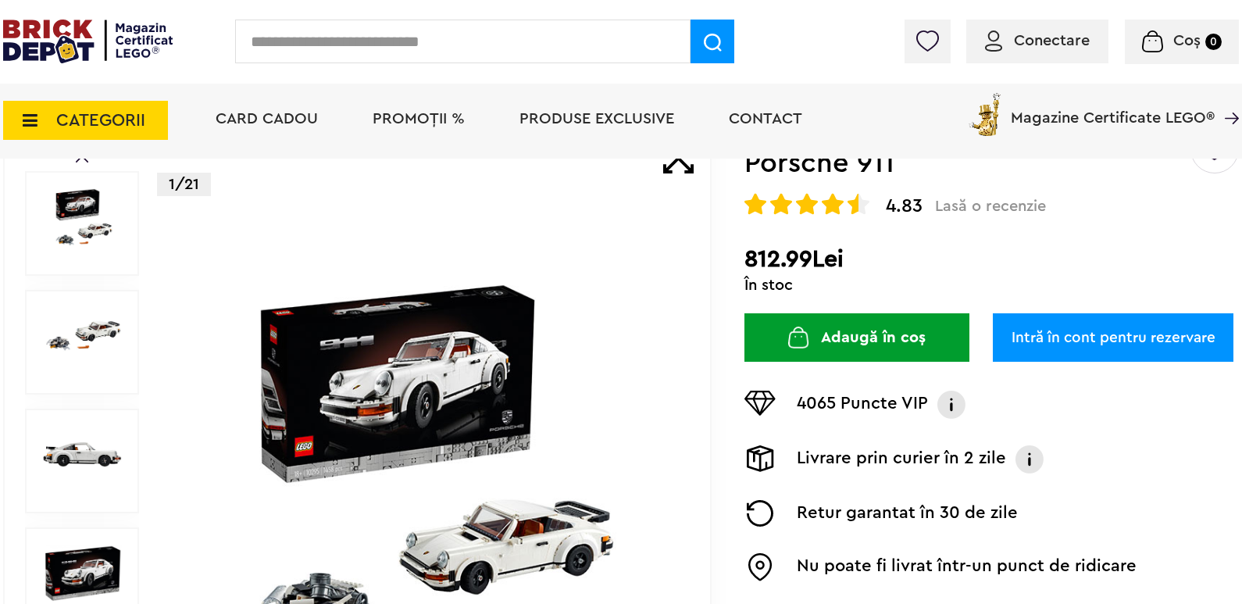
scroll to position [312, 0]
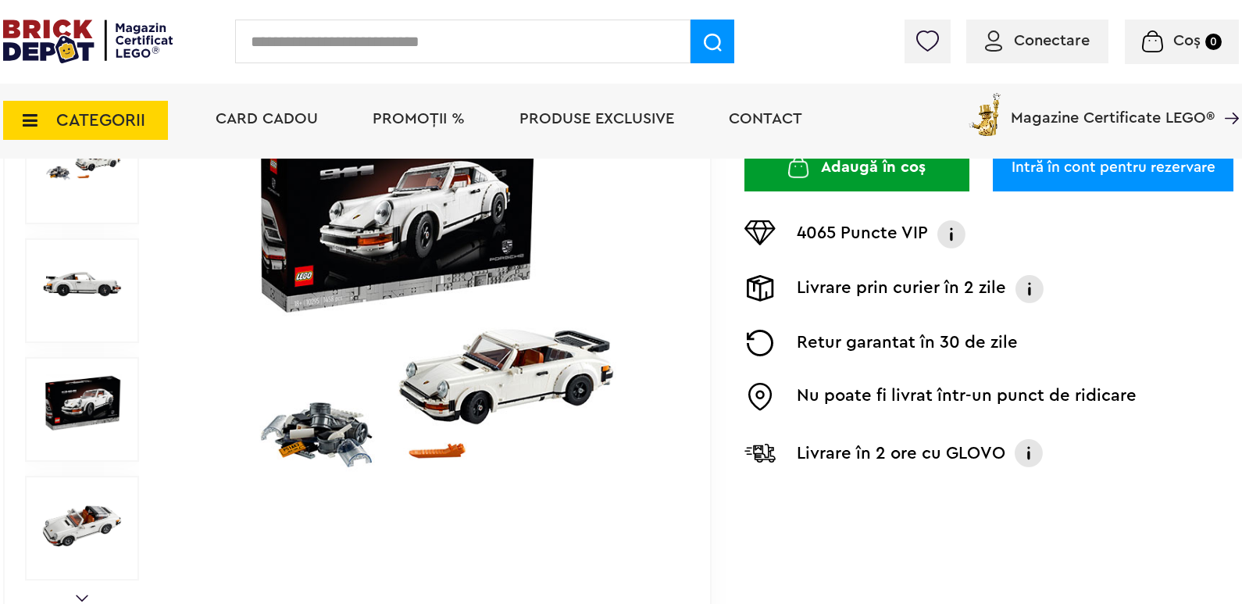
click at [64, 371] on div at bounding box center [82, 409] width 114 height 105
click at [65, 508] on img at bounding box center [82, 522] width 80 height 58
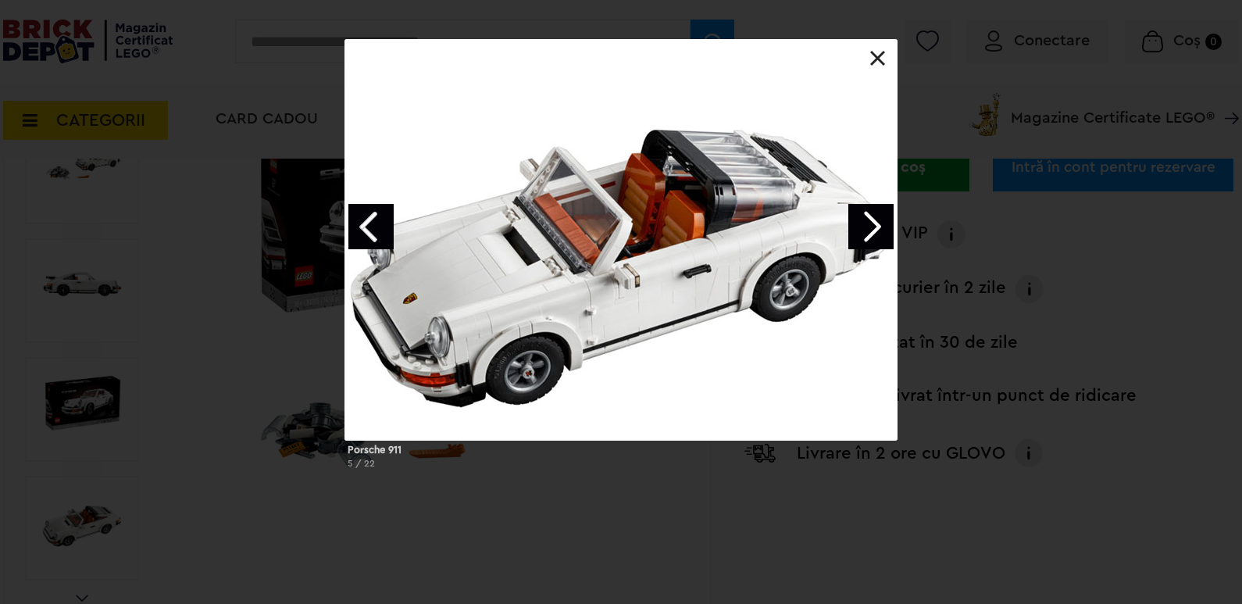
click at [875, 216] on link "Next image" at bounding box center [870, 226] width 45 height 45
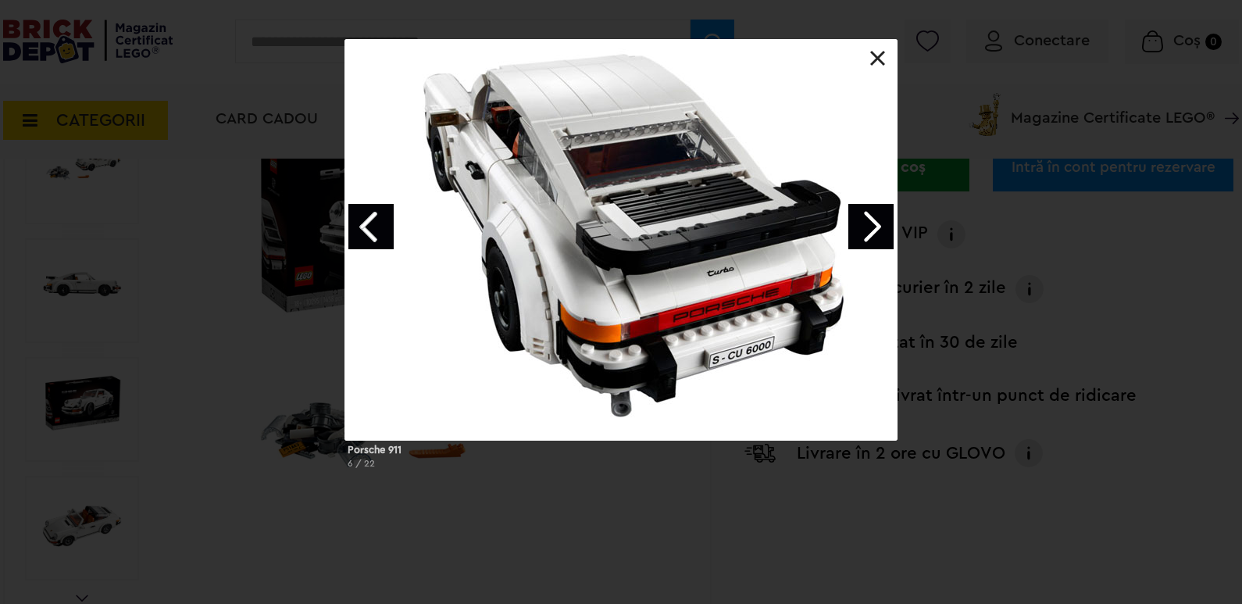
click at [864, 215] on link "Next image" at bounding box center [870, 226] width 45 height 45
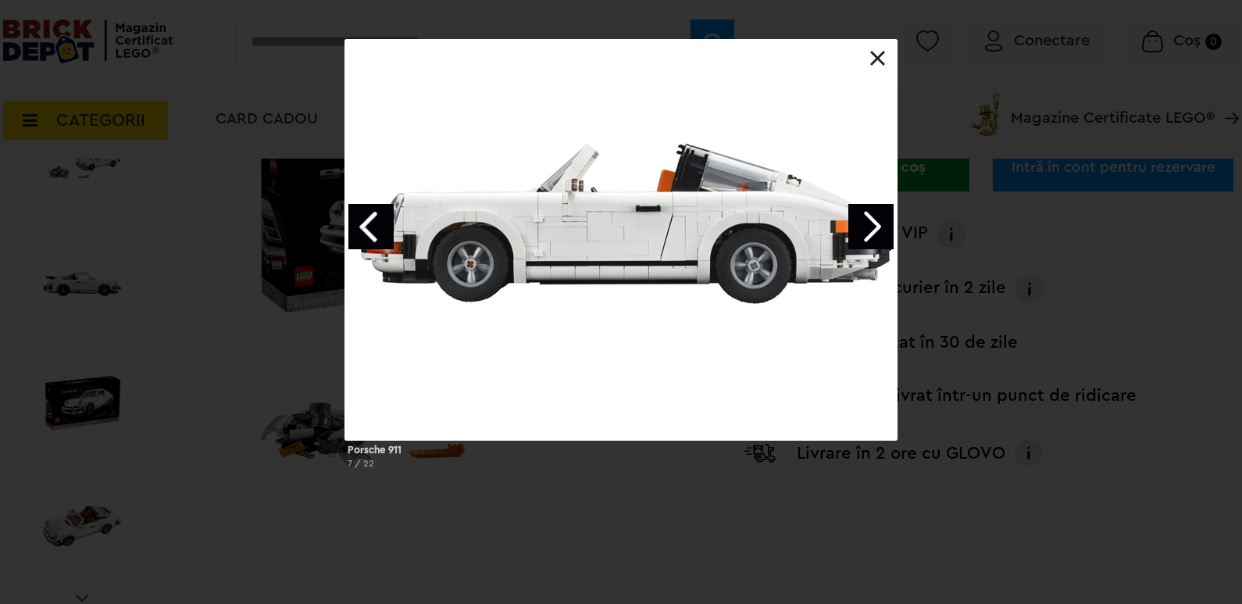
click at [864, 215] on link "Next image" at bounding box center [870, 226] width 45 height 45
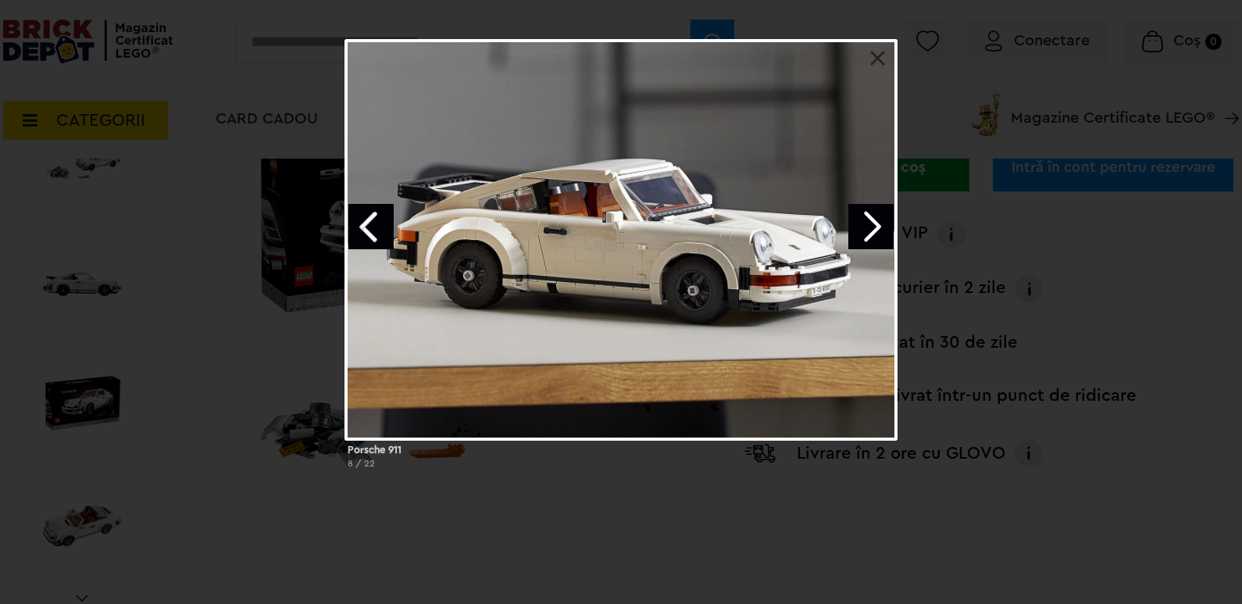
click at [864, 215] on link "Next image" at bounding box center [870, 226] width 45 height 45
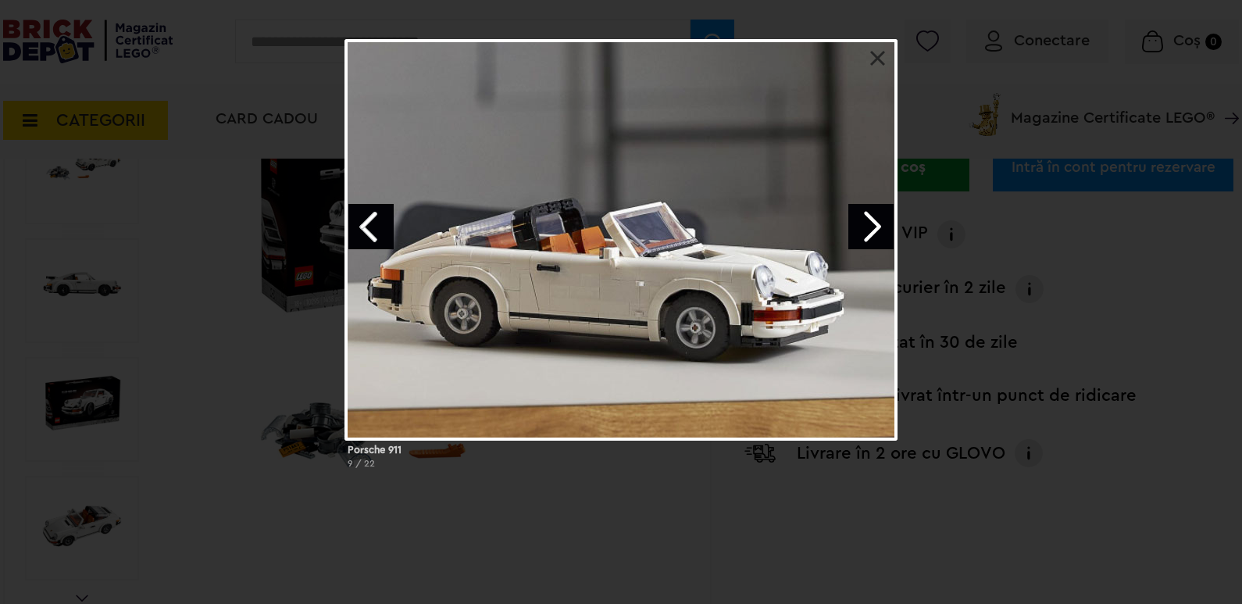
click at [869, 232] on link "Next image" at bounding box center [870, 226] width 45 height 45
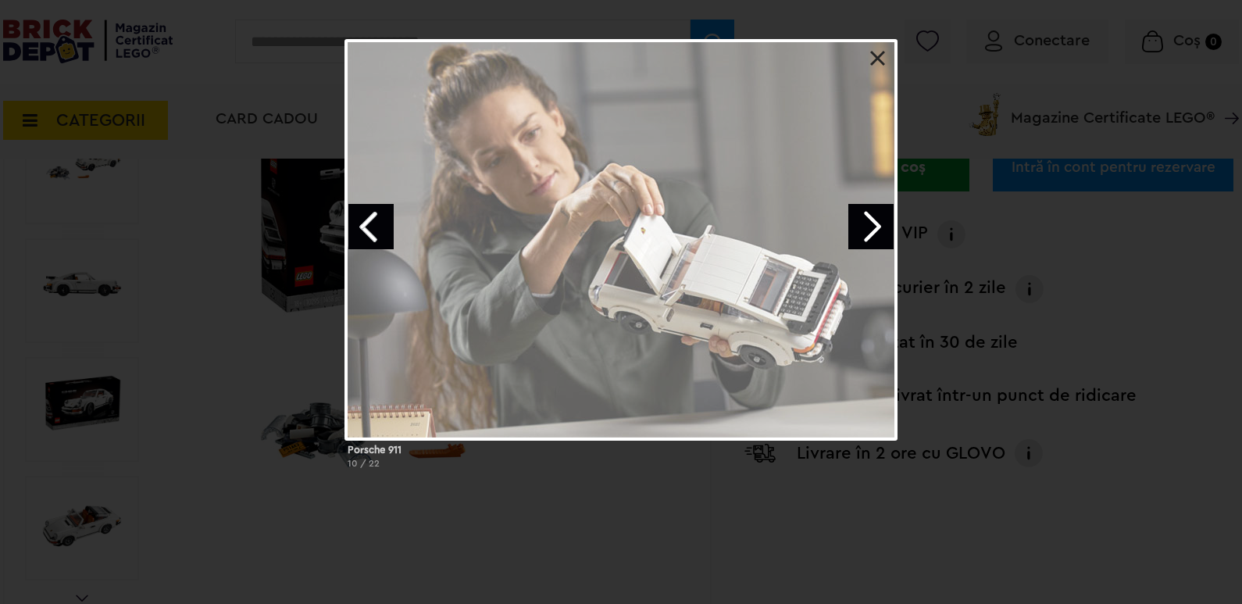
click at [868, 223] on link "Next image" at bounding box center [870, 226] width 45 height 45
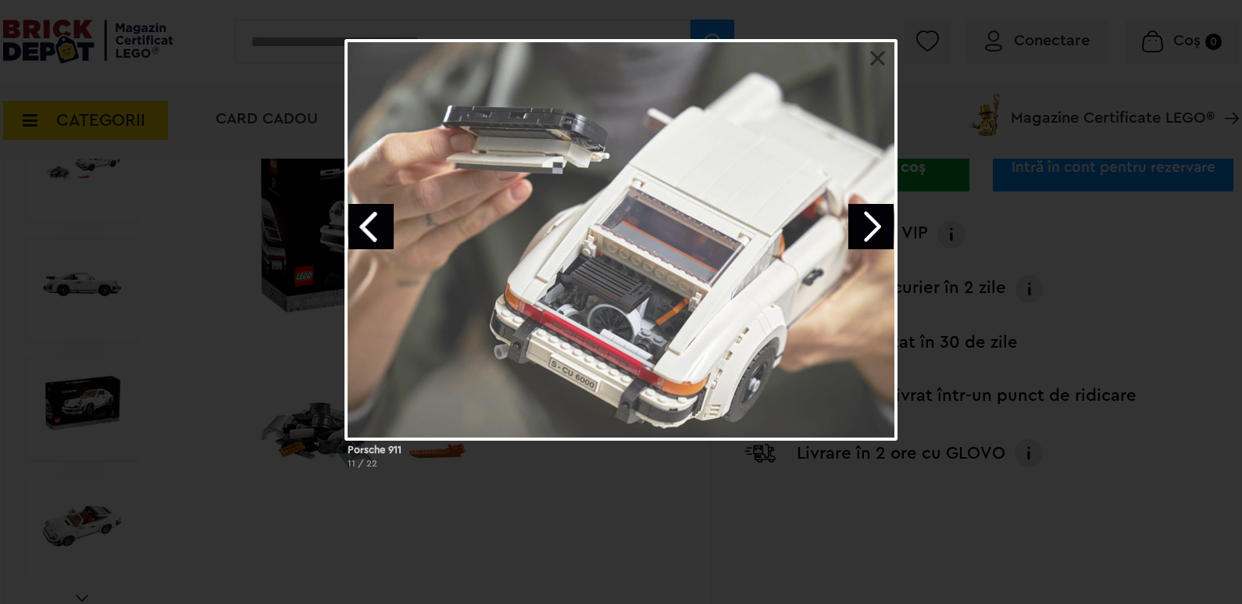
click at [877, 48] on div at bounding box center [620, 239] width 553 height 401
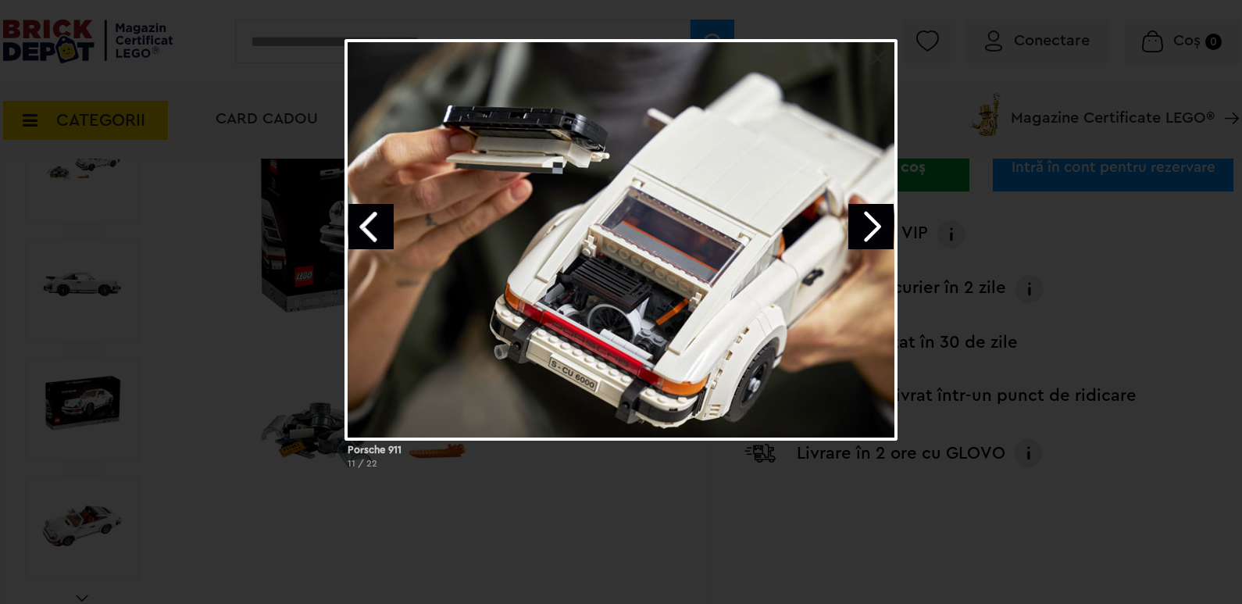
click at [875, 59] on link at bounding box center [878, 59] width 16 height 16
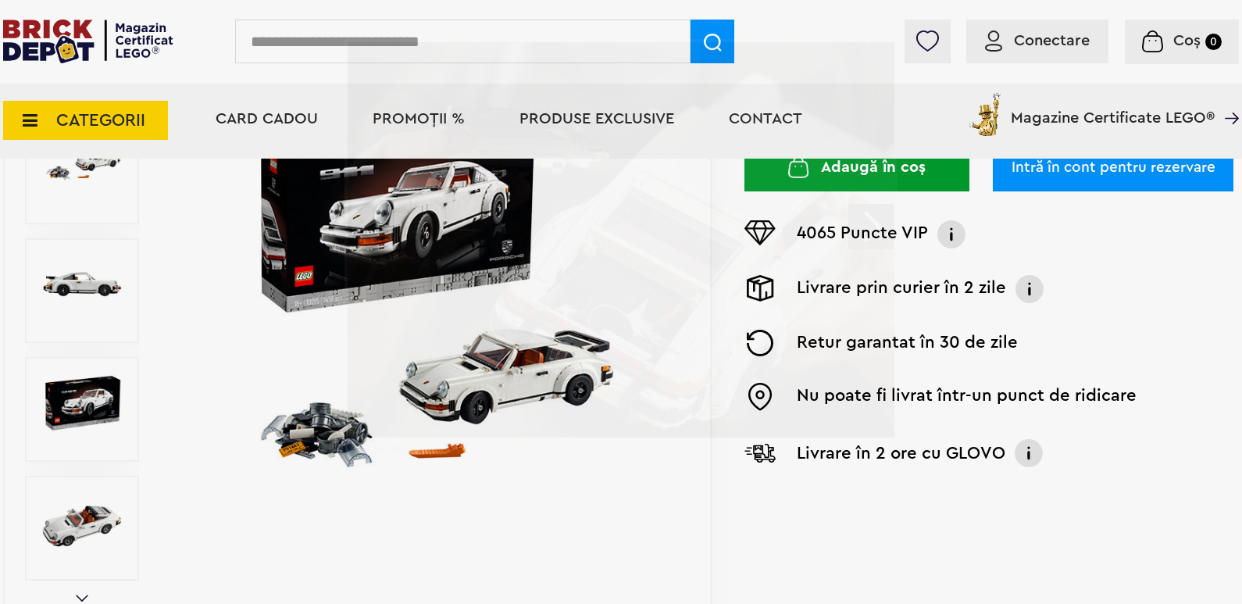
scroll to position [0, 0]
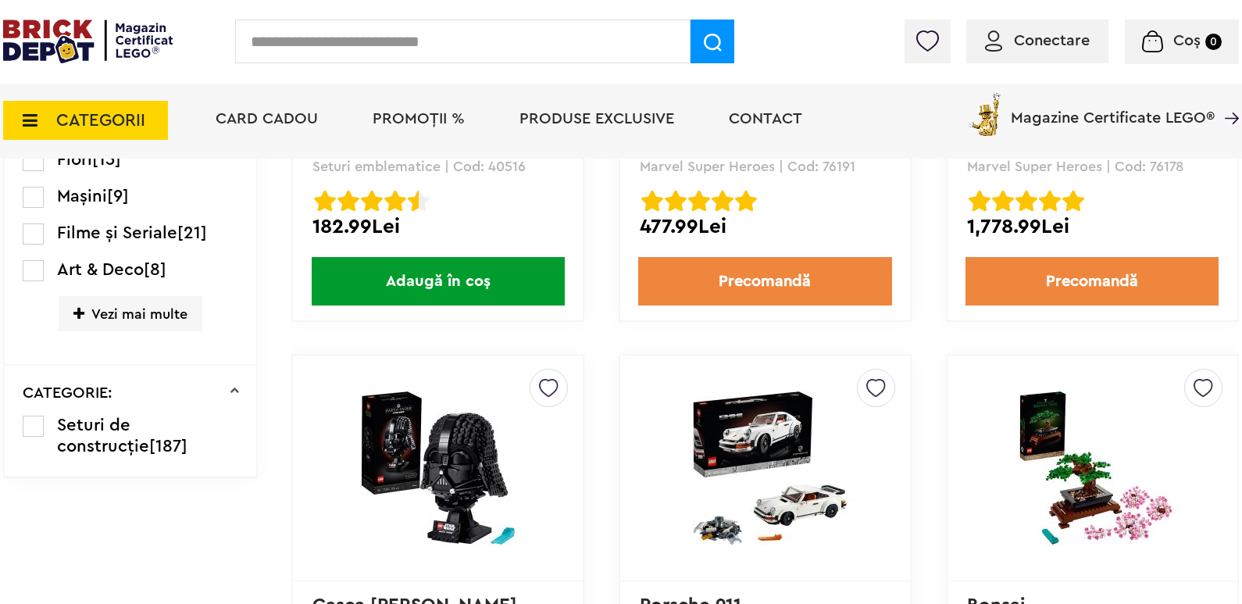
scroll to position [1612, 0]
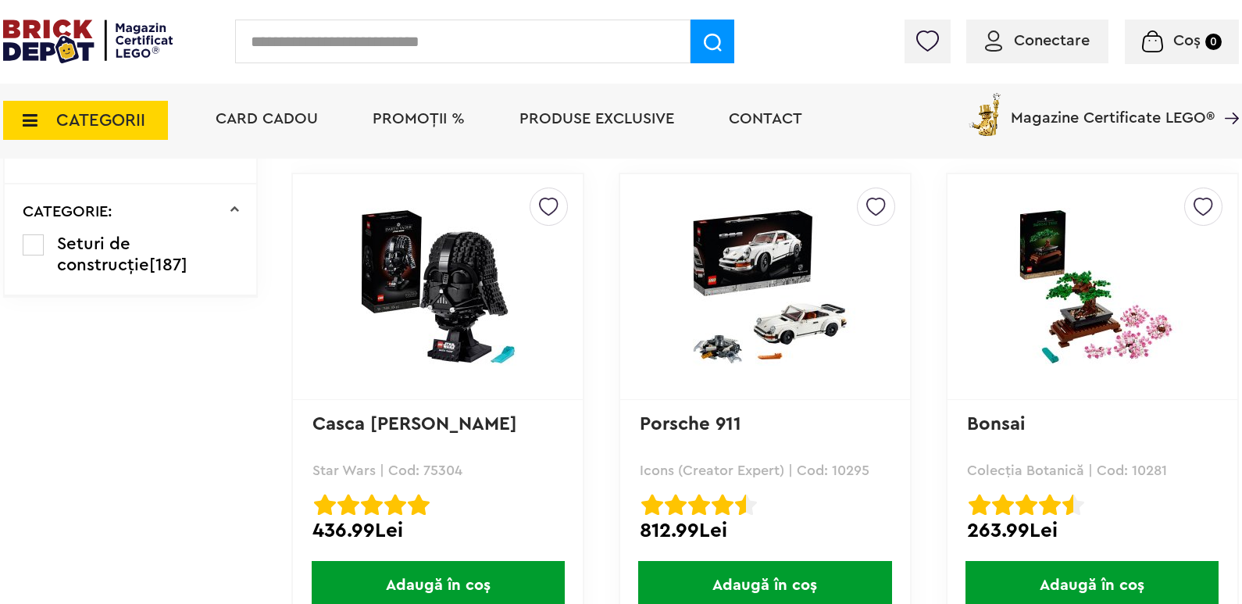
drag, startPoint x: 0, startPoint y: 0, endPoint x: 104, endPoint y: 436, distance: 448.7
click at [104, 436] on td "Linkuri Importante Comenzile mele Date personale Adrese Parolă Listă dorințe Re…" at bounding box center [147, 451] width 288 height 3467
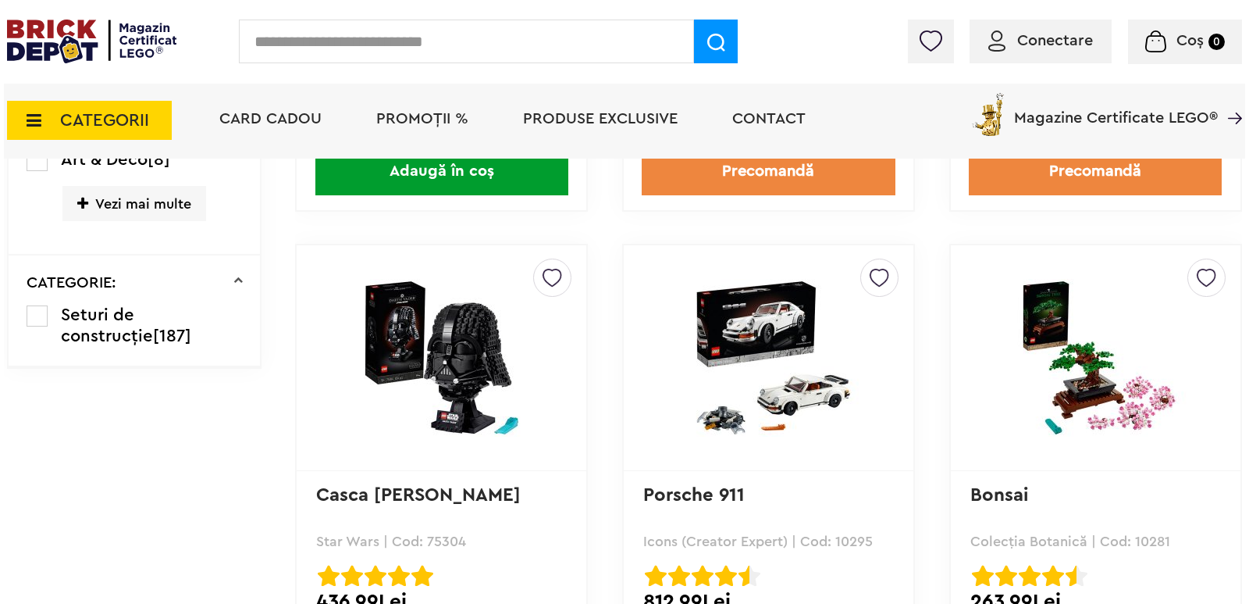
scroll to position [1456, 0]
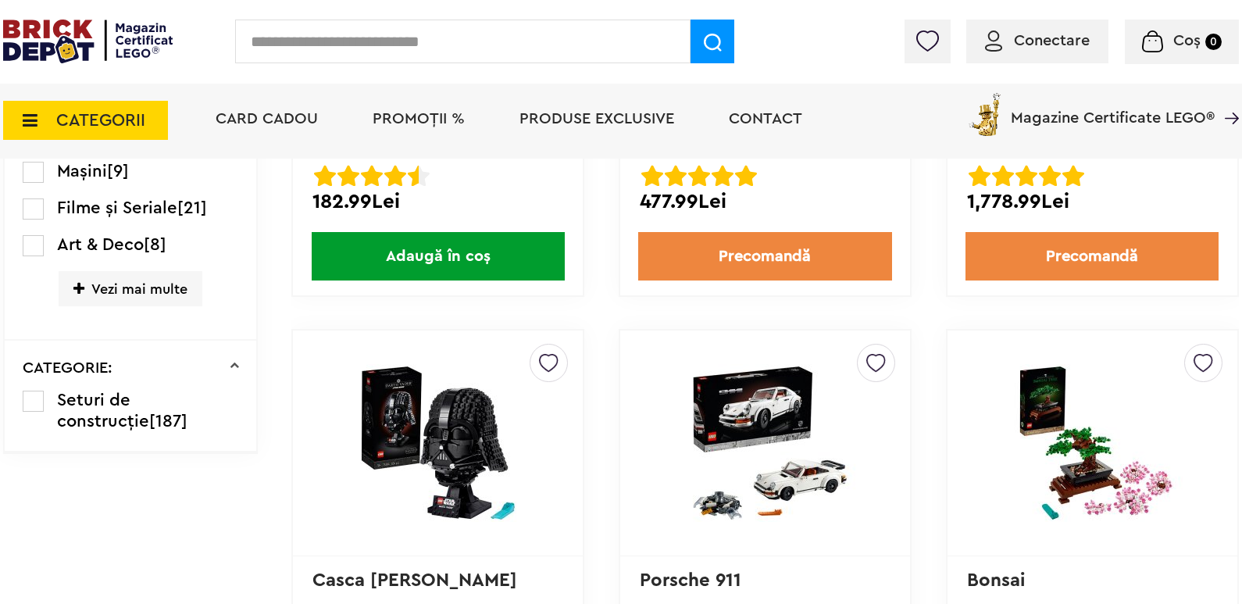
click at [561, 39] on input "text" at bounding box center [462, 42] width 455 height 44
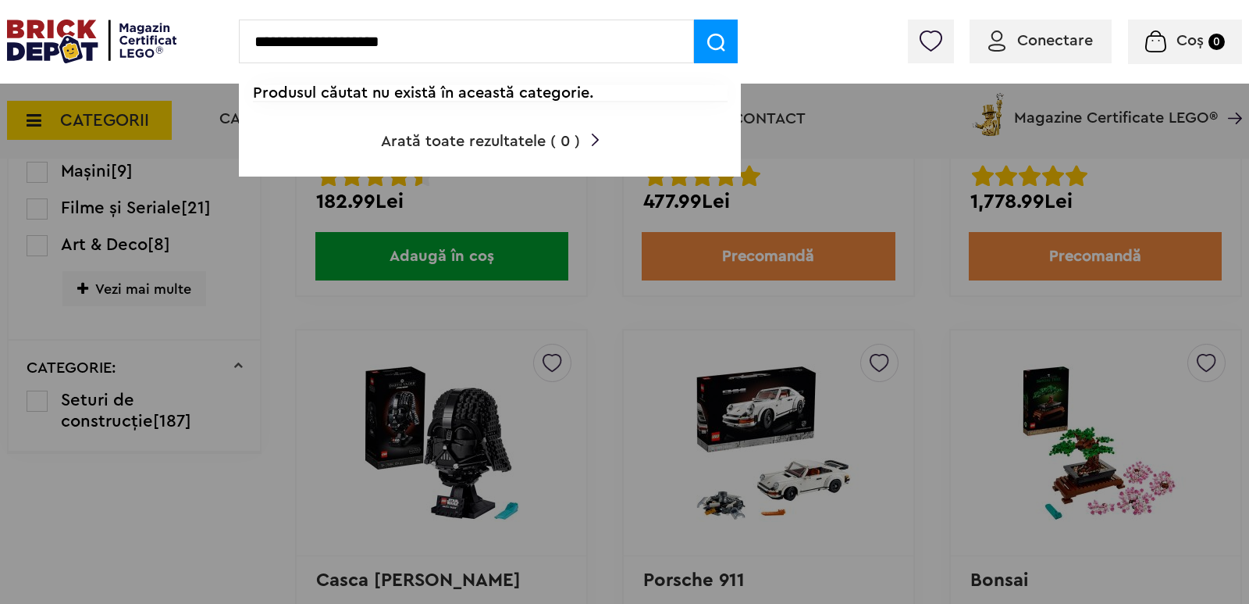
type input "**********"
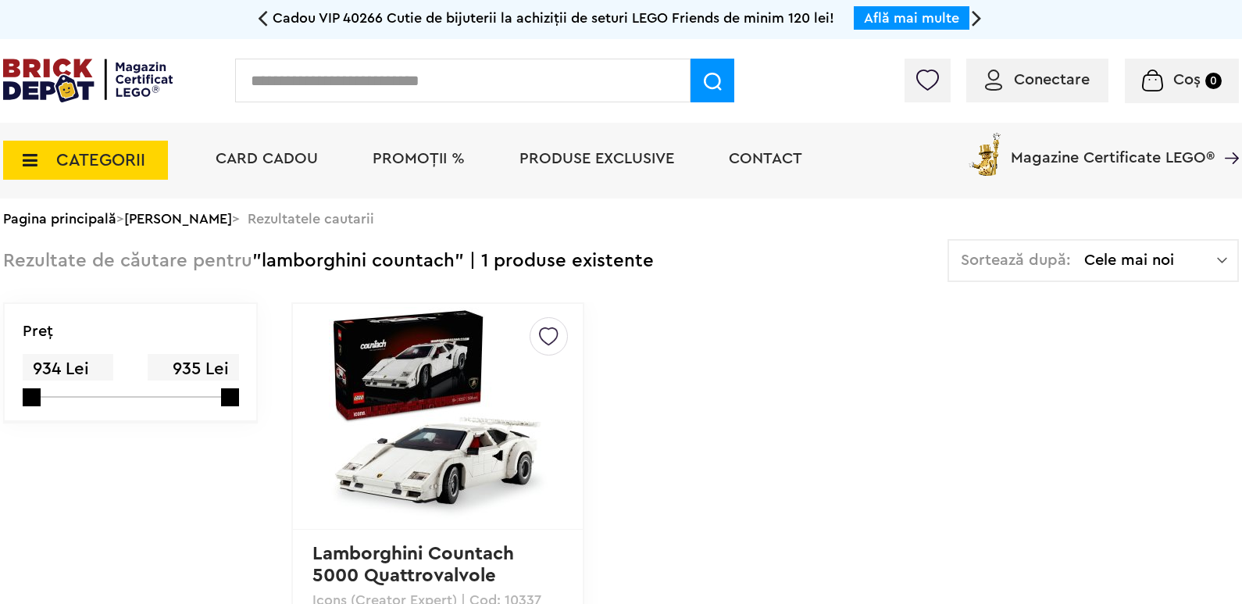
click at [379, 461] on img at bounding box center [438, 416] width 219 height 219
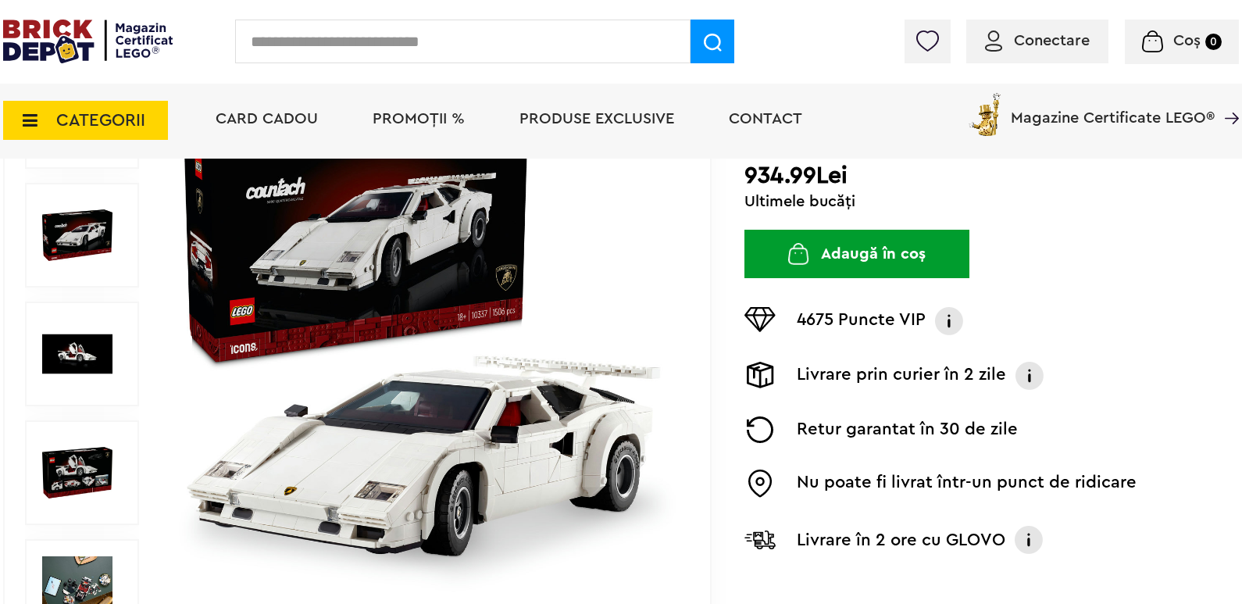
scroll to position [156, 0]
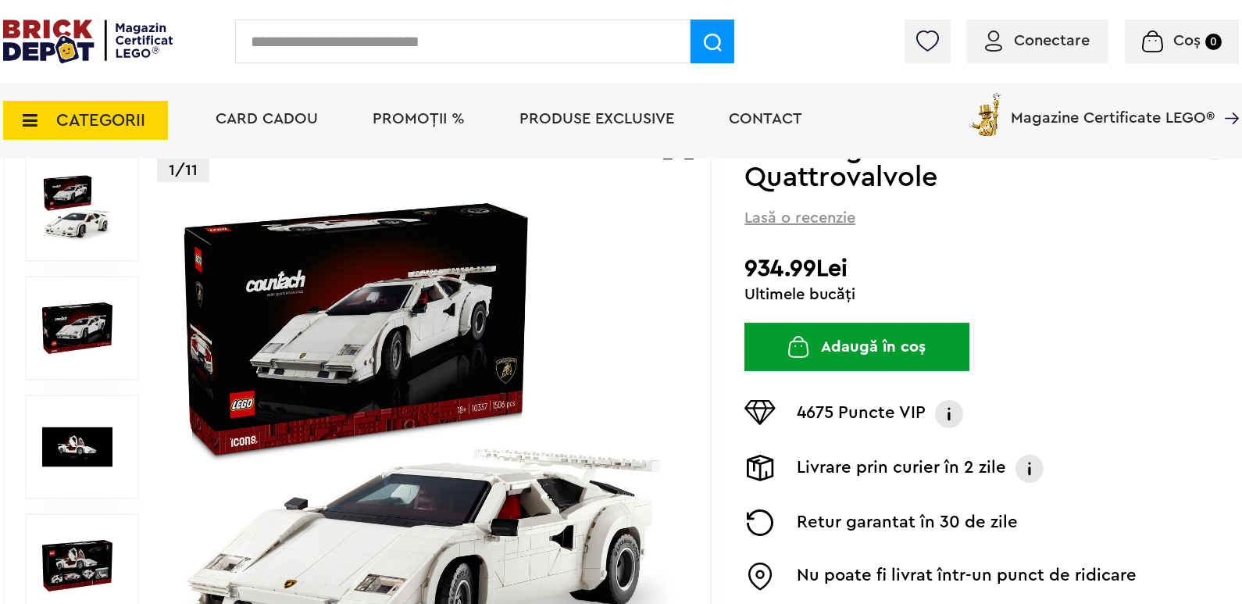
click at [64, 201] on img at bounding box center [77, 209] width 70 height 70
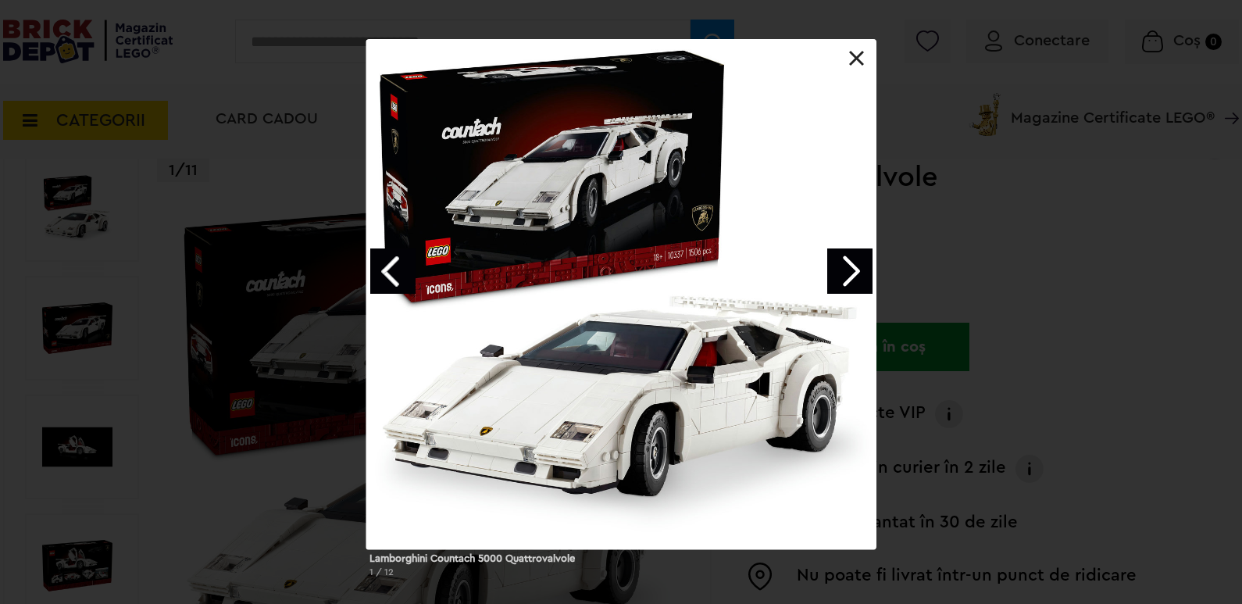
click at [853, 63] on link at bounding box center [857, 59] width 16 height 16
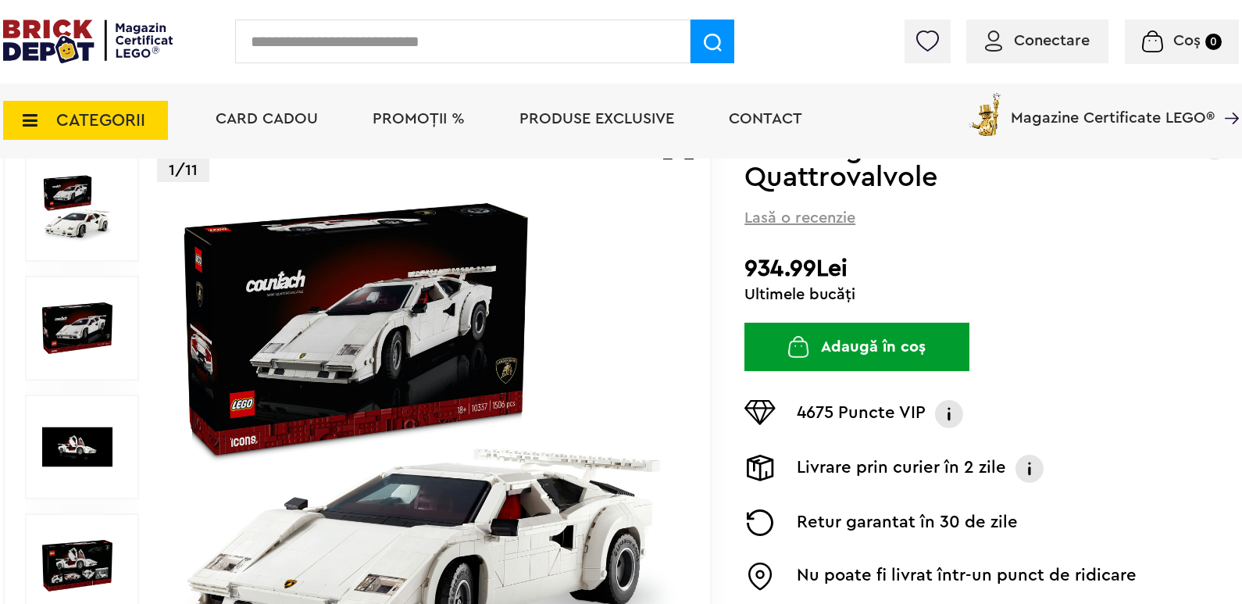
click at [72, 326] on img at bounding box center [77, 328] width 70 height 70
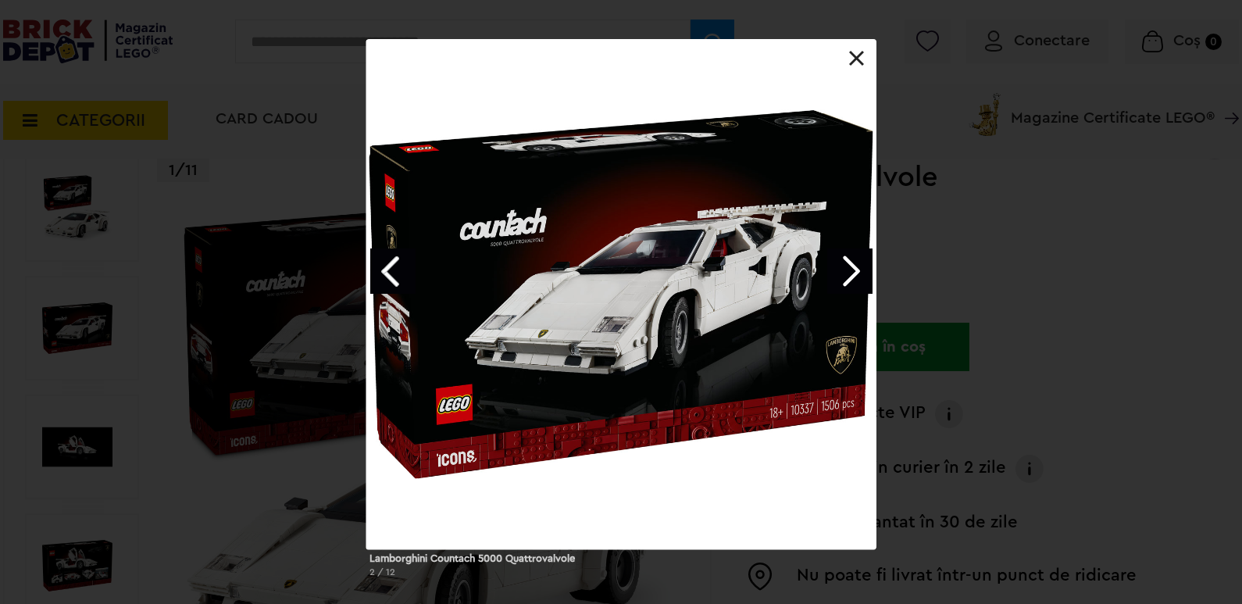
click at [872, 53] on div at bounding box center [621, 294] width 510 height 510
click at [860, 55] on link at bounding box center [857, 59] width 16 height 16
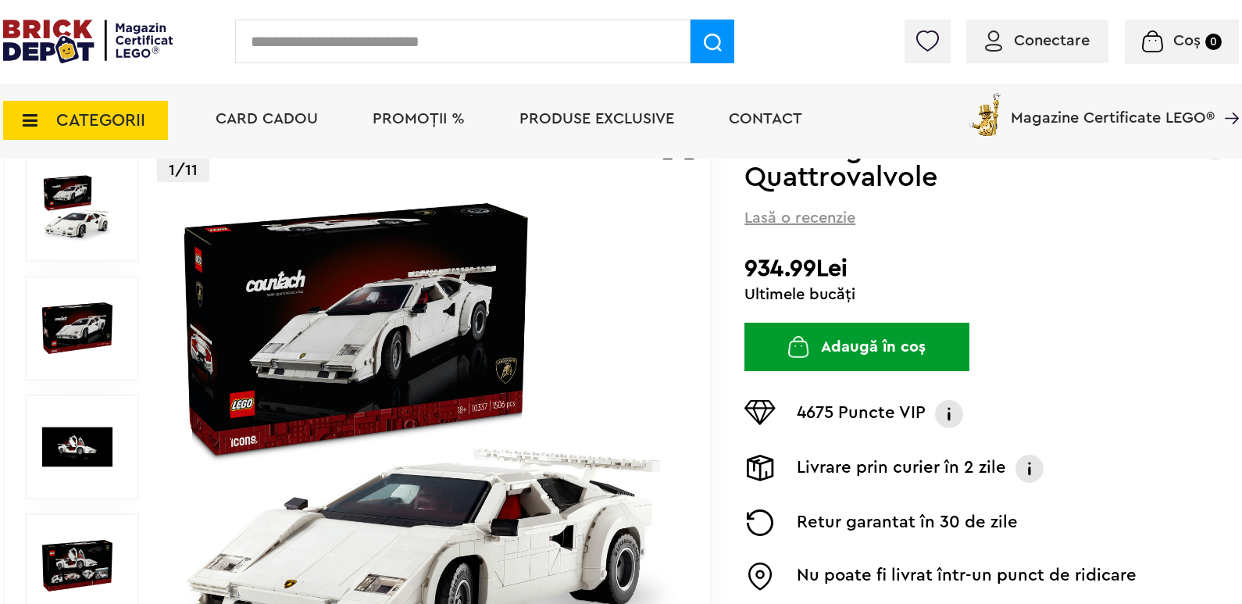
click at [109, 454] on img at bounding box center [77, 446] width 70 height 70
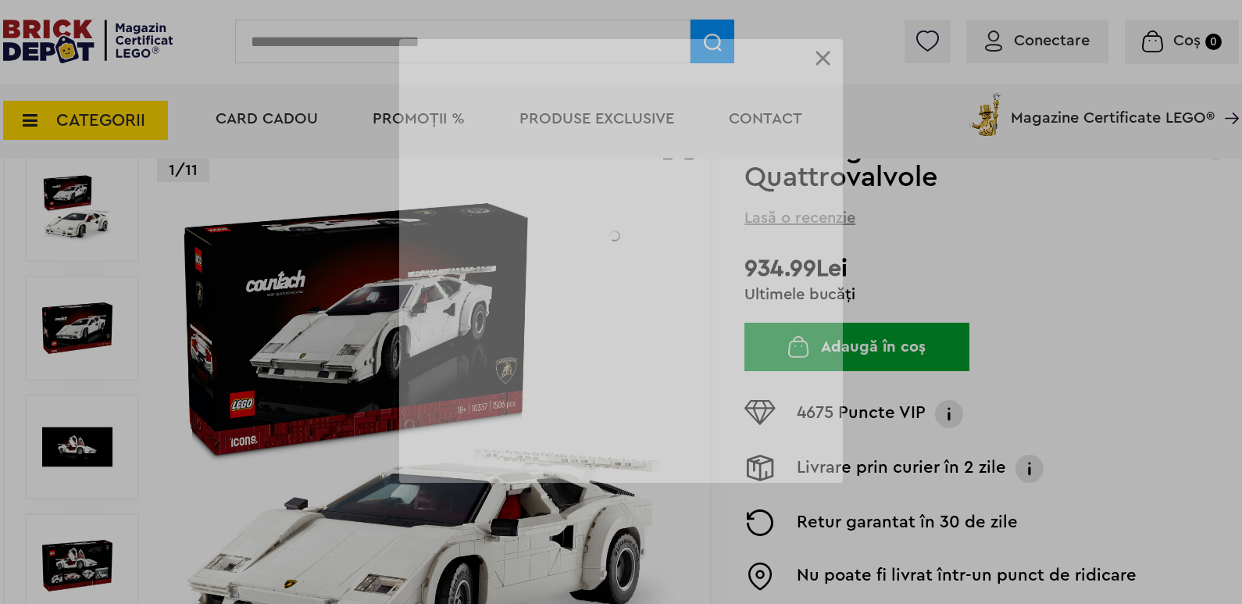
drag, startPoint x: 109, startPoint y: 454, endPoint x: 129, endPoint y: 459, distance: 20.8
click at [127, 459] on div "Lamborghini Countach 5000 Quattrovalvole 2 / 12" at bounding box center [621, 261] width 1242 height 444
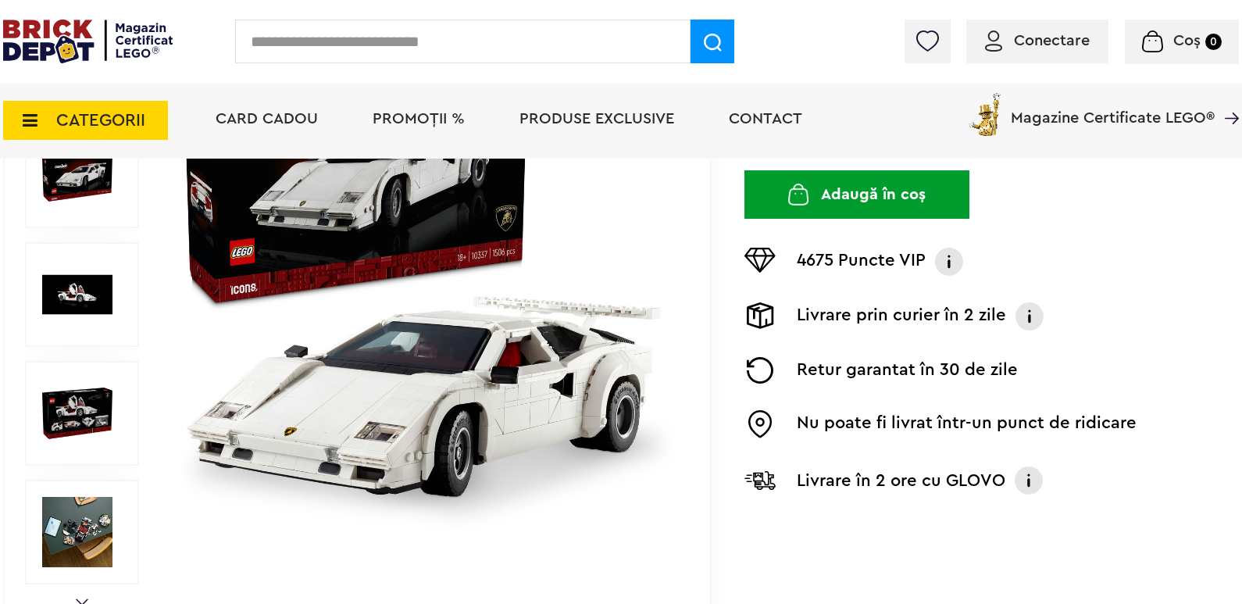
scroll to position [312, 0]
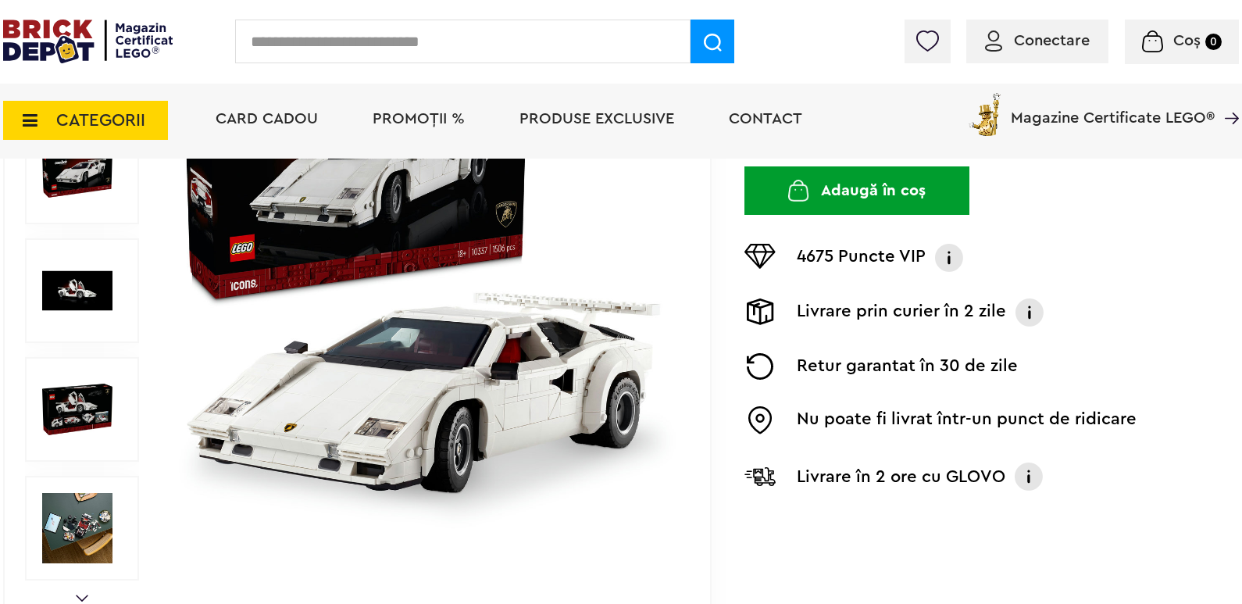
click at [66, 397] on img at bounding box center [77, 409] width 70 height 70
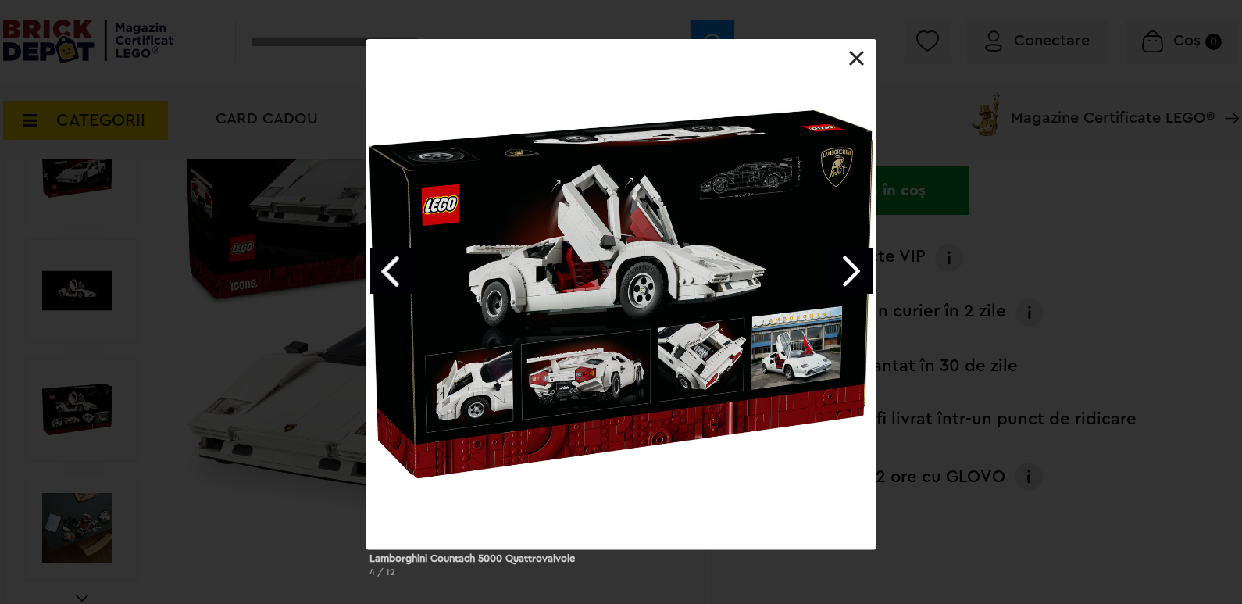
click at [95, 528] on div "Lamborghini Countach 5000 Quattrovalvole 4 / 12" at bounding box center [621, 314] width 1242 height 550
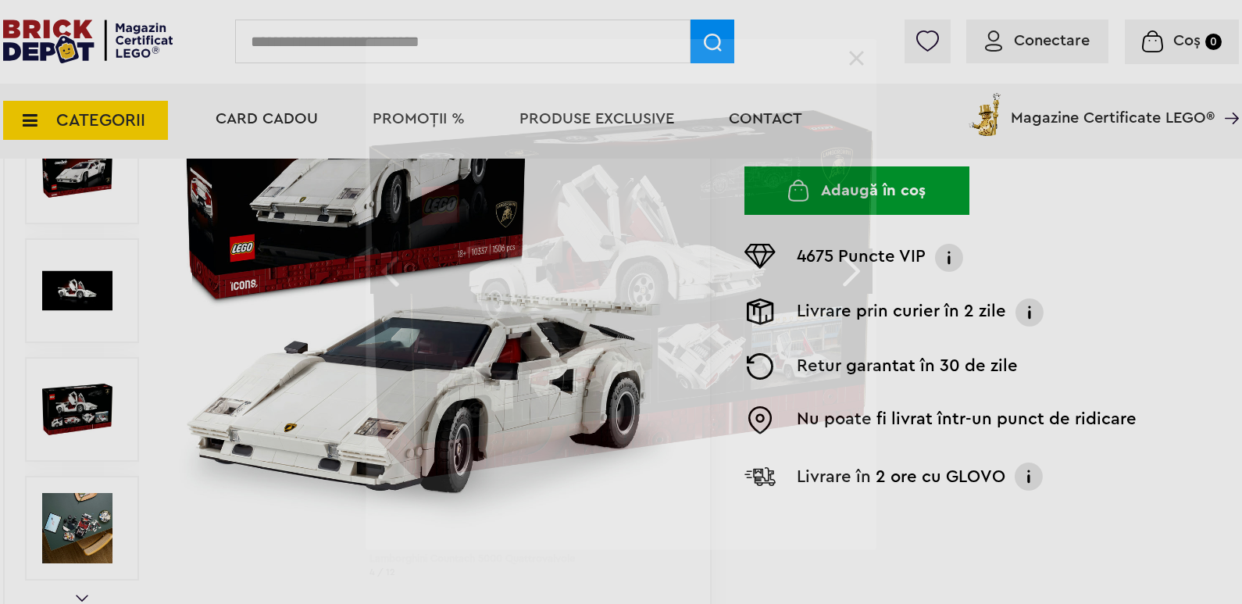
click at [95, 528] on div "Lamborghini Countach 5000 Quattrovalvole 4 / 12" at bounding box center [621, 314] width 1242 height 550
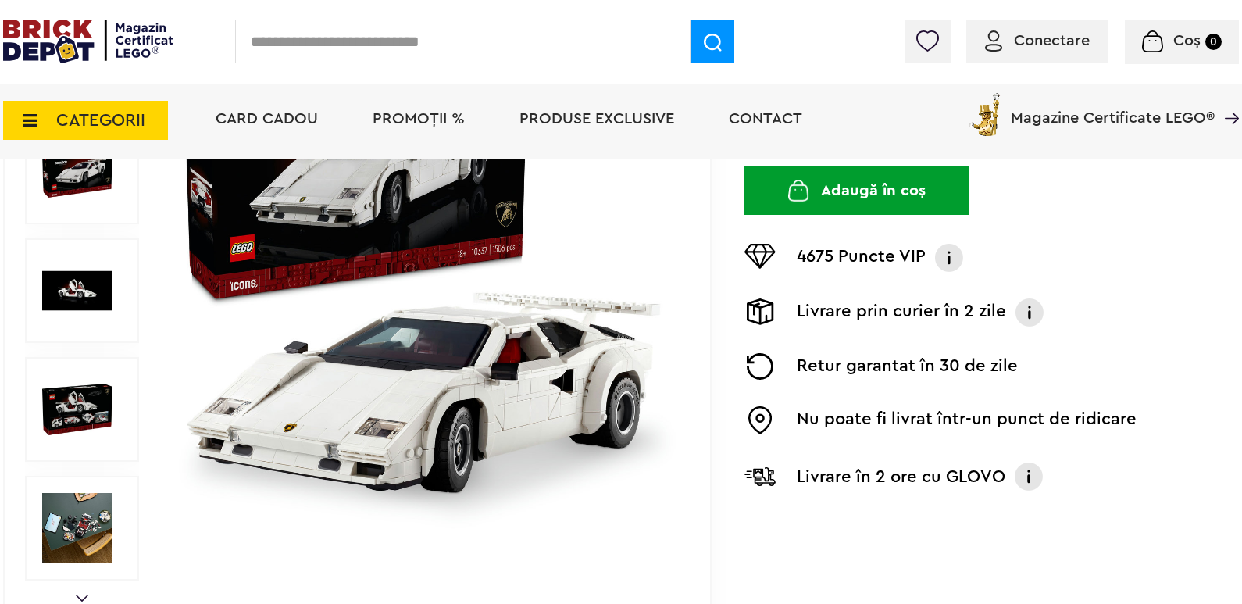
click at [91, 524] on img at bounding box center [77, 528] width 70 height 70
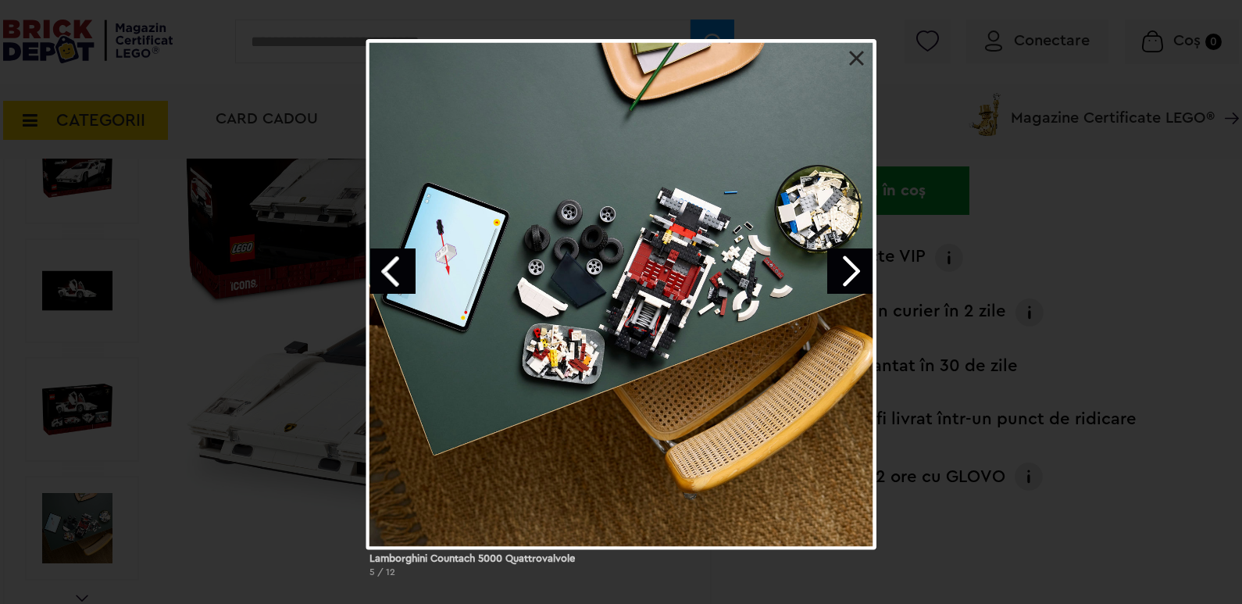
click at [853, 62] on link at bounding box center [857, 59] width 16 height 16
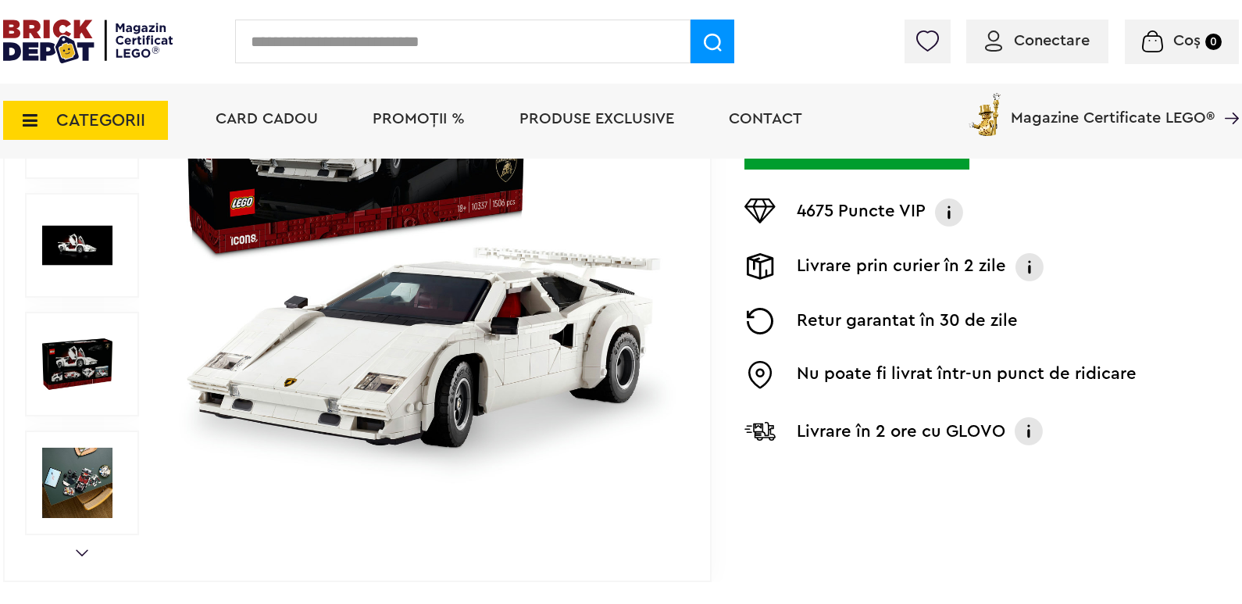
scroll to position [78, 0]
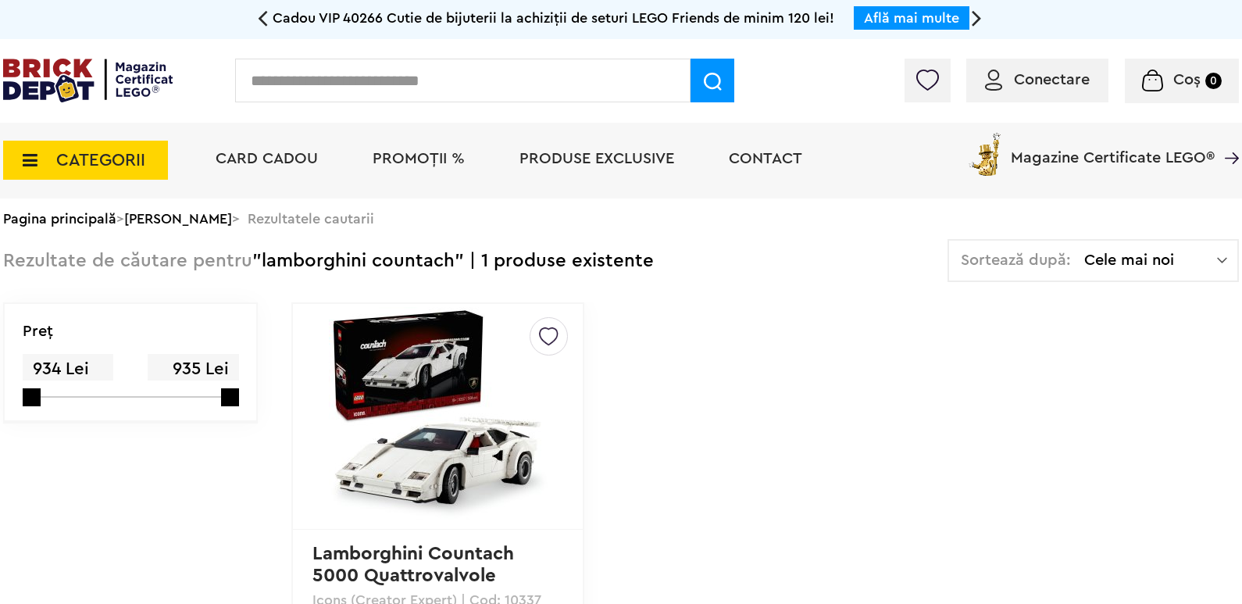
drag, startPoint x: 399, startPoint y: 64, endPoint x: 406, endPoint y: 73, distance: 11.7
click at [401, 67] on input "text" at bounding box center [462, 81] width 455 height 44
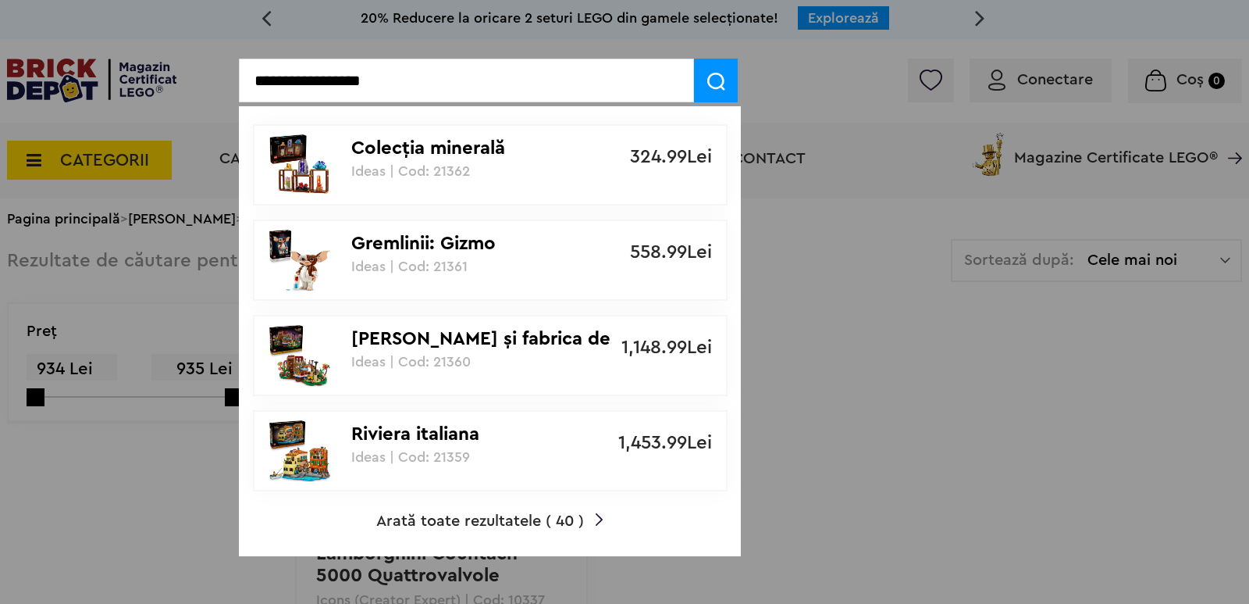
type input "**********"
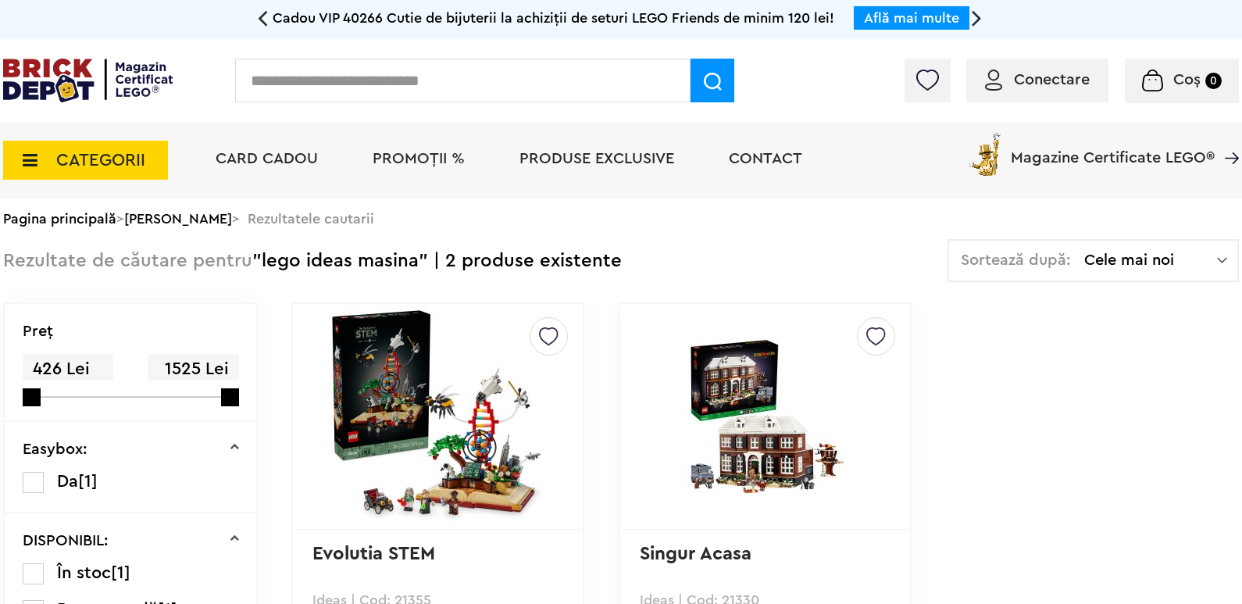
click at [350, 56] on div "Conectare Coș 0" at bounding box center [621, 81] width 1242 height 84
click at [358, 72] on input "text" at bounding box center [462, 81] width 455 height 44
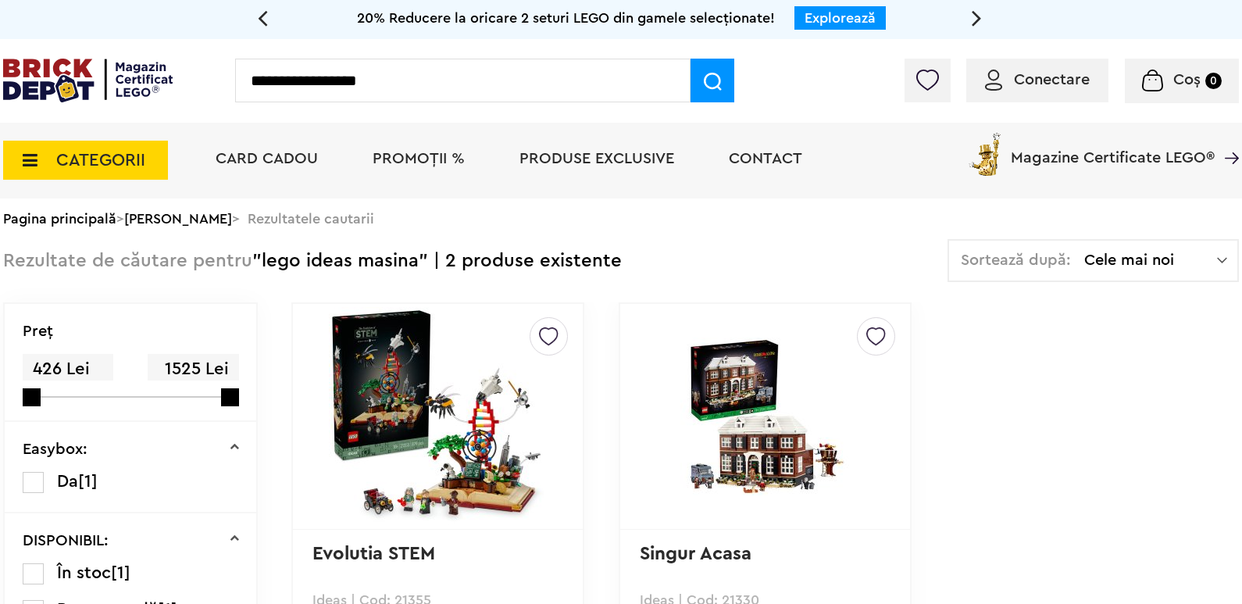
type input "**********"
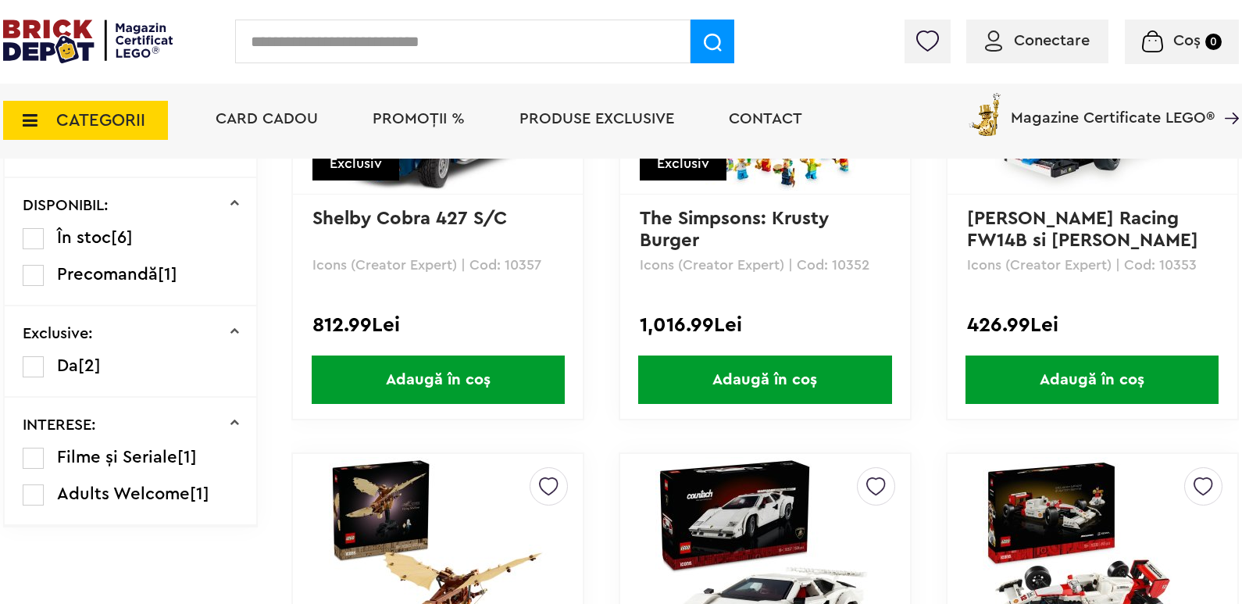
scroll to position [156, 0]
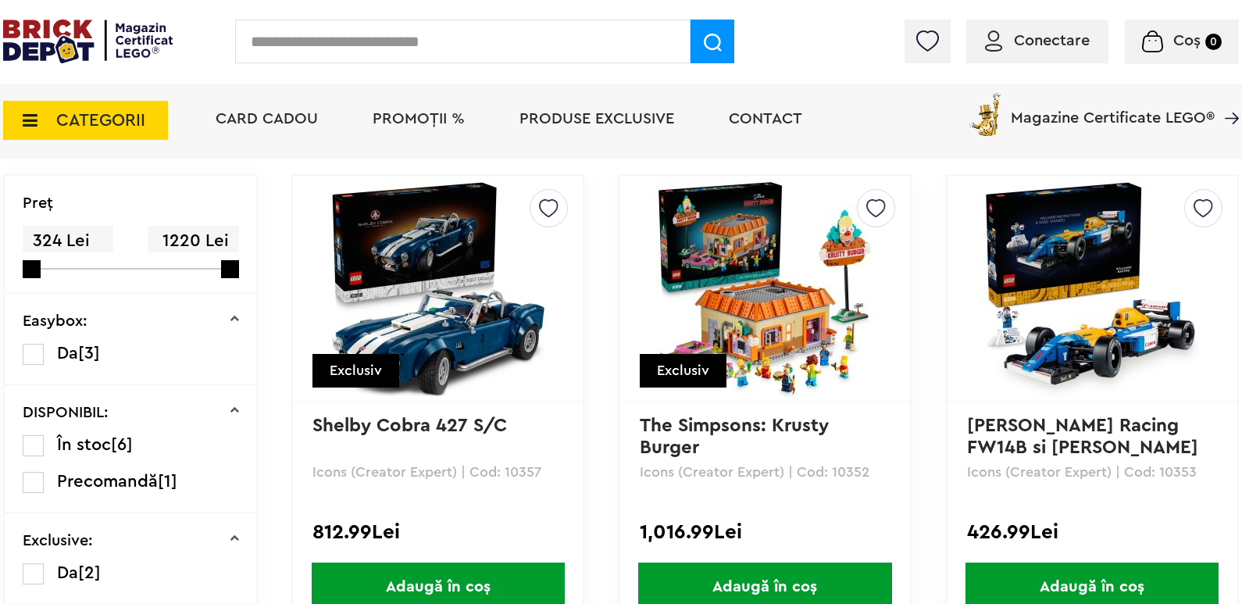
click at [497, 260] on img at bounding box center [438, 288] width 219 height 219
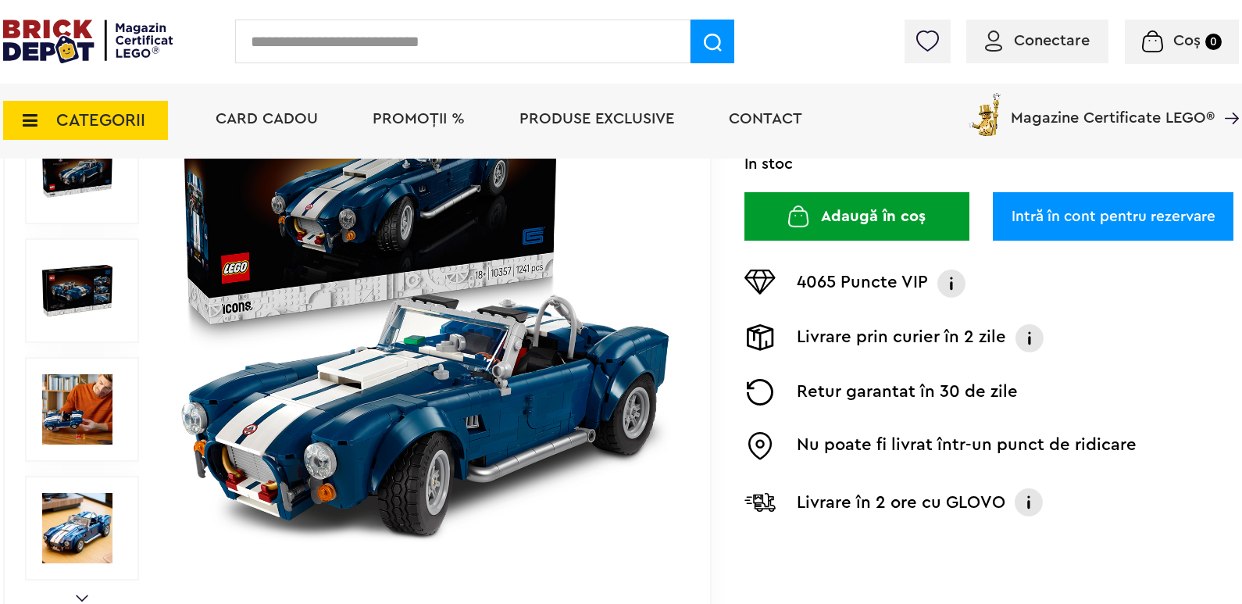
click at [72, 393] on img at bounding box center [77, 409] width 70 height 70
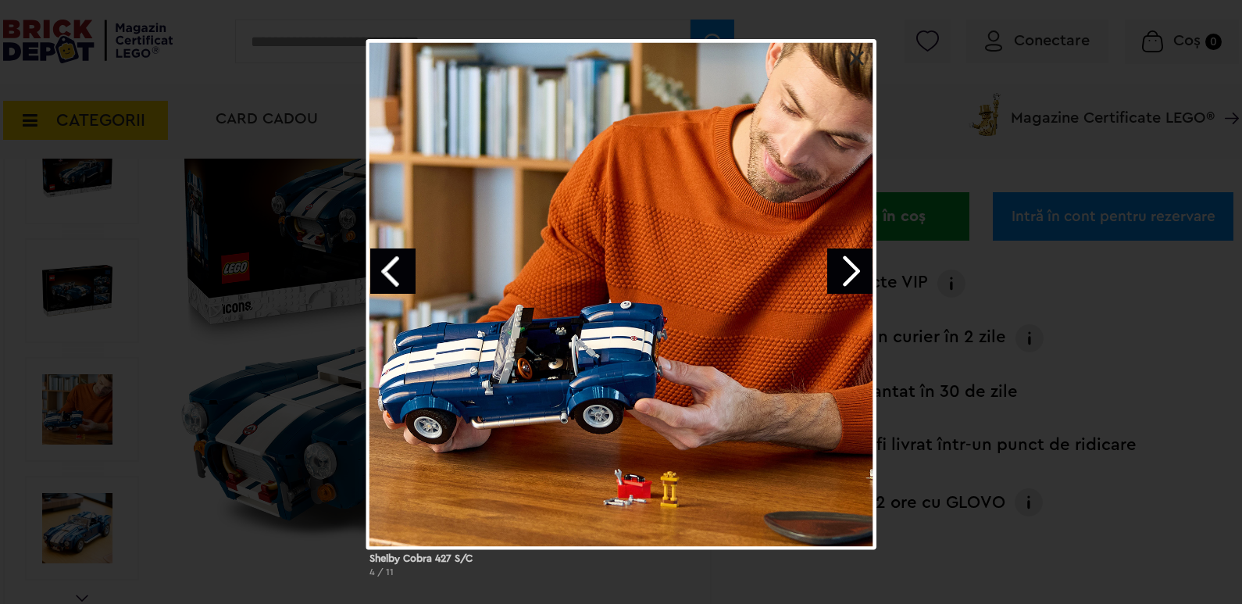
click at [69, 545] on div "Shelby Cobra 427 S/C 4 / 11" at bounding box center [621, 314] width 1242 height 550
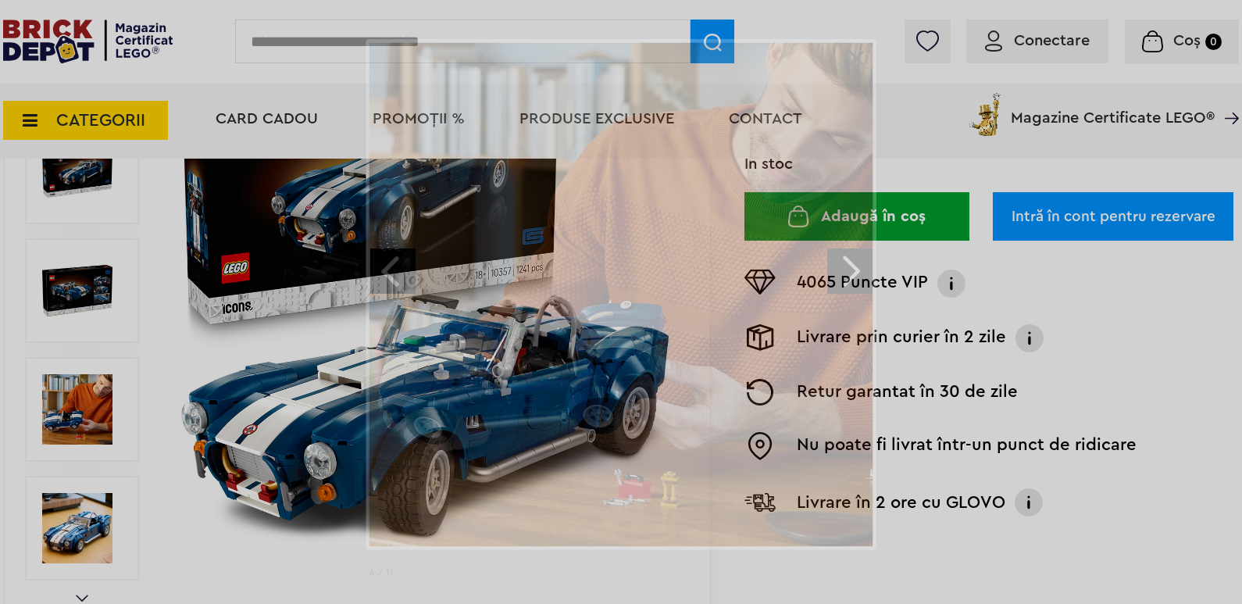
click at [99, 509] on div "Shelby Cobra 427 S/C 4 / 11" at bounding box center [621, 314] width 1242 height 550
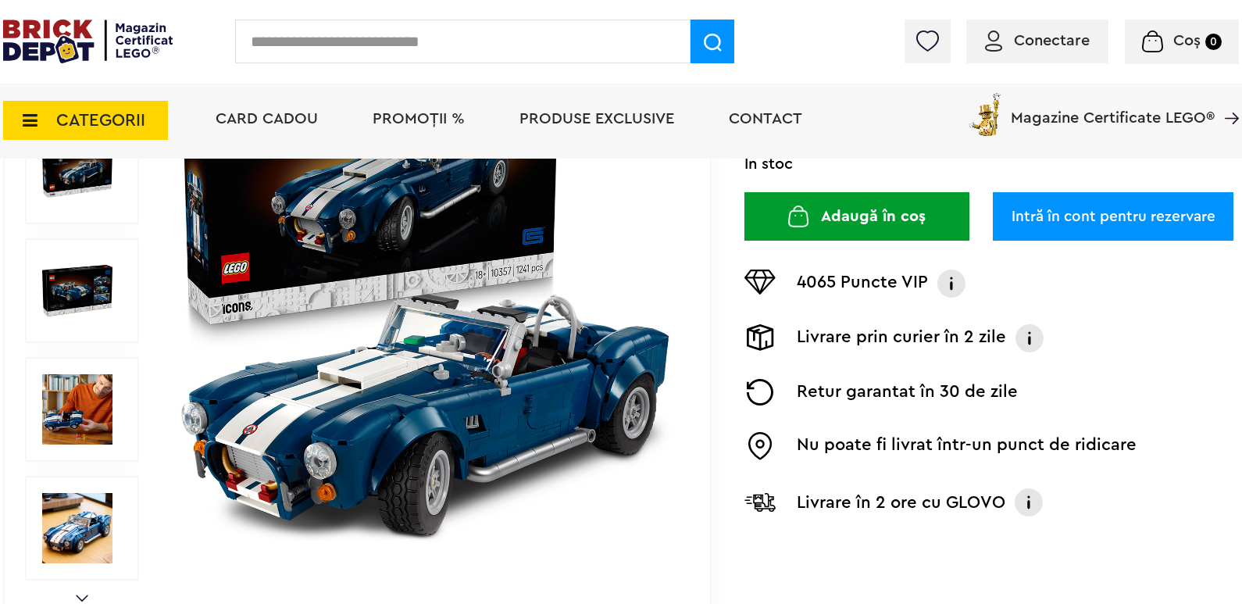
click at [102, 304] on img at bounding box center [77, 290] width 70 height 70
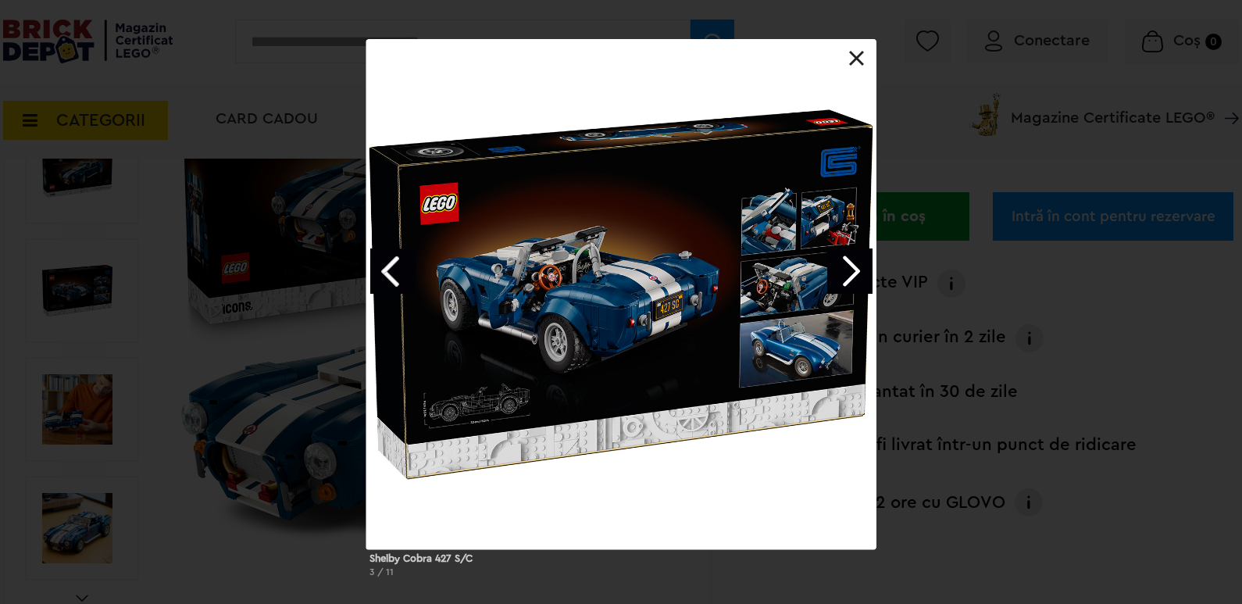
click at [860, 57] on link at bounding box center [857, 59] width 16 height 16
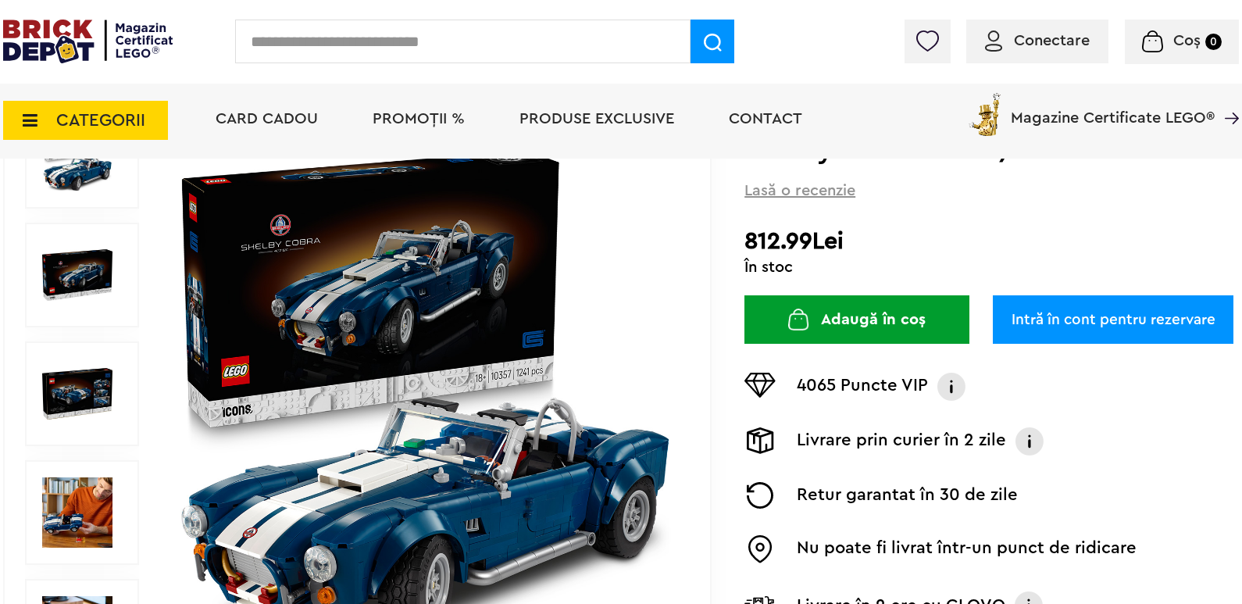
scroll to position [156, 0]
